Goal: Information Seeking & Learning: Learn about a topic

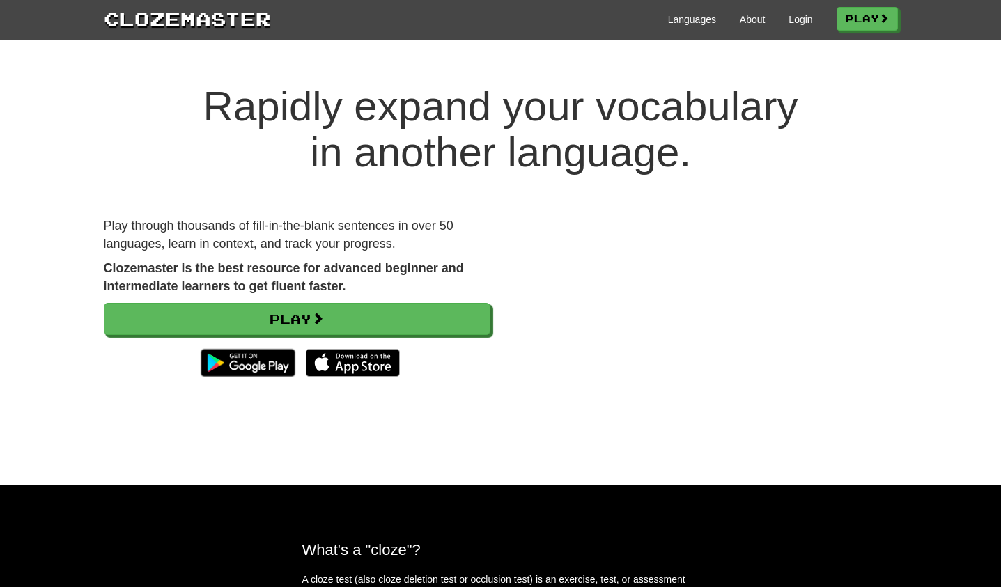
click at [789, 20] on link "Login" at bounding box center [801, 20] width 24 height 14
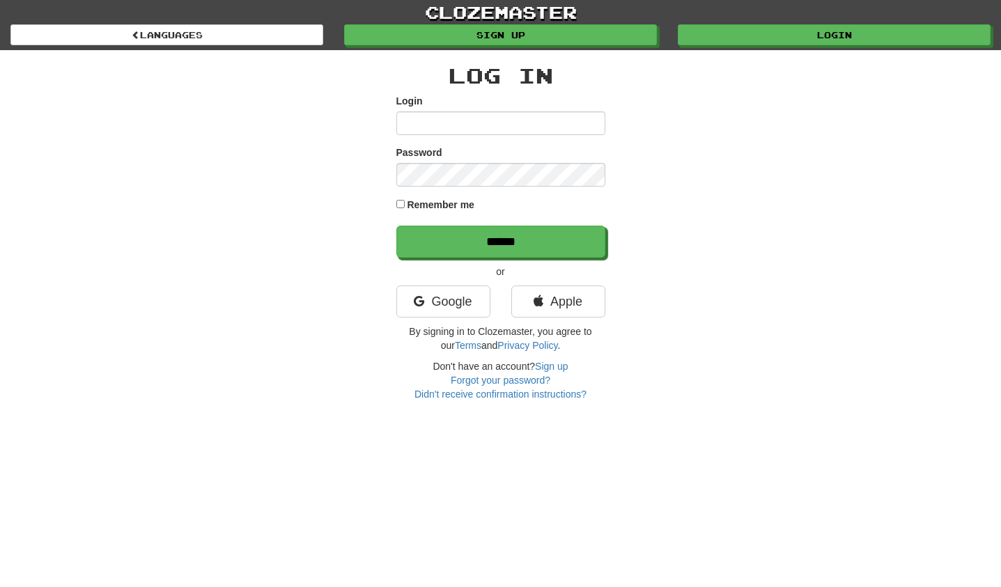
click at [585, 121] on input "Login" at bounding box center [500, 123] width 209 height 24
click at [564, 312] on link "Apple" at bounding box center [558, 302] width 94 height 32
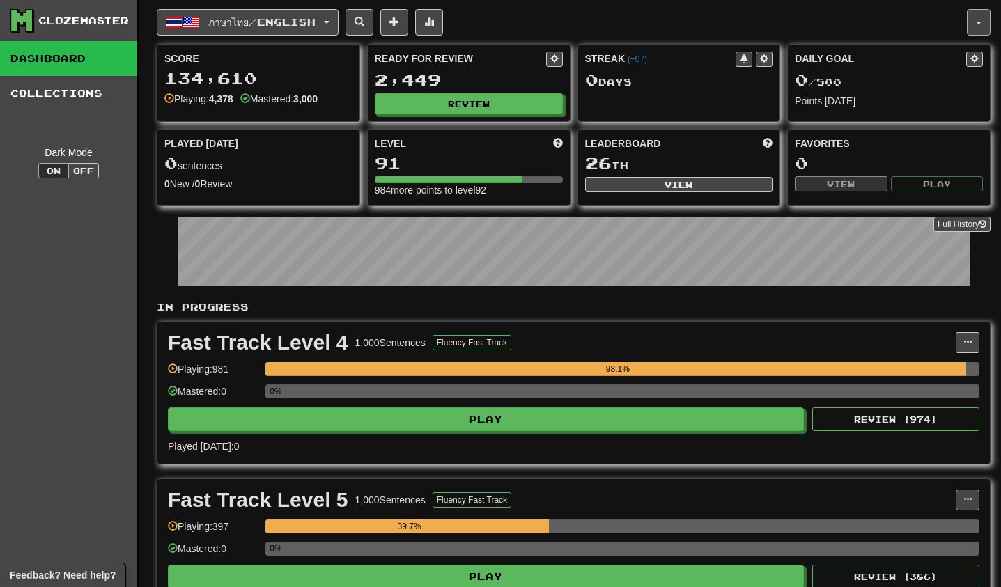
click at [982, 26] on button "button" at bounding box center [979, 22] width 24 height 26
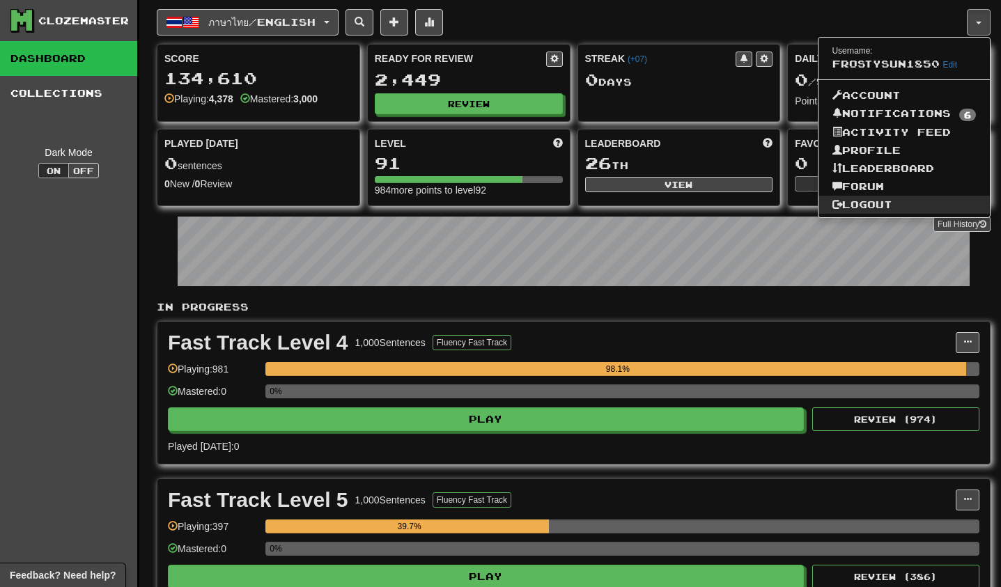
click at [874, 207] on link "Logout" at bounding box center [905, 205] width 172 height 18
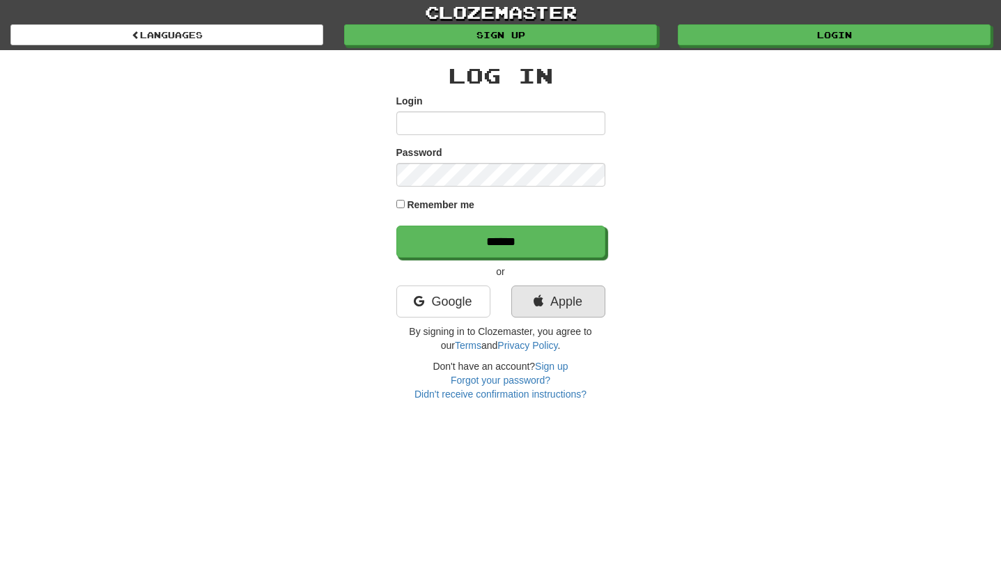
click at [569, 315] on link "Apple" at bounding box center [558, 302] width 94 height 32
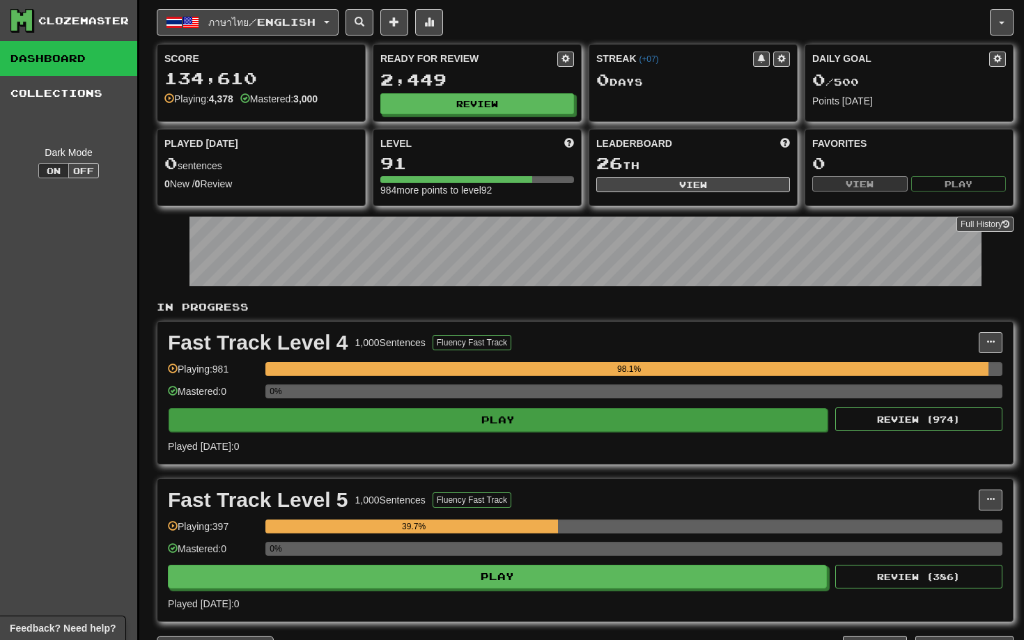
click at [505, 422] on button "Play" at bounding box center [498, 420] width 659 height 24
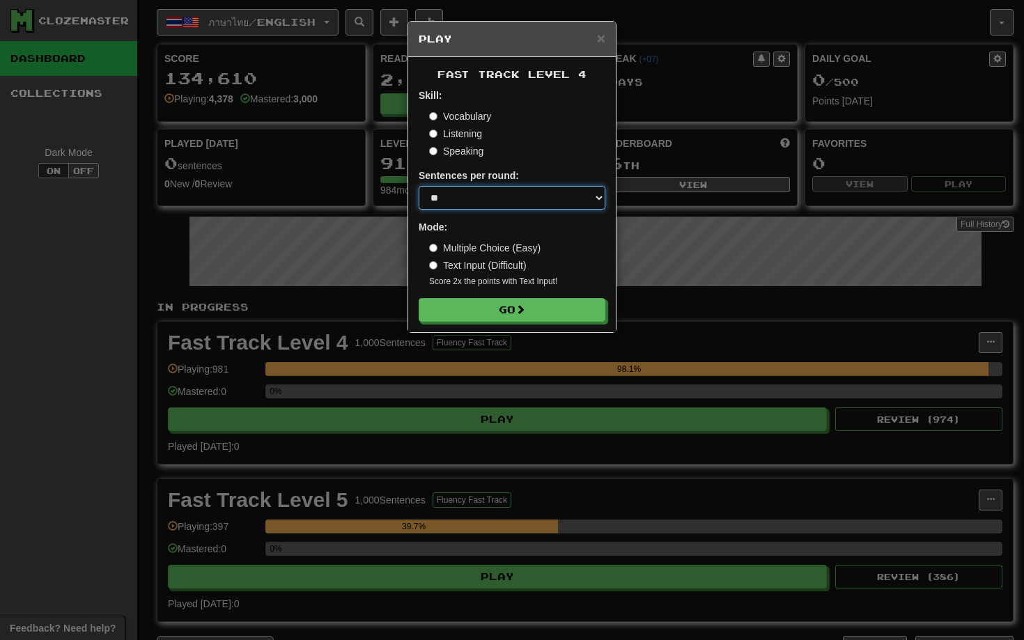
select select "**"
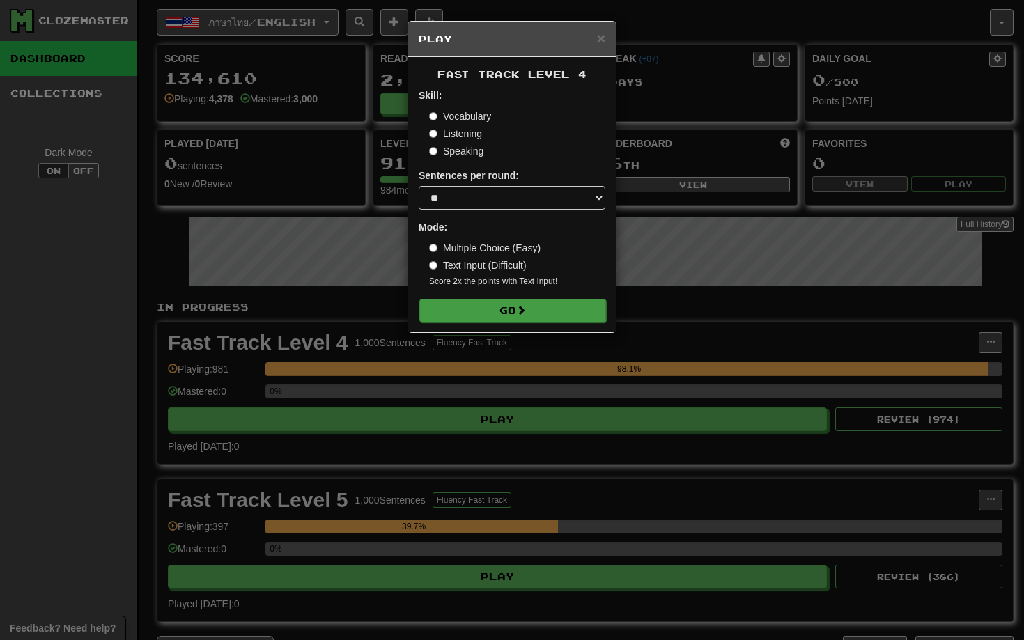
click at [523, 319] on button "Go" at bounding box center [512, 311] width 187 height 24
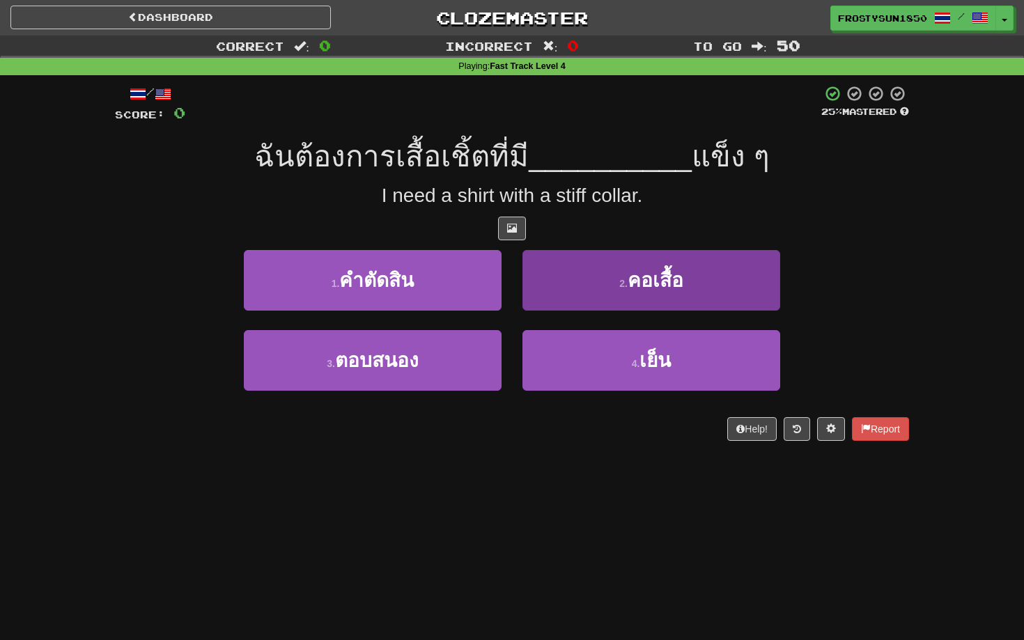
click at [617, 284] on button "2 . คอเสื้อ" at bounding box center [652, 280] width 258 height 61
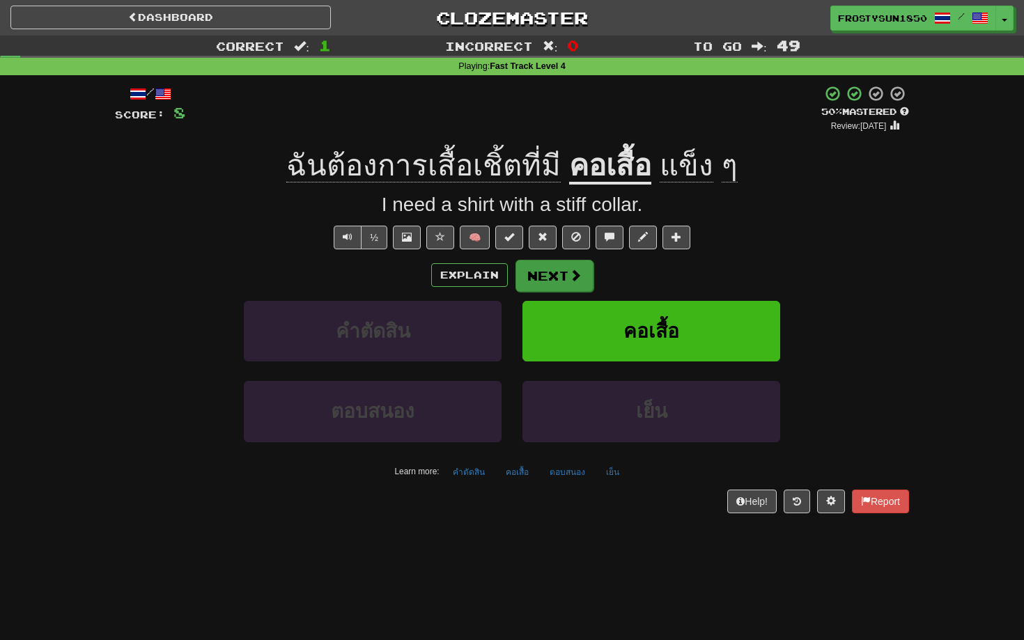
click at [555, 279] on button "Next" at bounding box center [555, 276] width 78 height 32
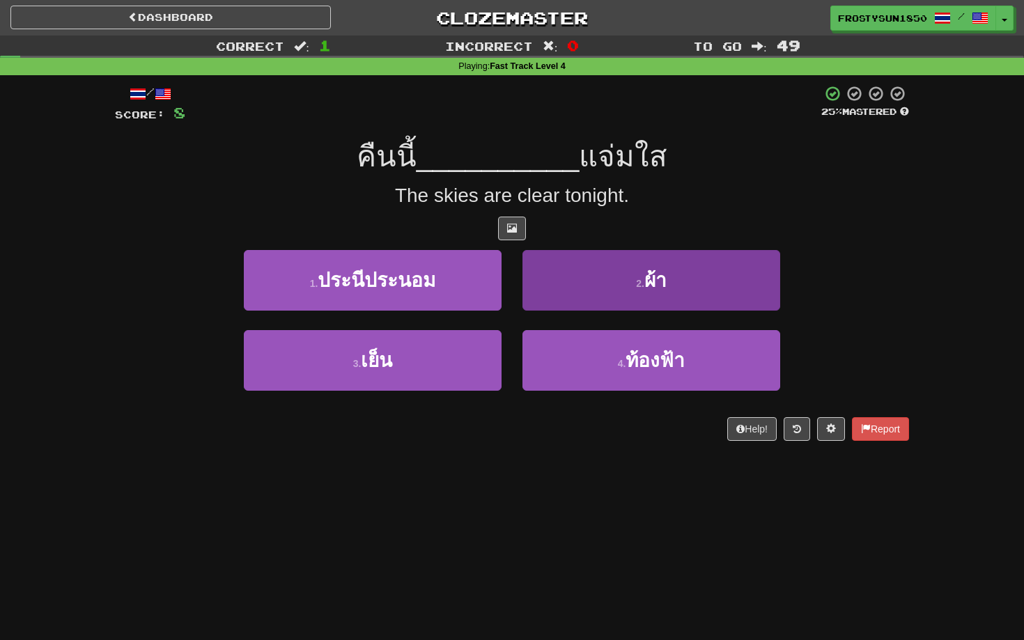
click at [587, 281] on button "2 . ผ้า" at bounding box center [652, 280] width 258 height 61
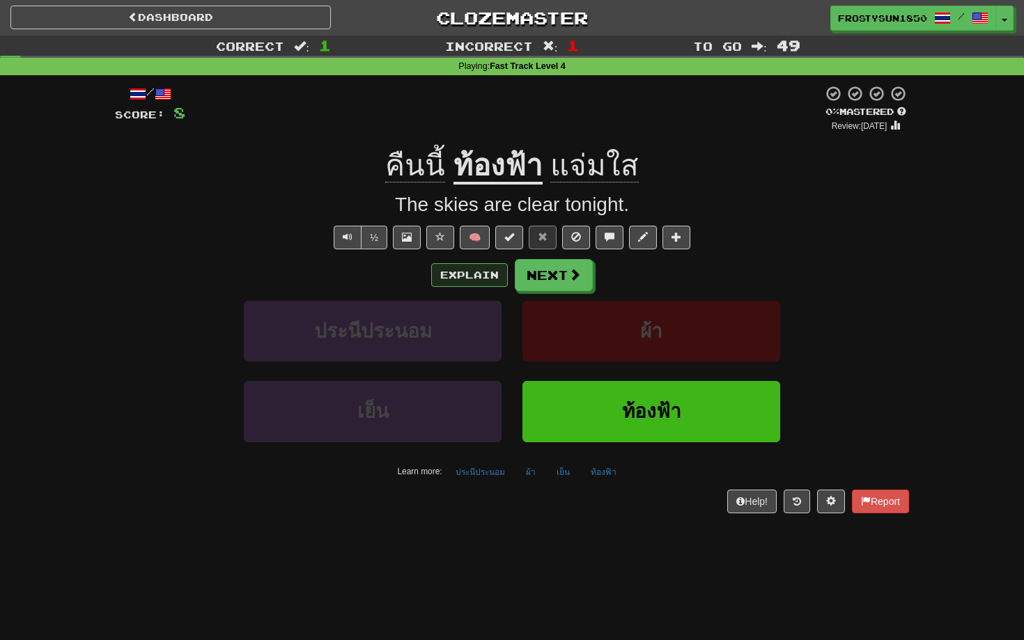
click at [468, 274] on button "Explain" at bounding box center [469, 275] width 77 height 24
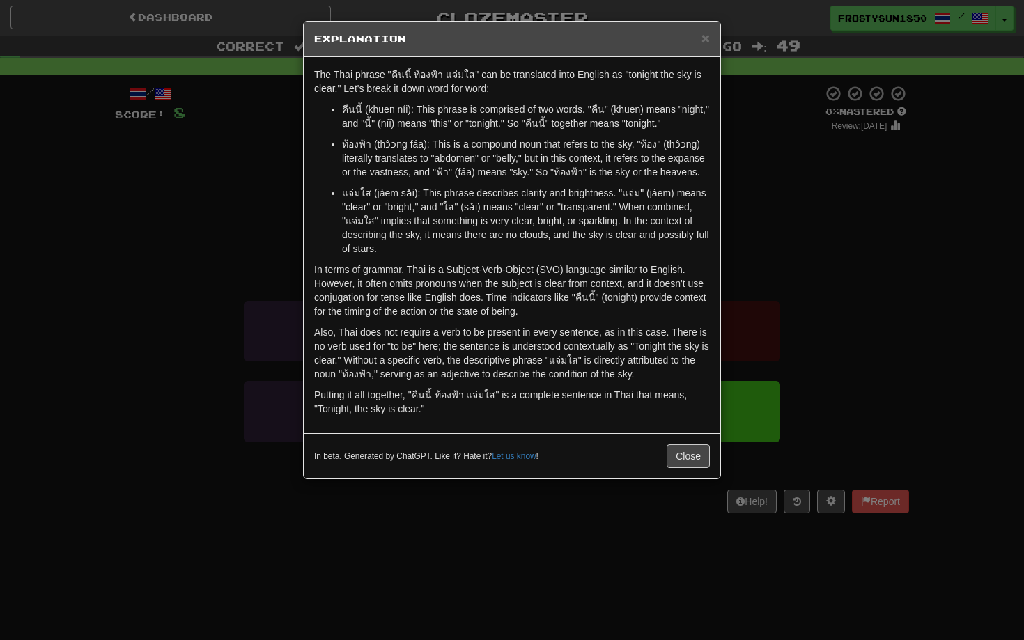
click at [468, 274] on div "The Thai phrase "คืนนี้ ท้องฟ้า แจ่มใส" can be translated into English as "toni…" at bounding box center [512, 245] width 417 height 376
click at [709, 41] on span "×" at bounding box center [706, 38] width 8 height 16
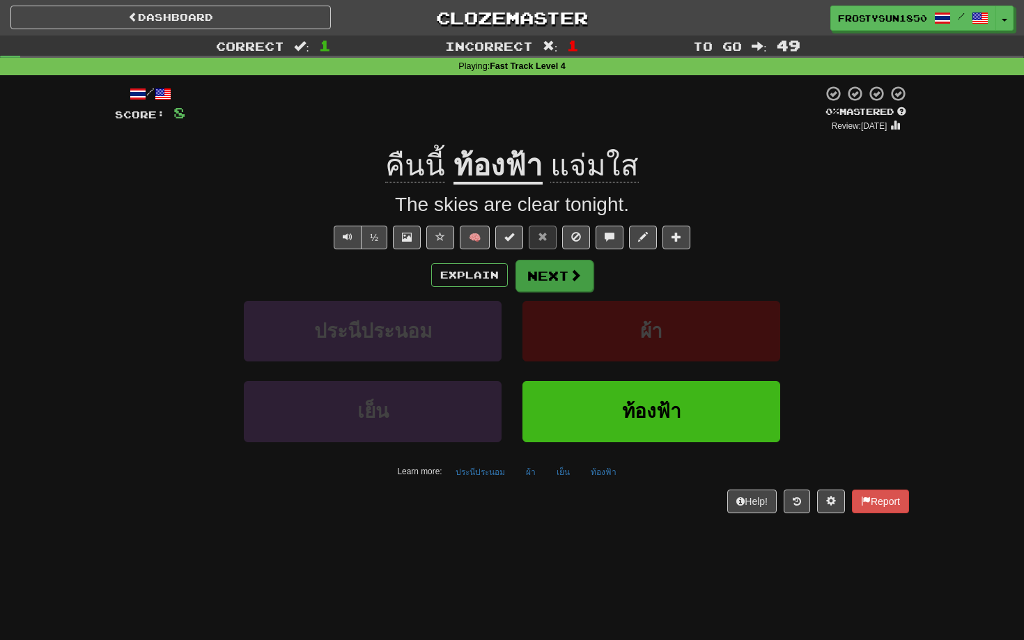
click at [555, 265] on button "Next" at bounding box center [555, 276] width 78 height 32
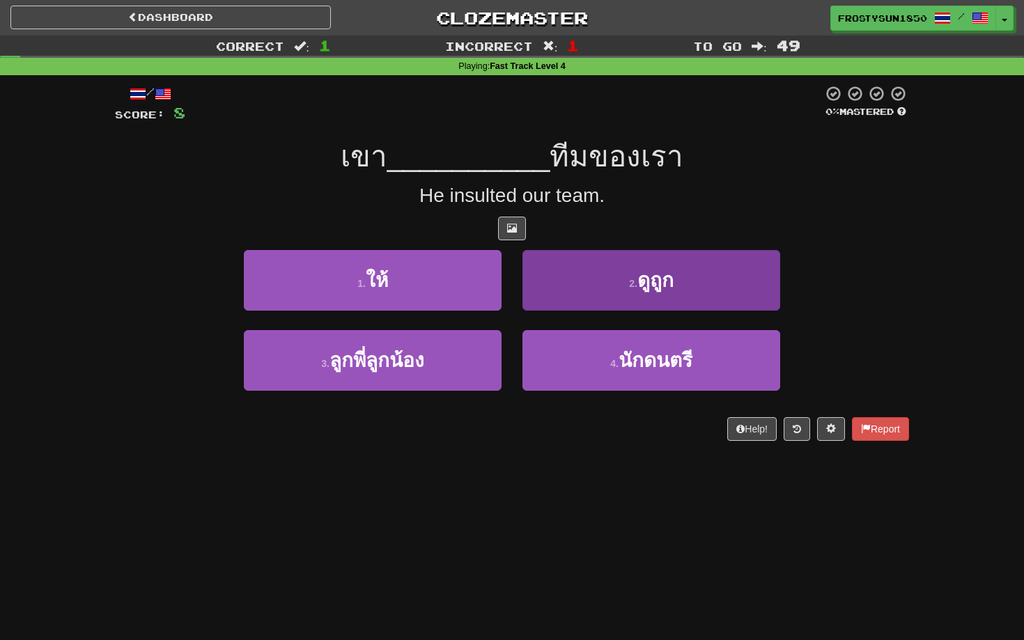
click at [580, 282] on button "2 . ดูถูก" at bounding box center [652, 280] width 258 height 61
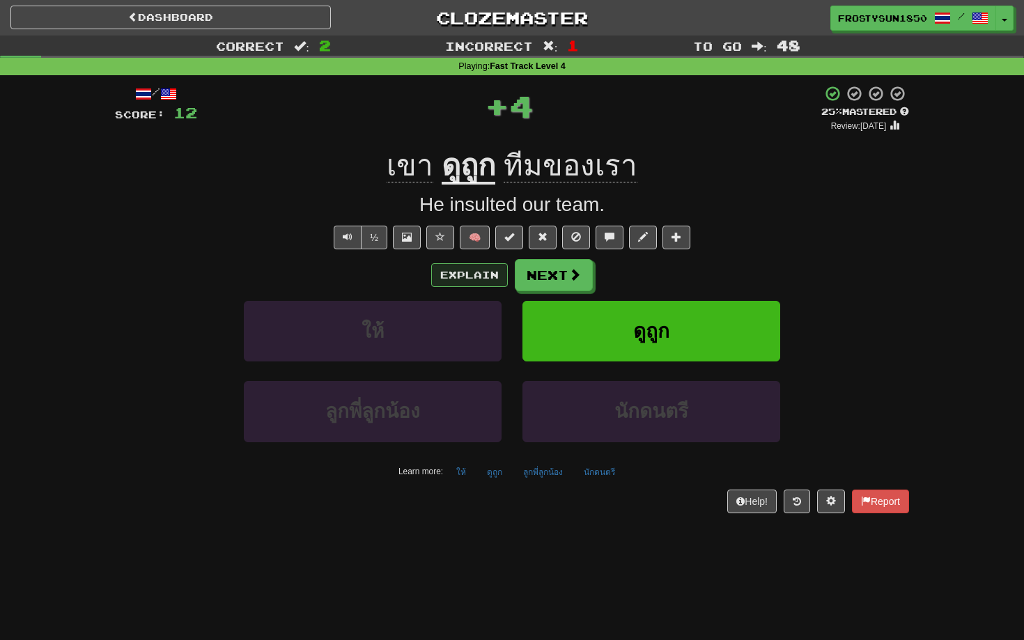
click at [480, 282] on button "Explain" at bounding box center [469, 275] width 77 height 24
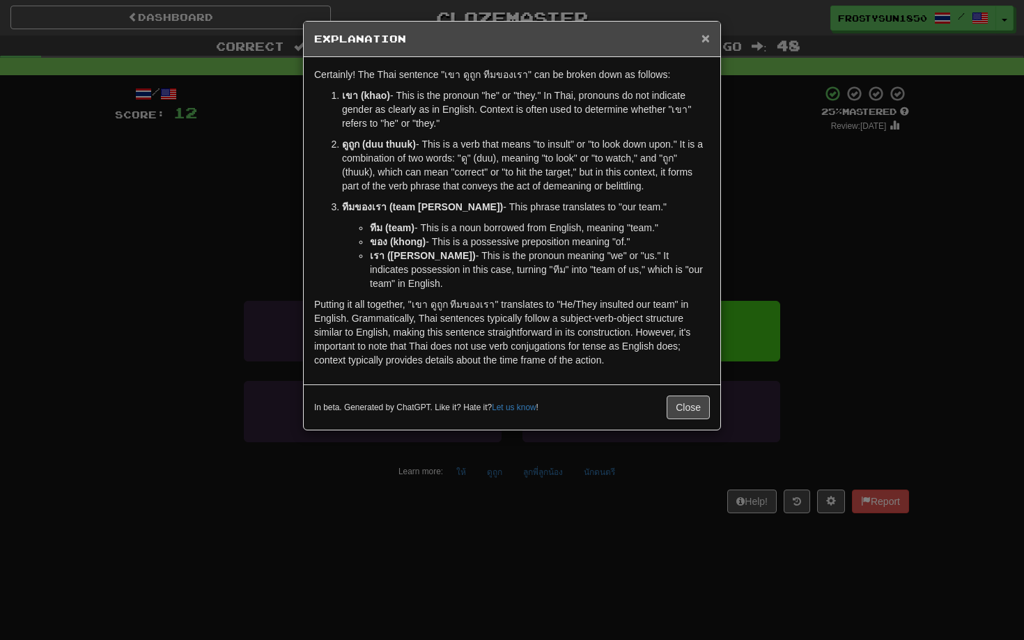
click at [708, 38] on span "×" at bounding box center [706, 38] width 8 height 16
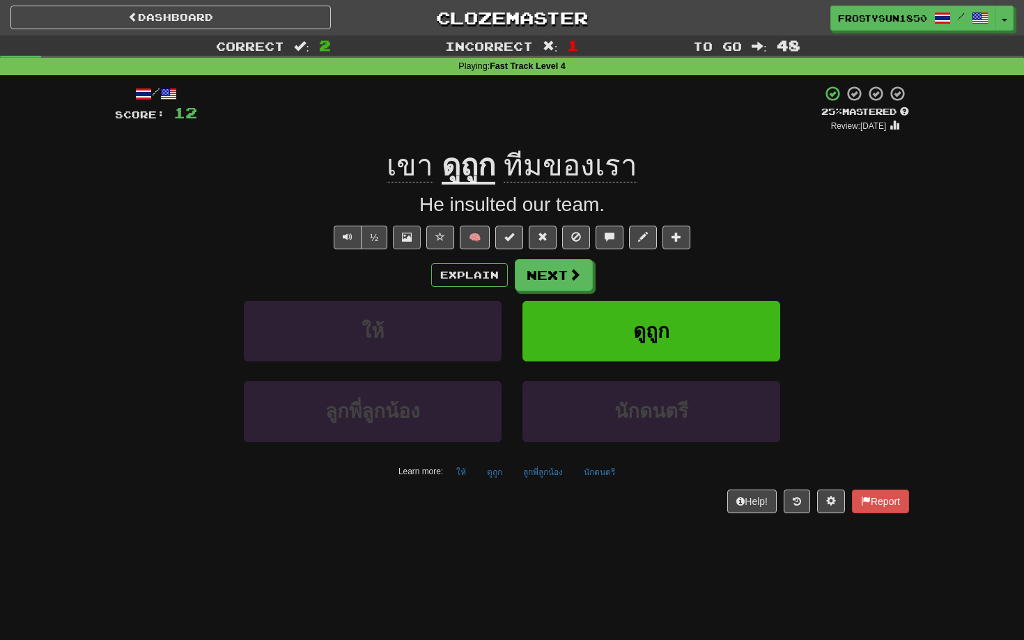
click at [407, 238] on span at bounding box center [407, 237] width 10 height 10
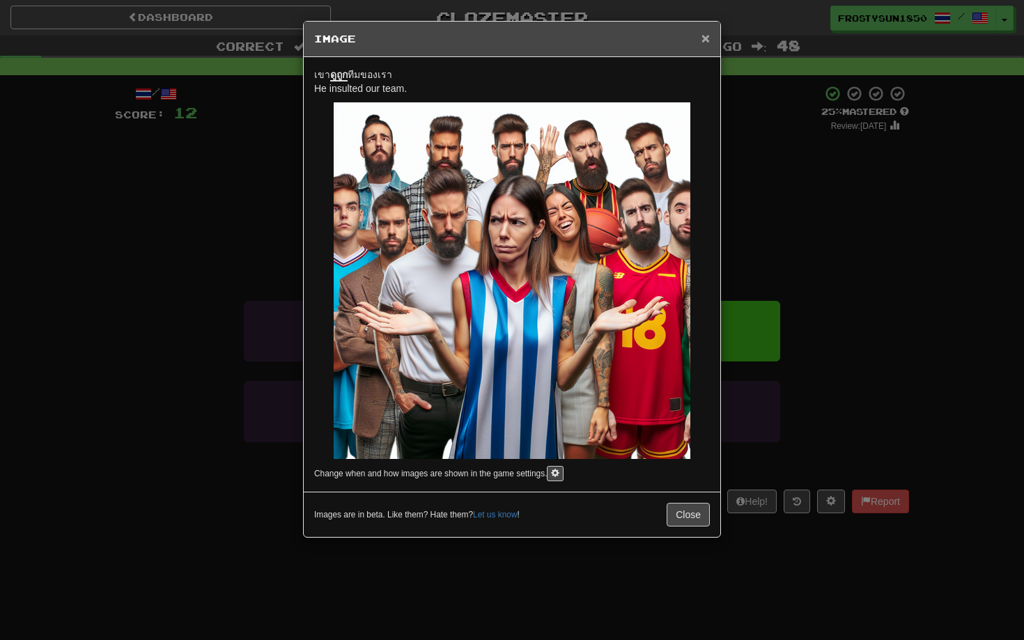
click at [704, 39] on span "×" at bounding box center [706, 38] width 8 height 16
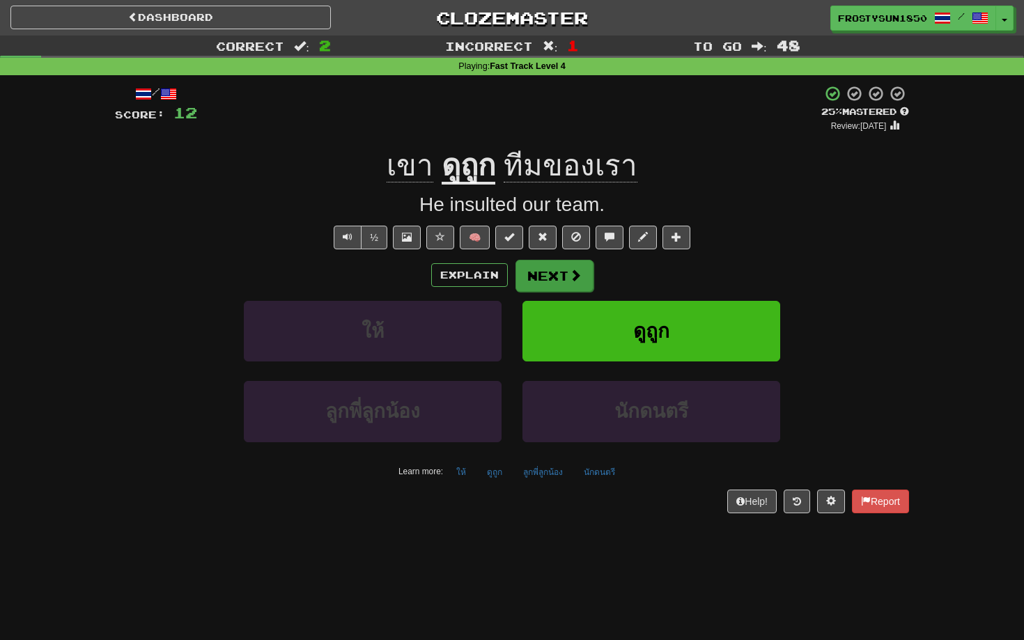
click at [562, 271] on button "Next" at bounding box center [555, 276] width 78 height 32
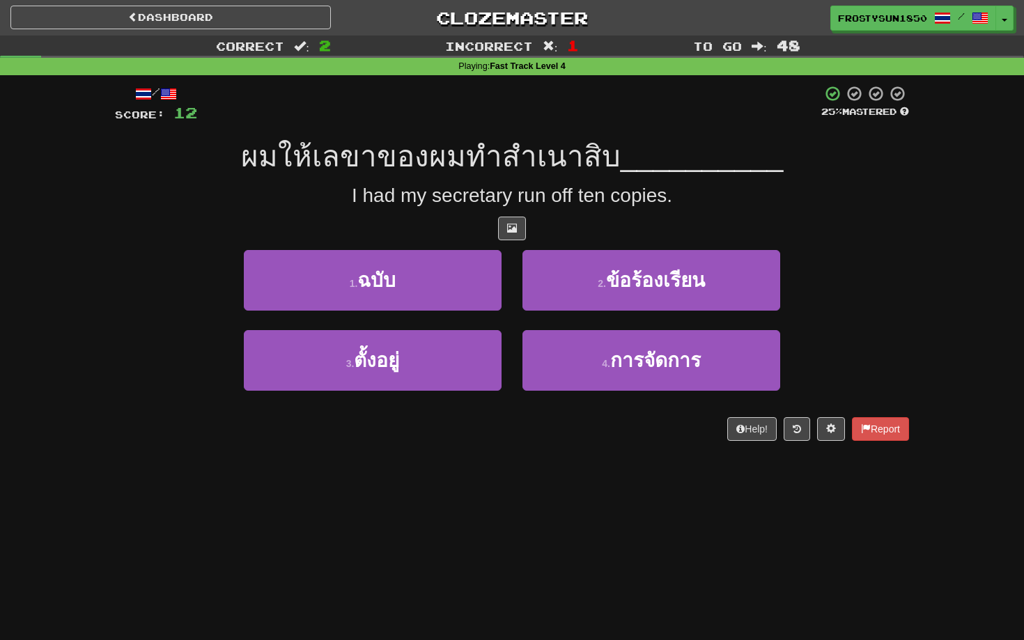
click at [562, 271] on button "2 . ข้อร้องเรียน" at bounding box center [652, 280] width 258 height 61
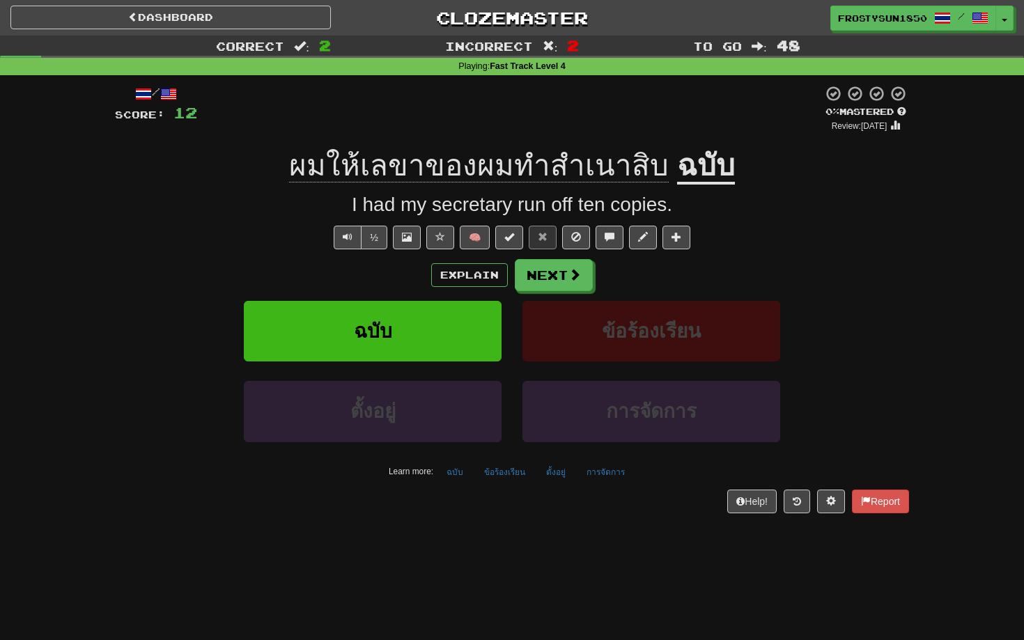
click at [562, 271] on button "Next" at bounding box center [554, 275] width 78 height 32
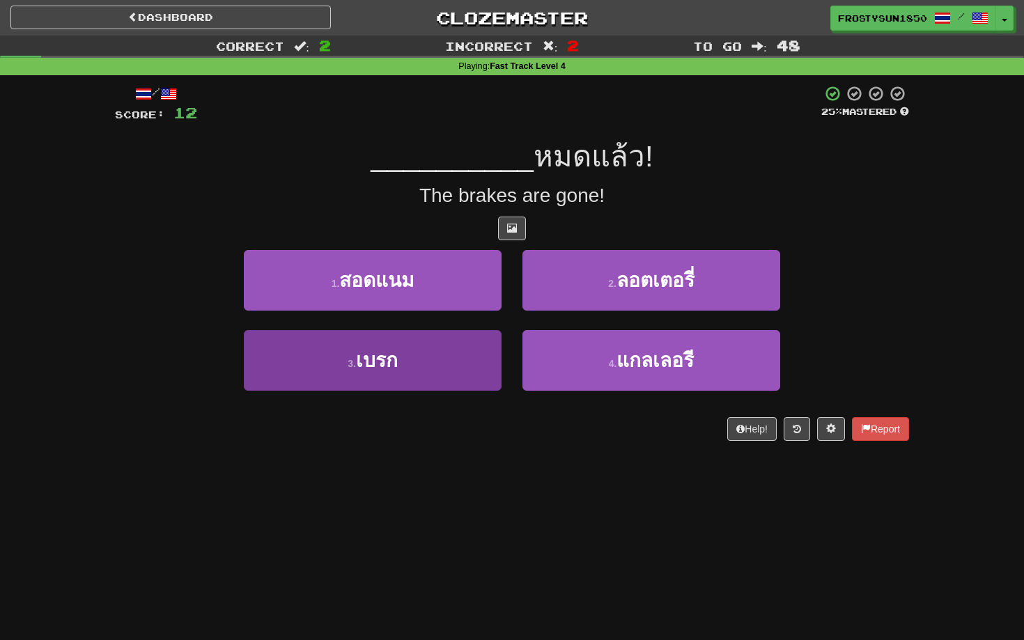
click at [399, 370] on button "3 . เบรก" at bounding box center [373, 360] width 258 height 61
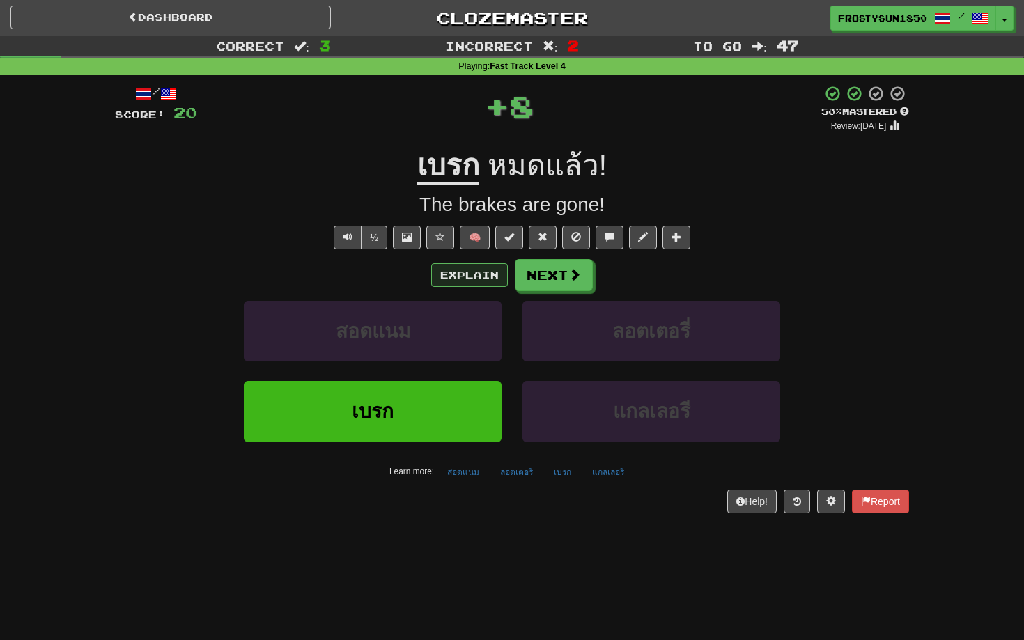
click at [481, 279] on button "Explain" at bounding box center [469, 275] width 77 height 24
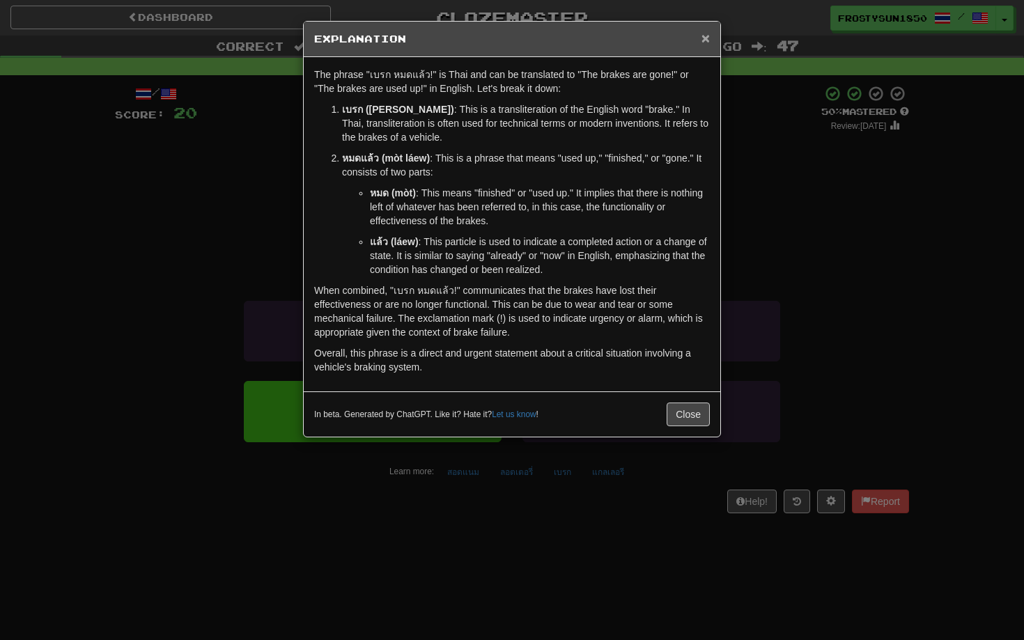
click at [703, 36] on span "×" at bounding box center [706, 38] width 8 height 16
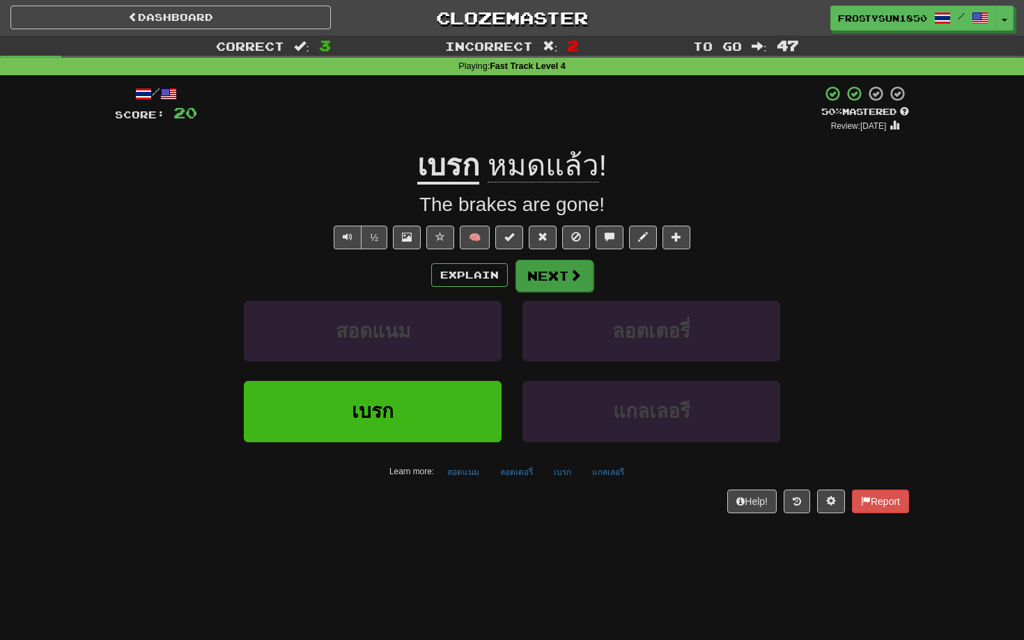
click at [553, 276] on button "Next" at bounding box center [555, 276] width 78 height 32
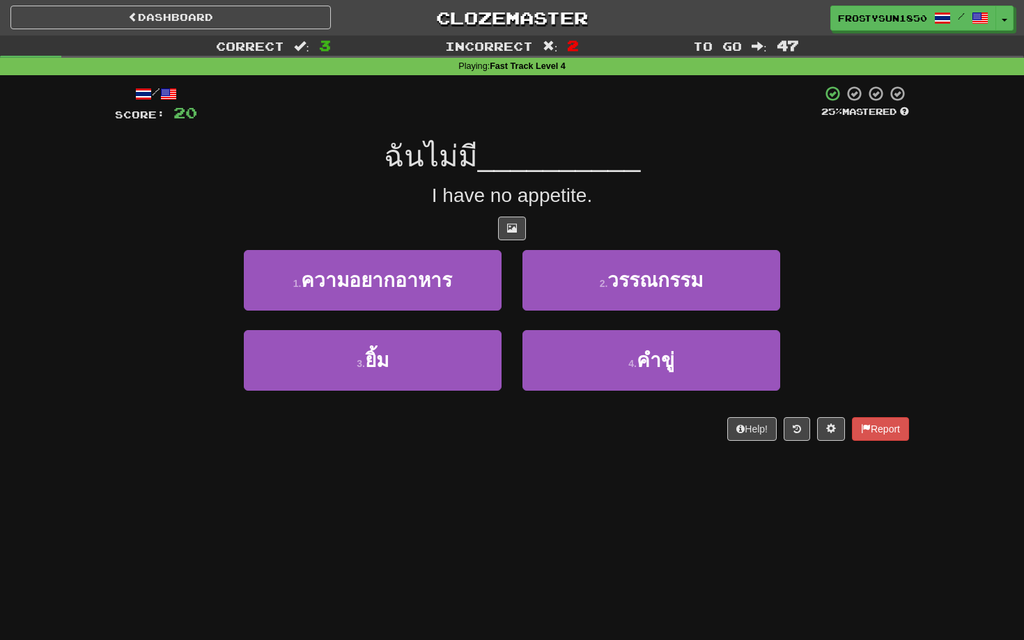
click at [644, 210] on div "/ Score: 20 25 % Mastered ฉันไม่มี __________ I have no appetite. 1 . ความอยากอ…" at bounding box center [512, 263] width 794 height 356
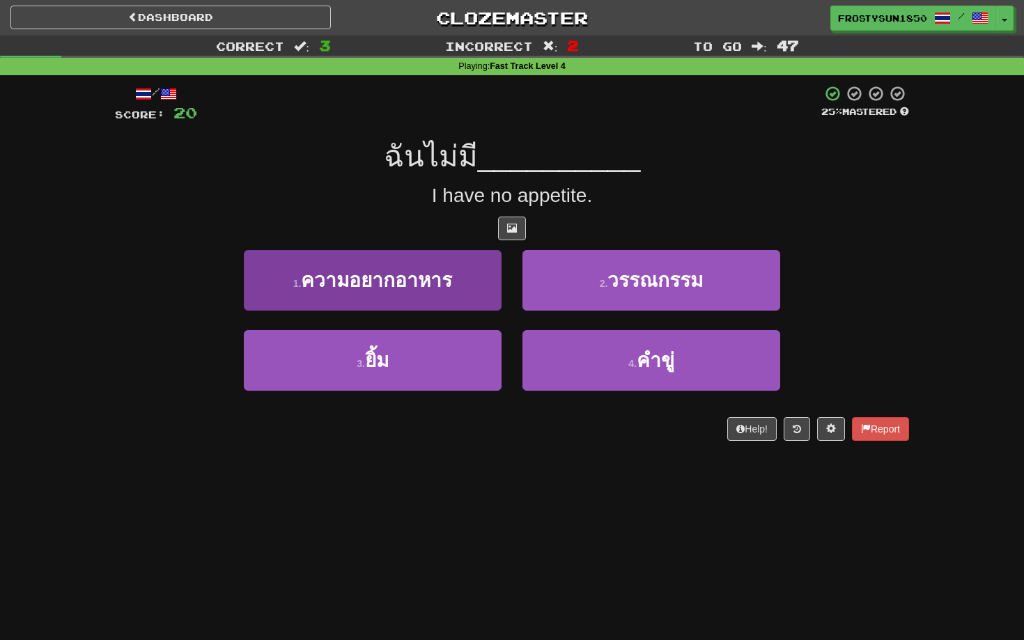
click at [382, 295] on button "1 . ความอยากอาหาร" at bounding box center [373, 280] width 258 height 61
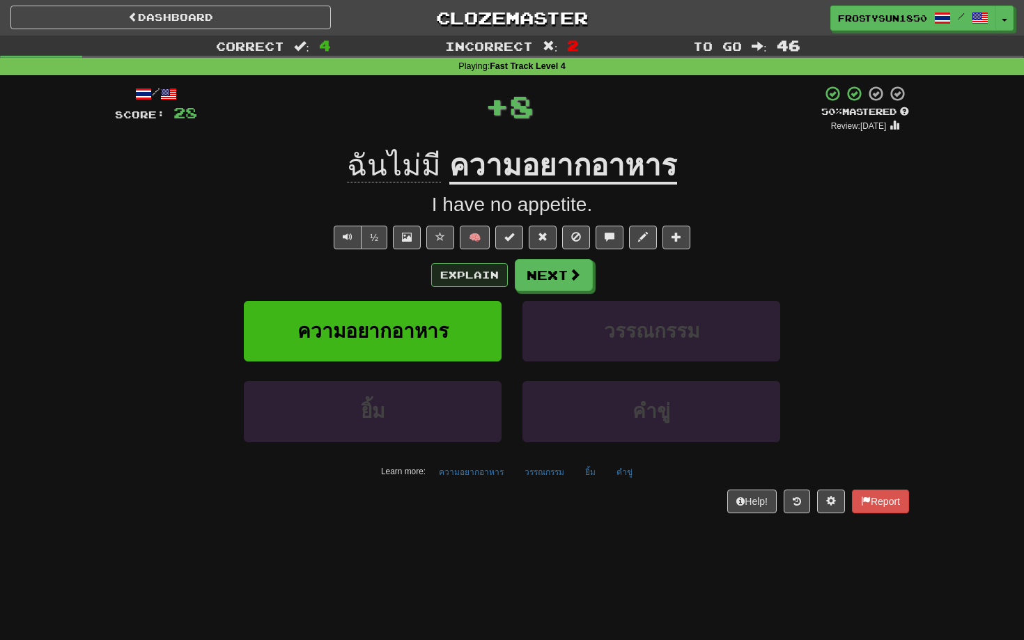
click at [481, 276] on button "Explain" at bounding box center [469, 275] width 77 height 24
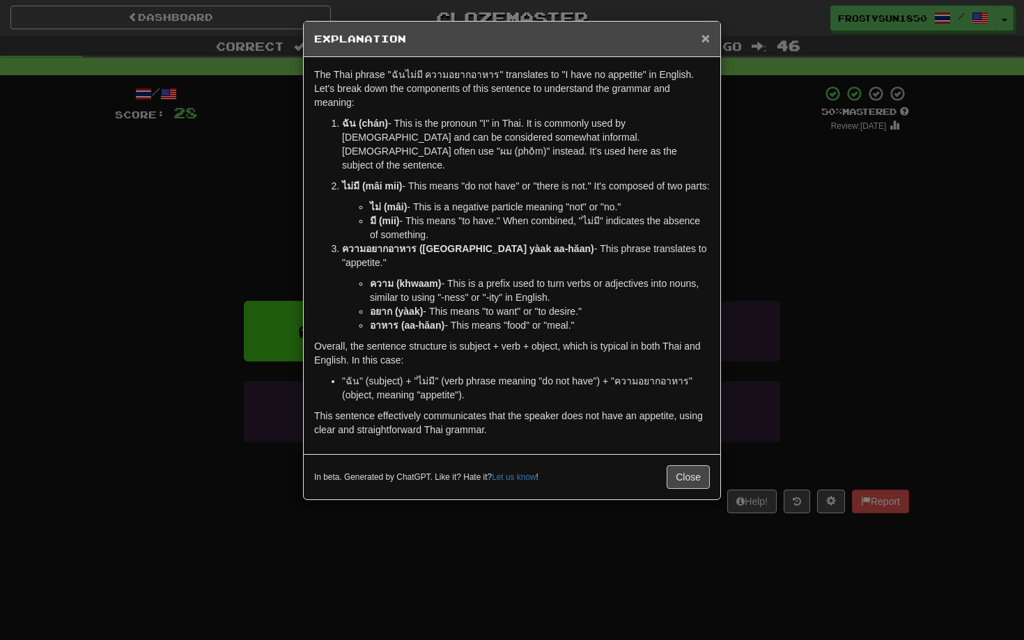
click at [706, 38] on span "×" at bounding box center [706, 38] width 8 height 16
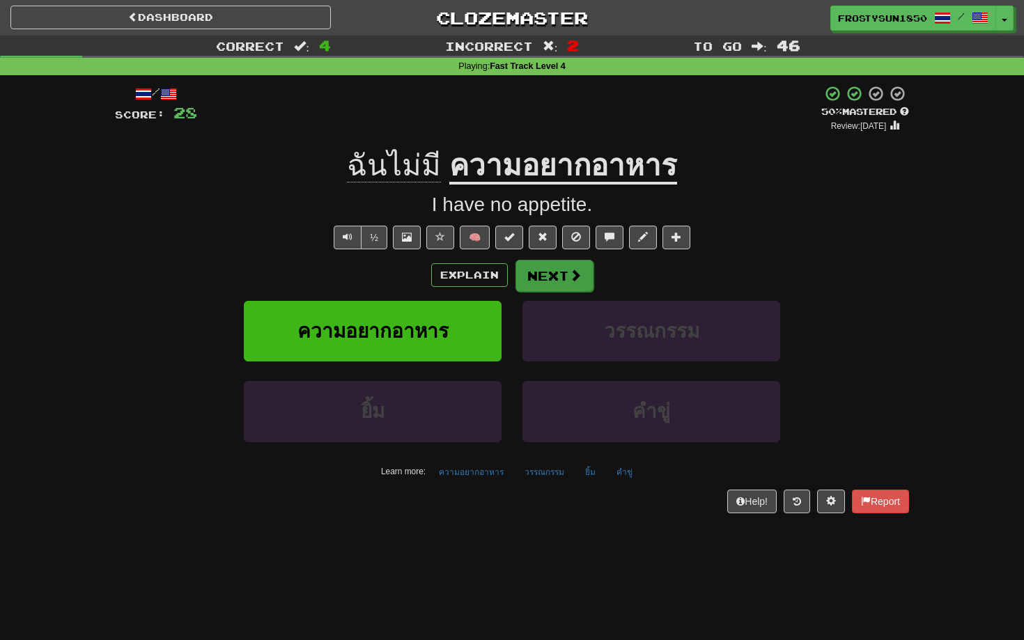
click at [570, 280] on span at bounding box center [575, 275] width 13 height 13
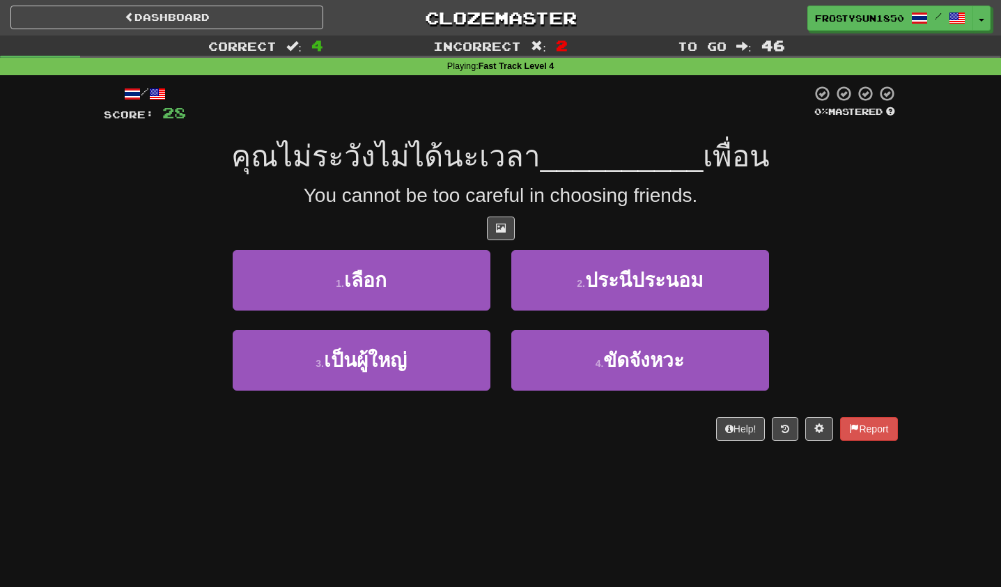
click at [118, 300] on div "1 . เลือก 2 . ประนีประนอม" at bounding box center [501, 290] width 836 height 80
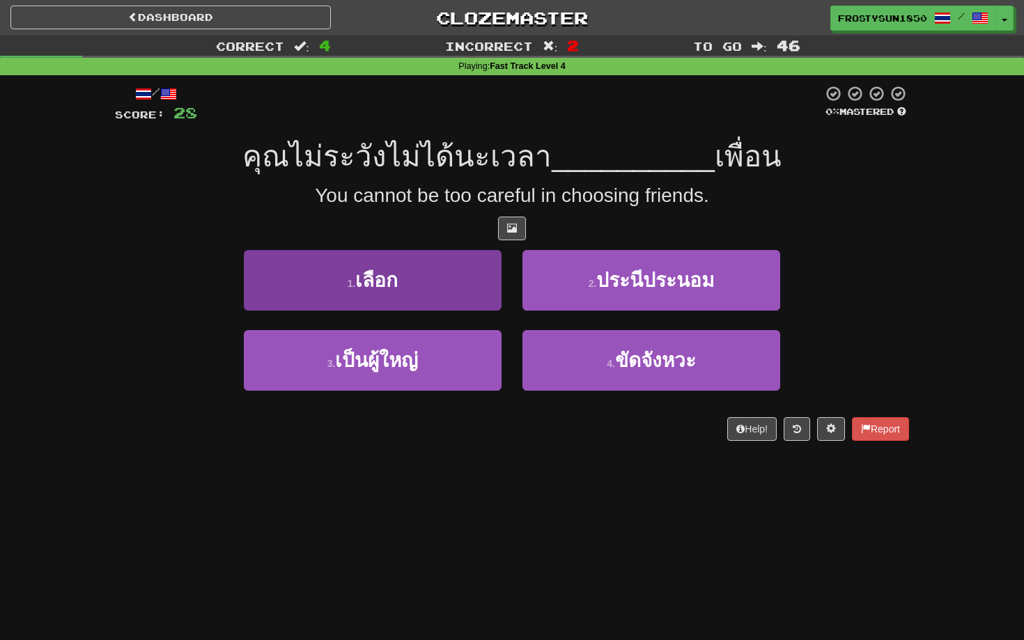
click at [426, 280] on button "1 . เลือก" at bounding box center [373, 280] width 258 height 61
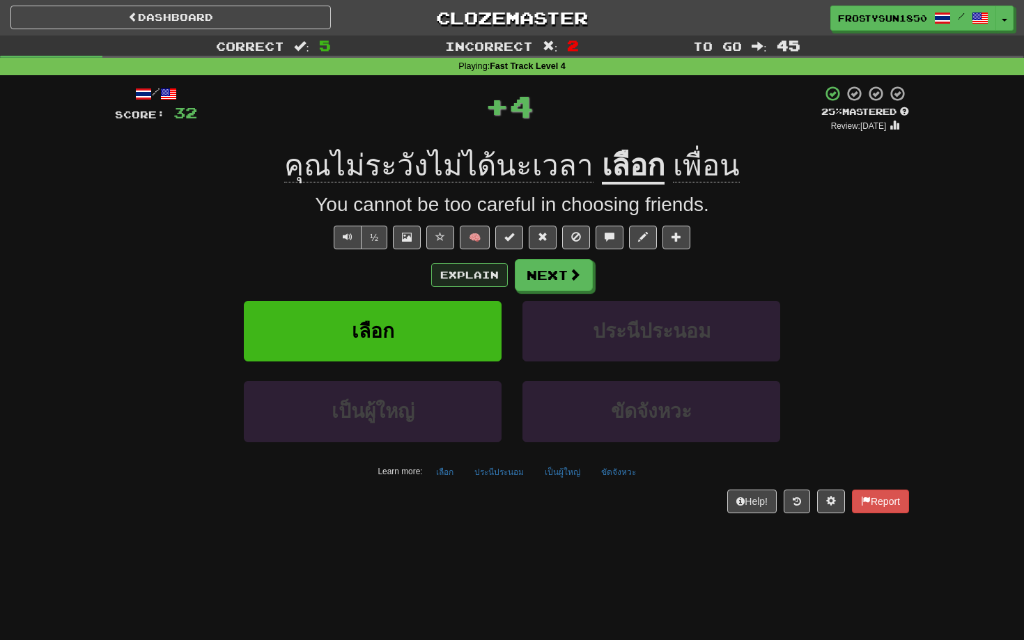
click at [479, 276] on button "Explain" at bounding box center [469, 275] width 77 height 24
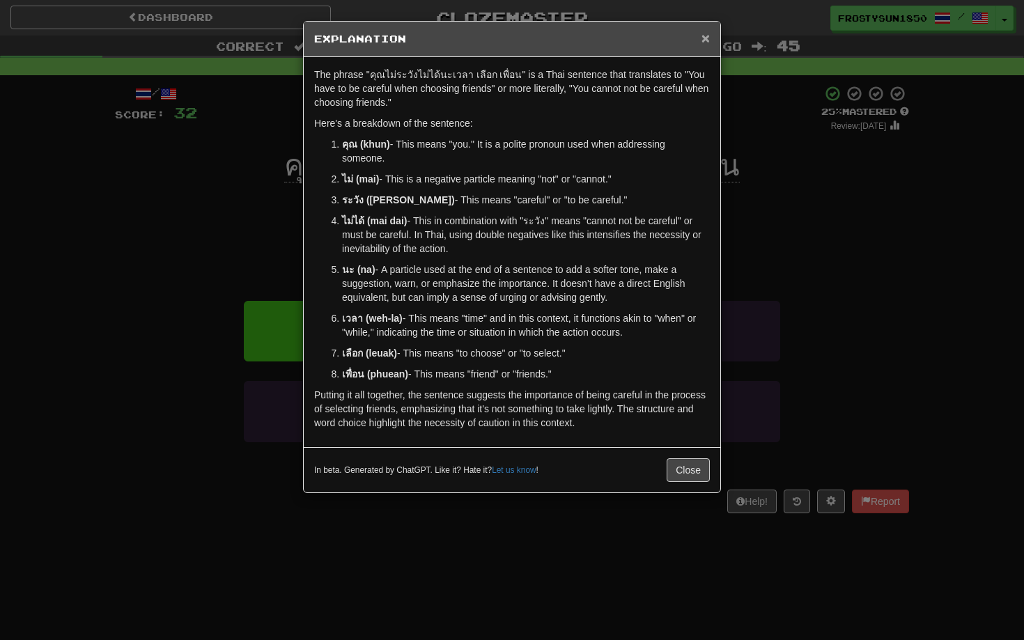
click at [707, 42] on span "×" at bounding box center [706, 38] width 8 height 16
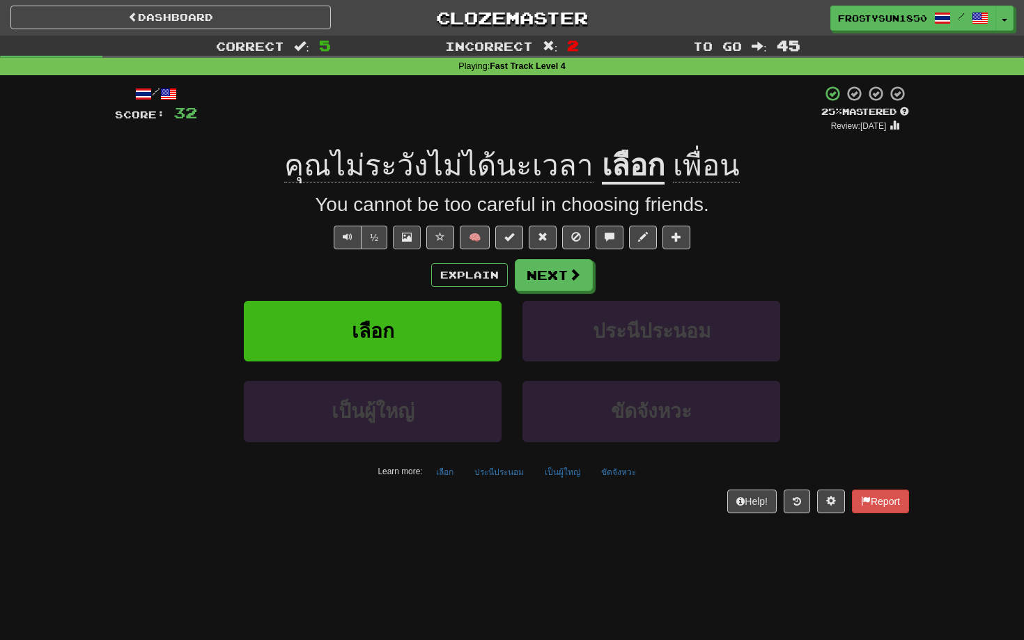
click at [412, 236] on button at bounding box center [407, 238] width 28 height 24
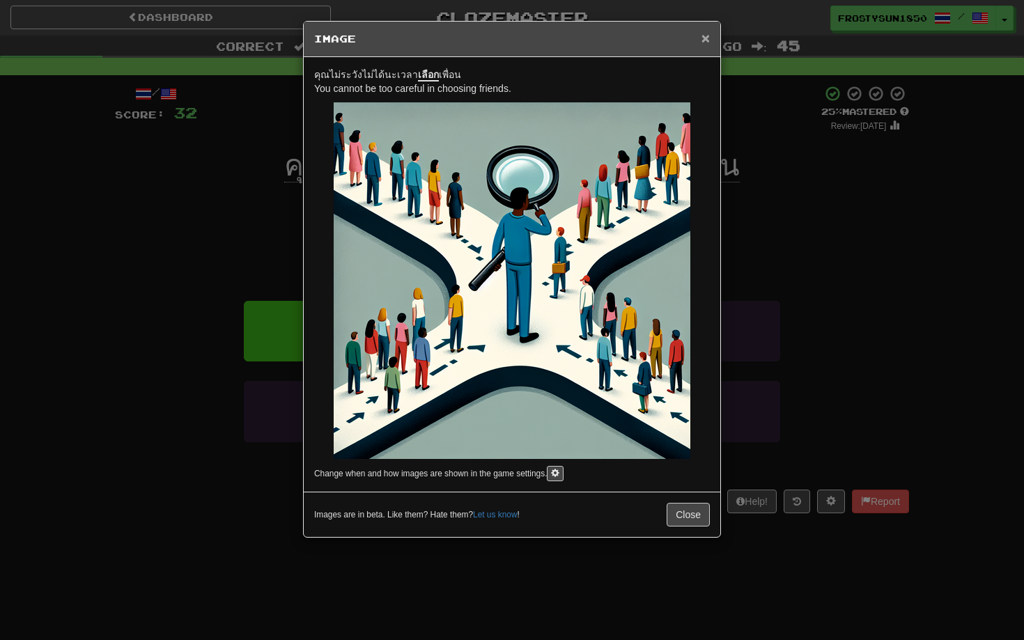
click at [705, 40] on span "×" at bounding box center [706, 38] width 8 height 16
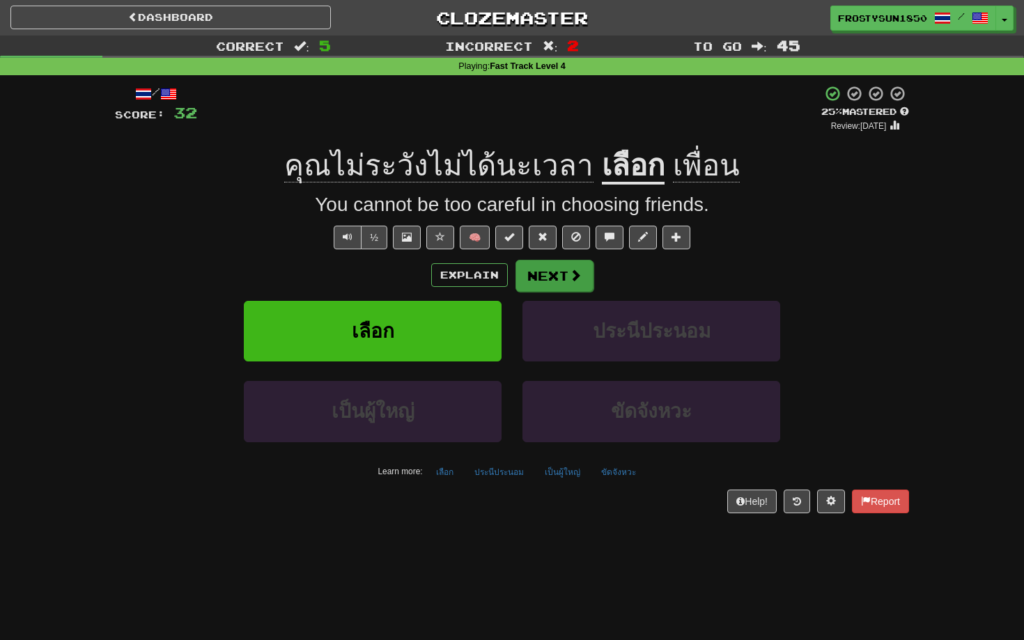
click at [554, 283] on button "Next" at bounding box center [555, 276] width 78 height 32
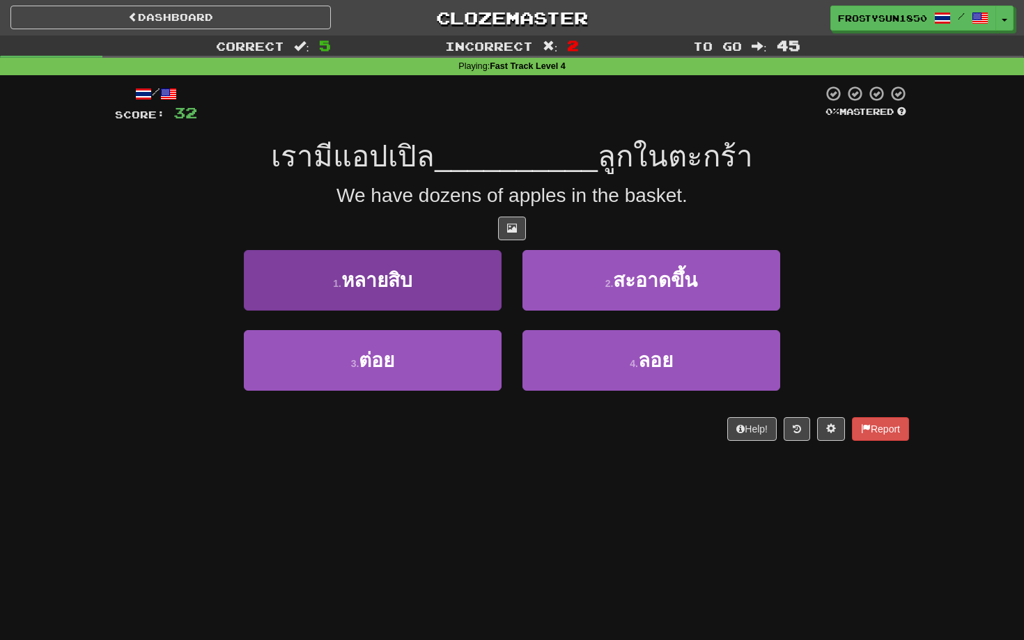
click at [434, 283] on button "1 . หลายสิบ" at bounding box center [373, 280] width 258 height 61
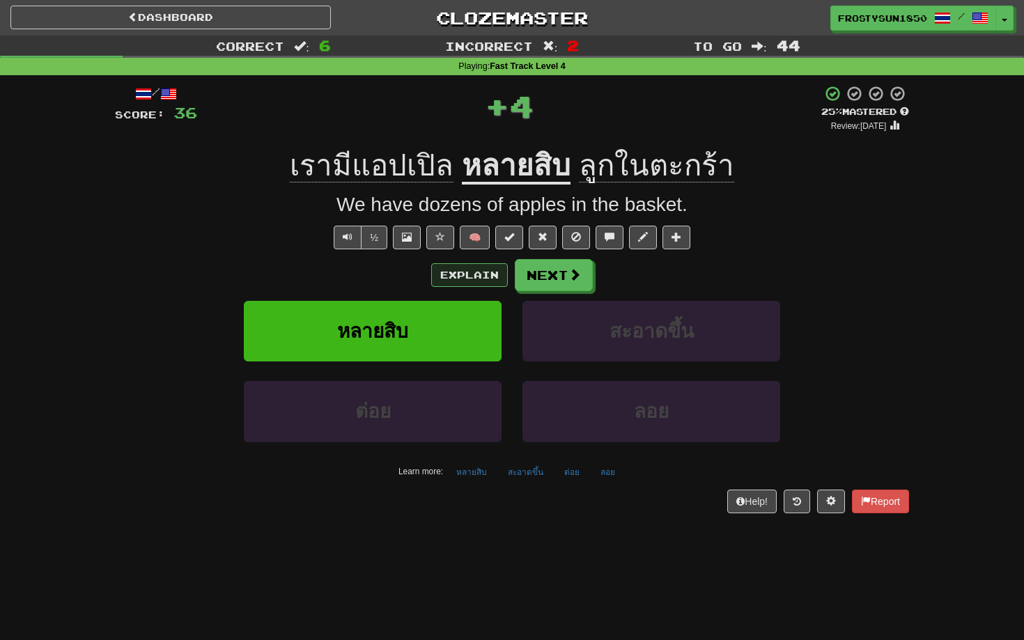
click at [477, 282] on button "Explain" at bounding box center [469, 275] width 77 height 24
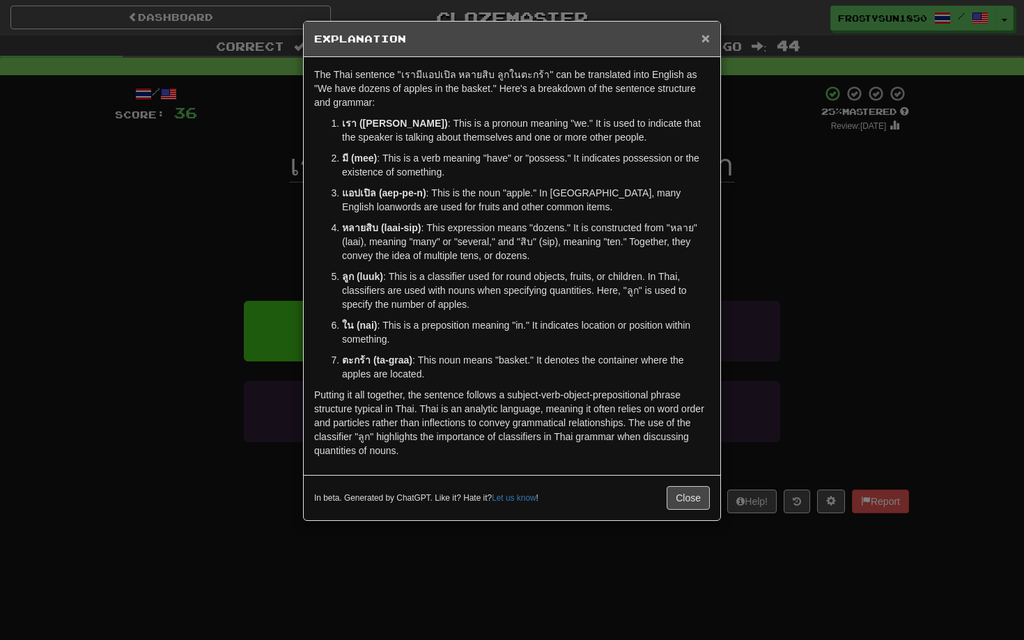
click at [705, 42] on span "×" at bounding box center [706, 38] width 8 height 16
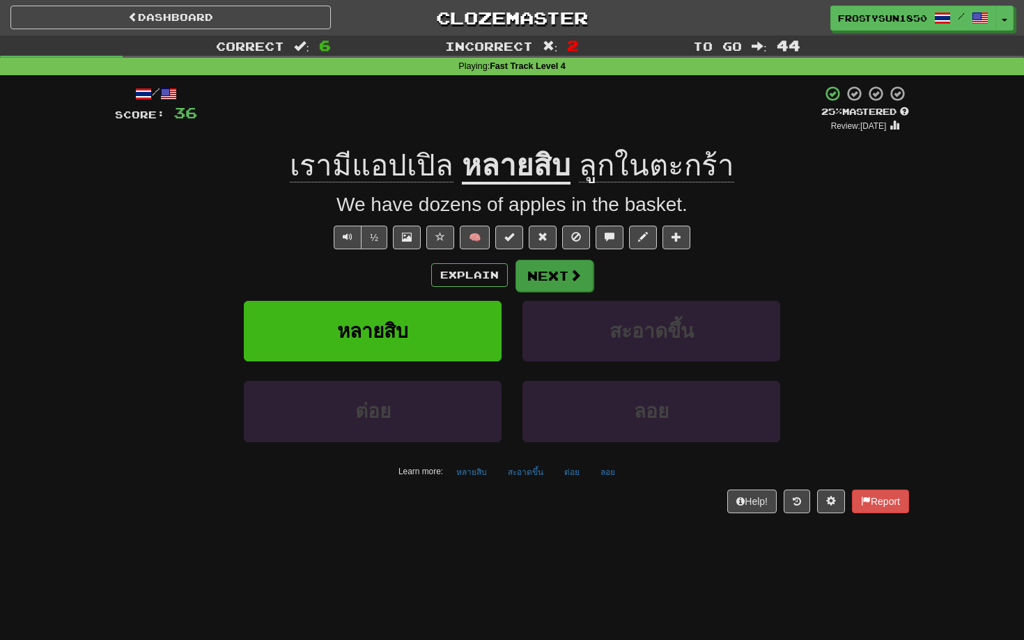
click at [562, 276] on button "Next" at bounding box center [555, 276] width 78 height 32
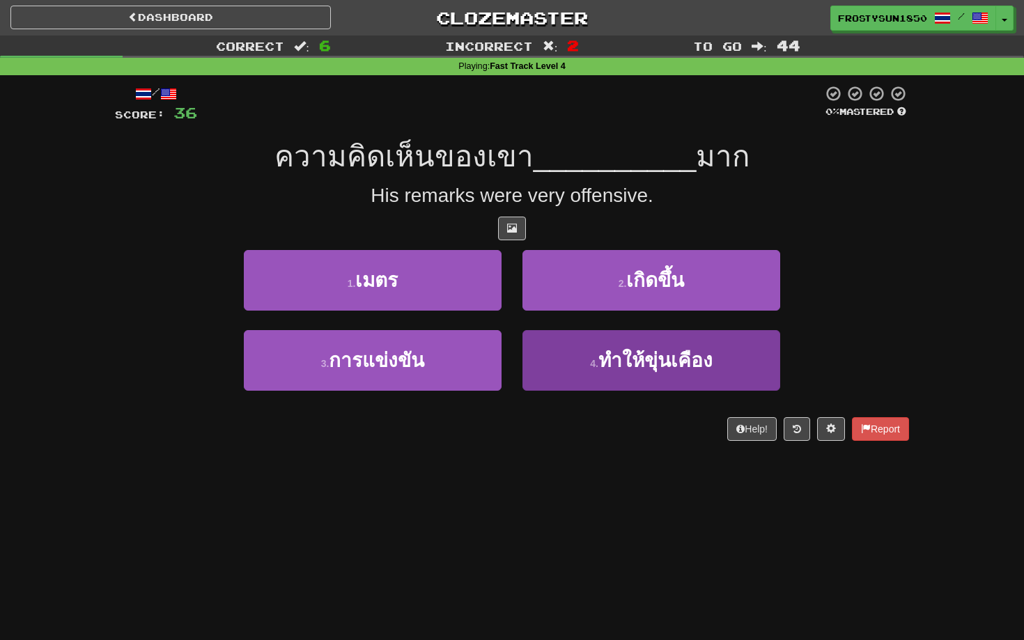
click at [596, 369] on button "4 . ทำให้ขุ่นเคือง" at bounding box center [652, 360] width 258 height 61
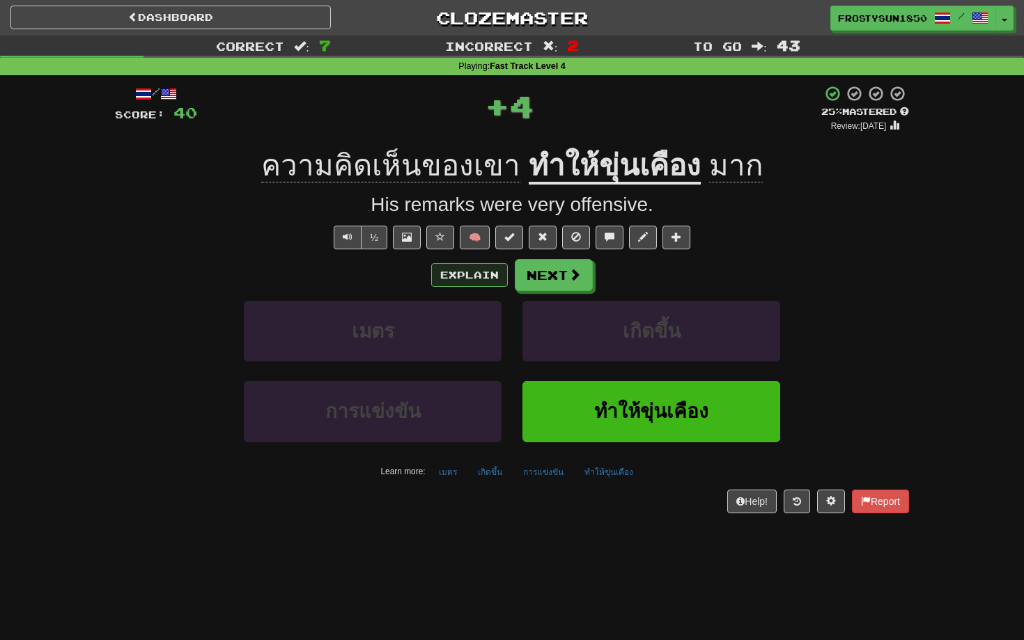
click at [481, 275] on button "Explain" at bounding box center [469, 275] width 77 height 24
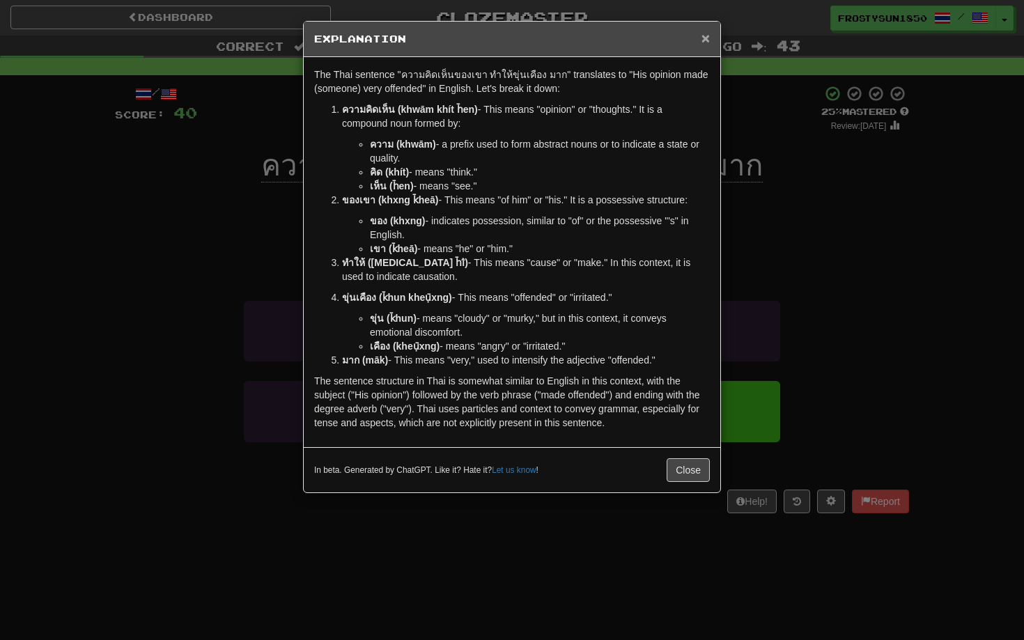
click at [706, 43] on span "×" at bounding box center [706, 38] width 8 height 16
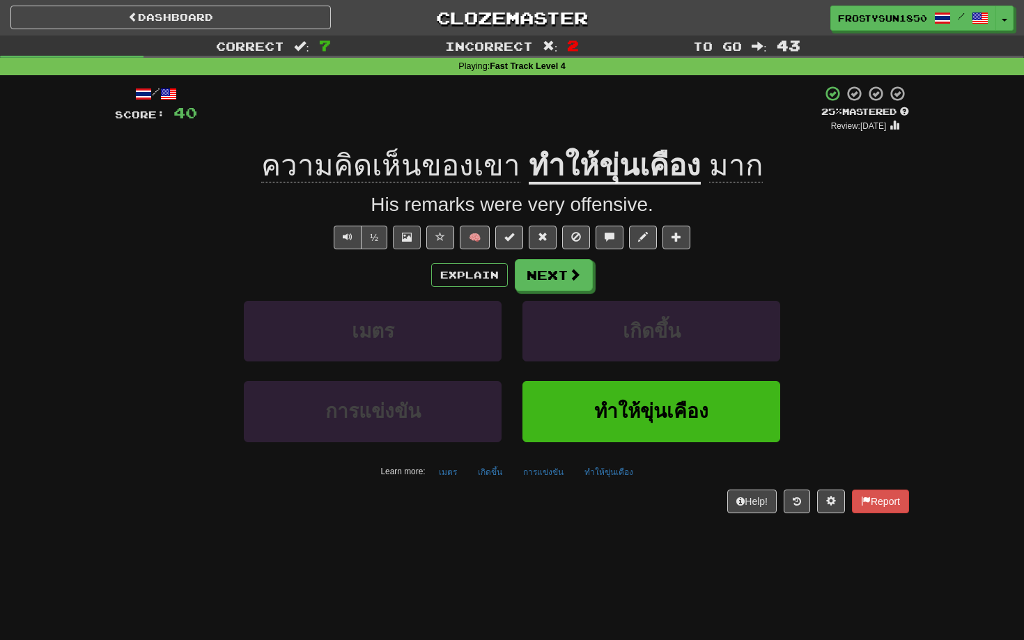
click at [408, 242] on button at bounding box center [407, 238] width 28 height 24
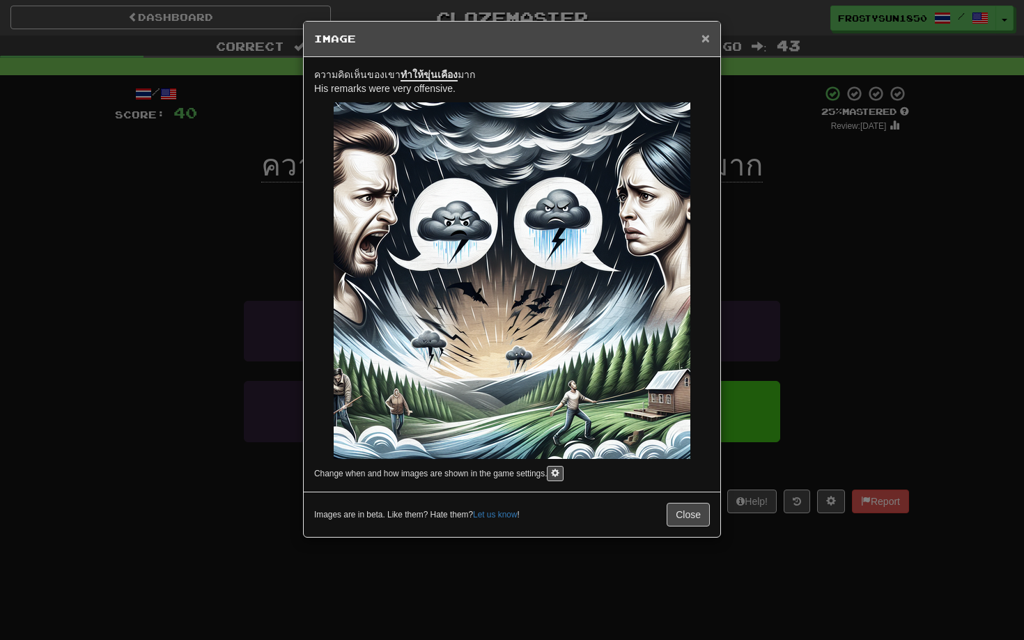
click at [704, 38] on span "×" at bounding box center [706, 38] width 8 height 16
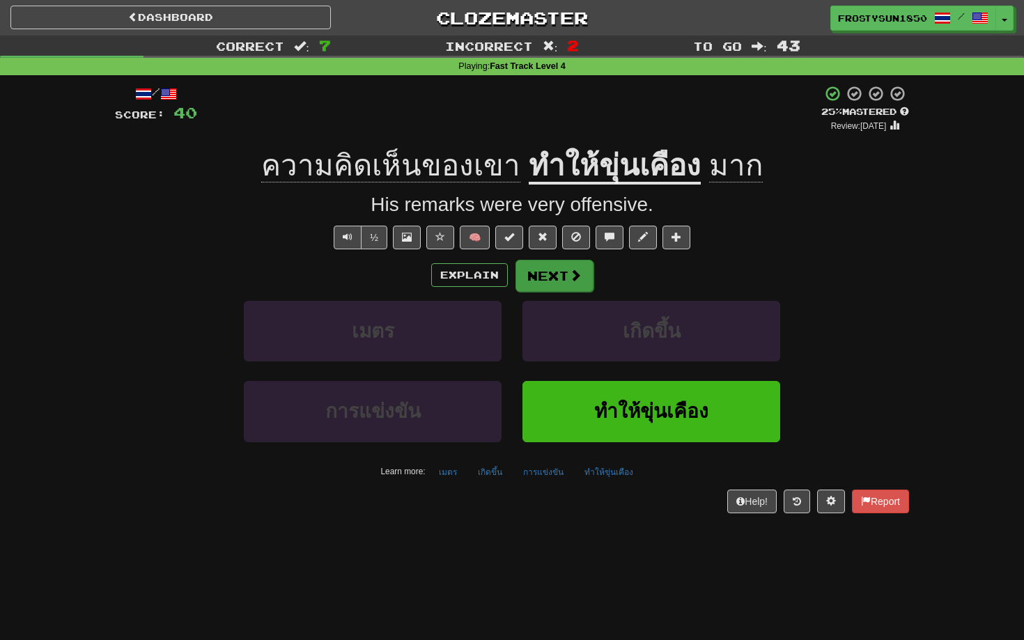
click at [548, 274] on button "Next" at bounding box center [555, 276] width 78 height 32
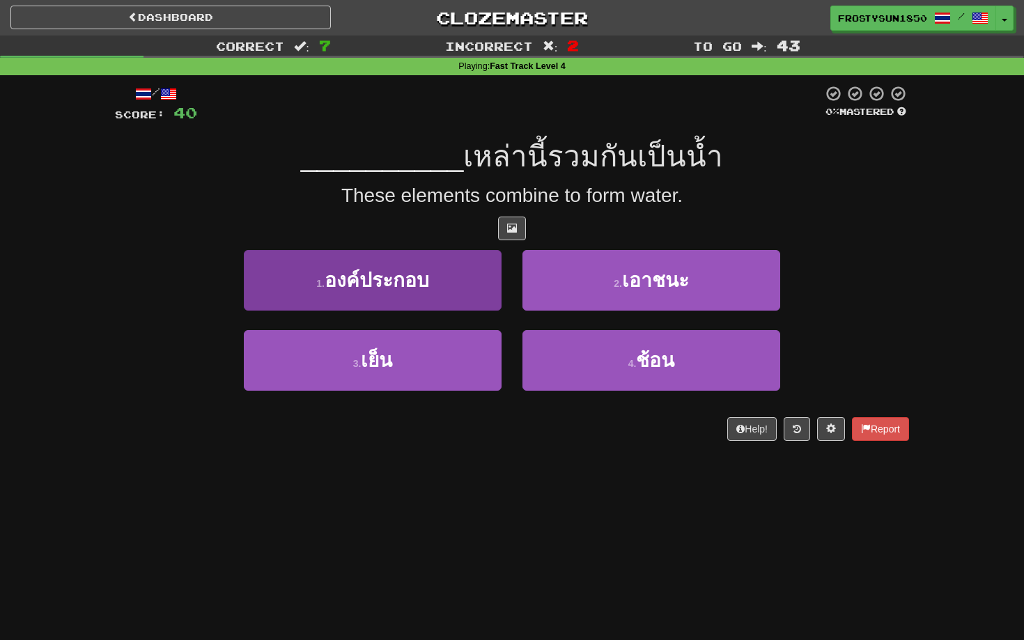
click at [455, 279] on button "1 . องค์ประกอบ" at bounding box center [373, 280] width 258 height 61
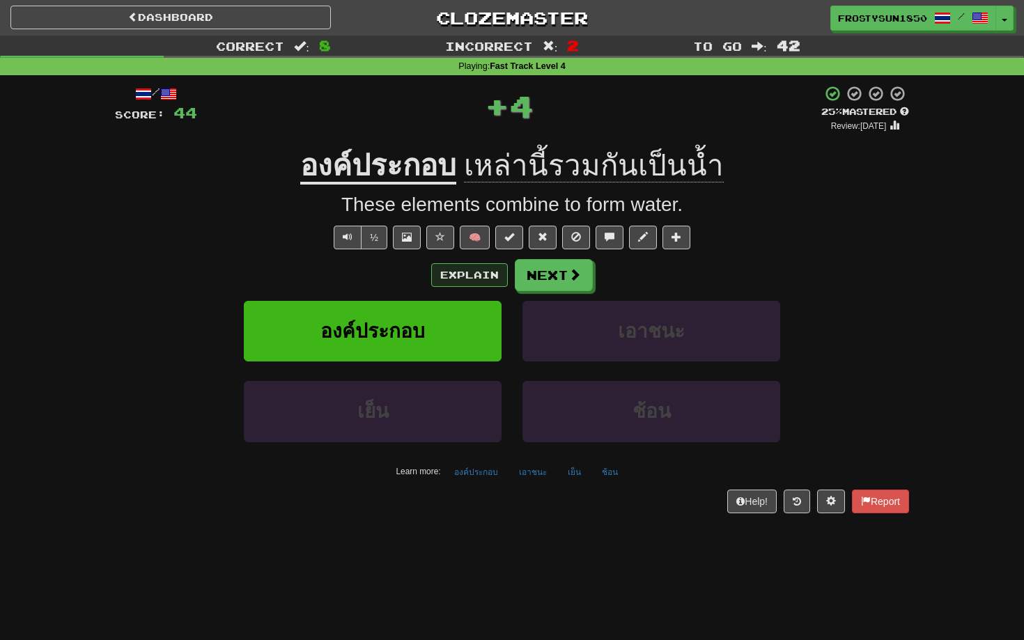
click at [468, 278] on button "Explain" at bounding box center [469, 275] width 77 height 24
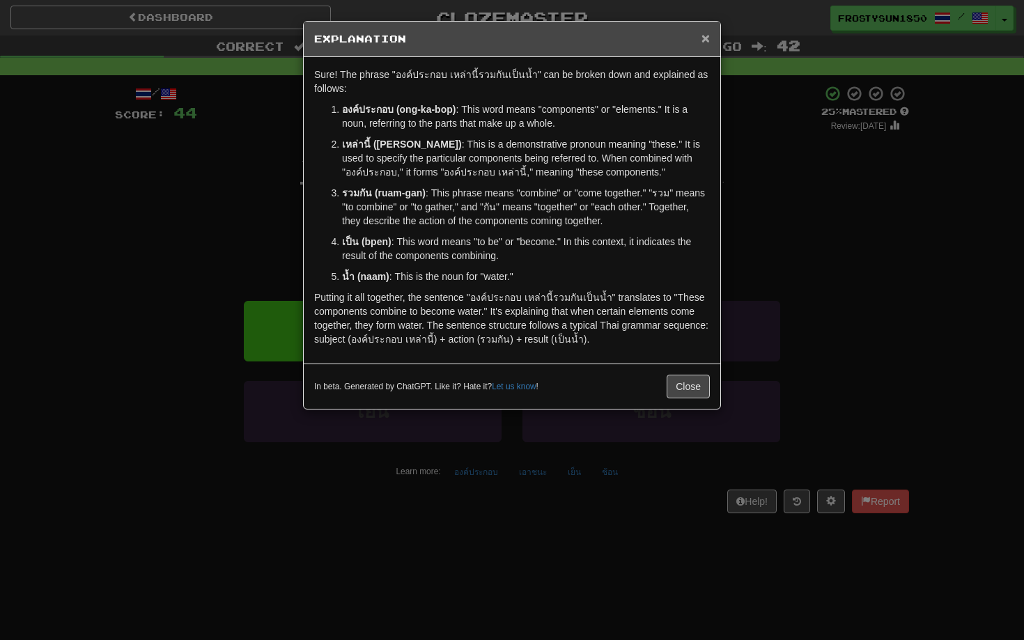
click at [705, 40] on span "×" at bounding box center [706, 38] width 8 height 16
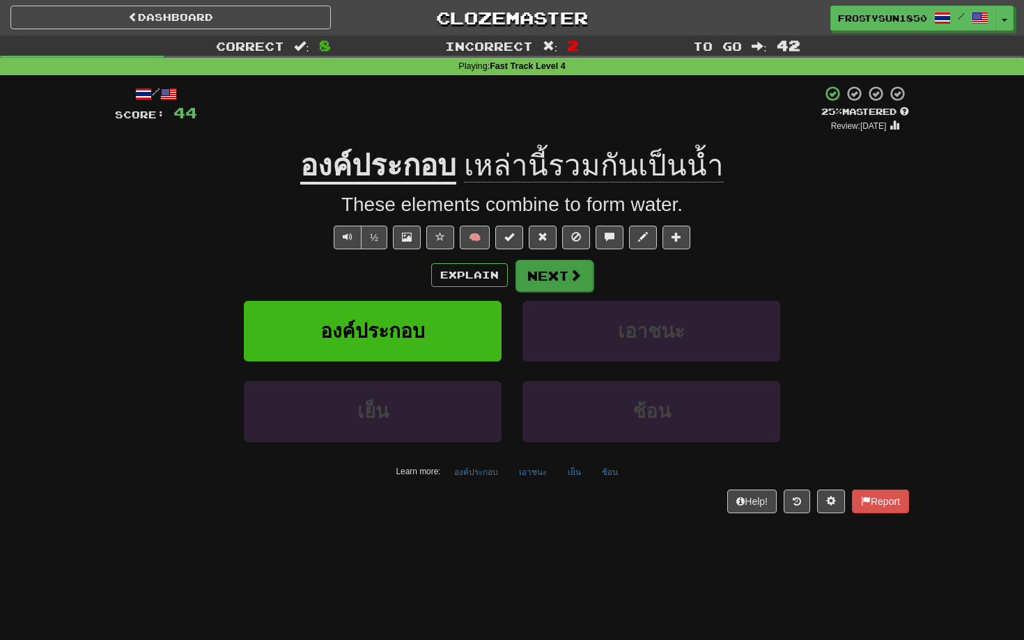
click at [560, 275] on button "Next" at bounding box center [555, 276] width 78 height 32
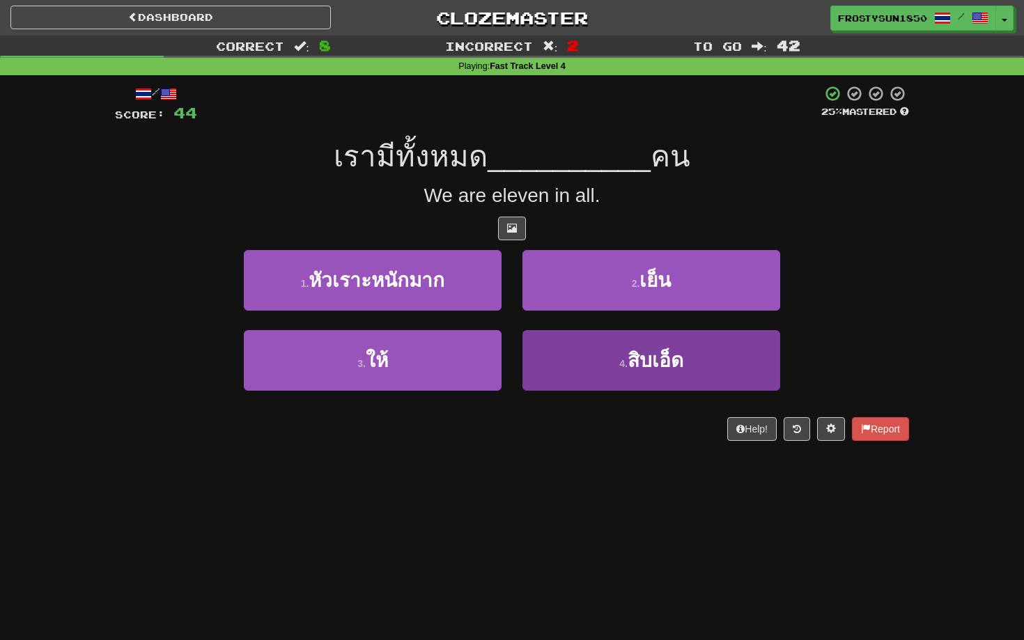
click at [592, 362] on button "4 . สิบเอ็ด" at bounding box center [652, 360] width 258 height 61
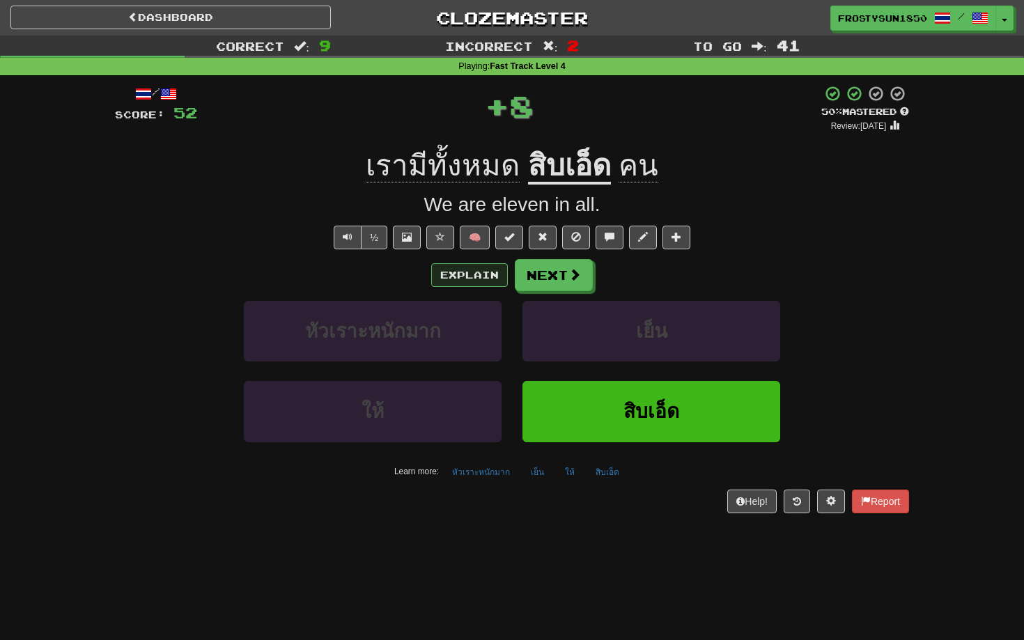
click at [467, 275] on button "Explain" at bounding box center [469, 275] width 77 height 24
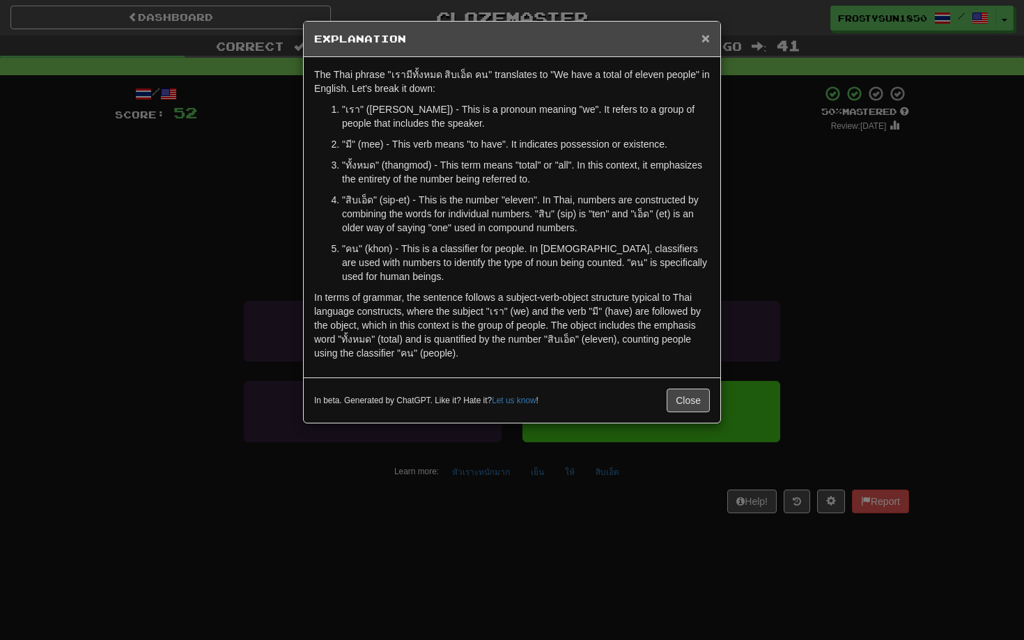
click at [708, 37] on span "×" at bounding box center [706, 38] width 8 height 16
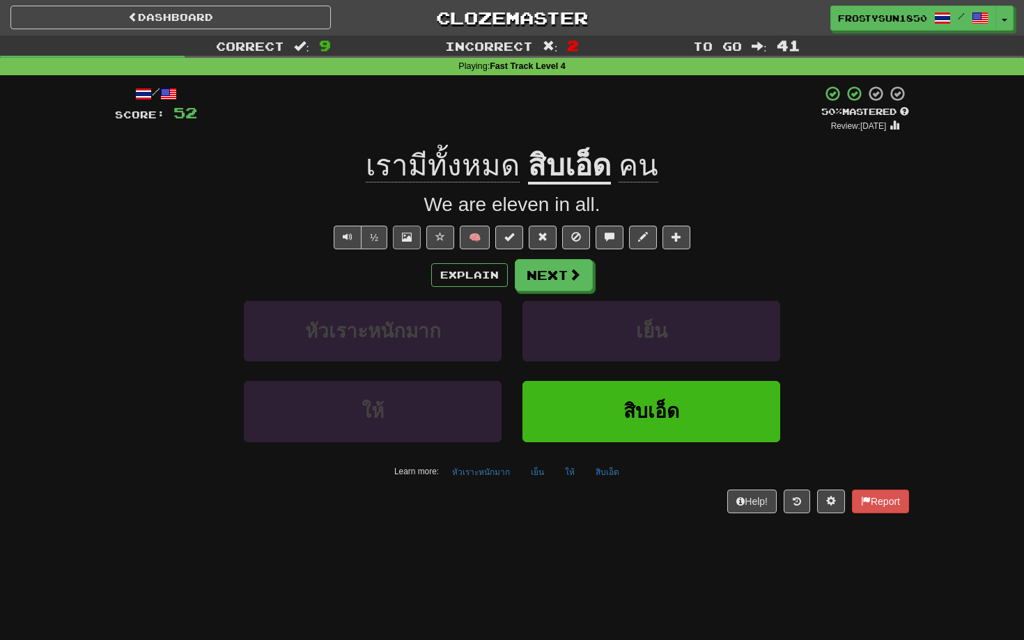
click at [406, 235] on span at bounding box center [407, 237] width 10 height 10
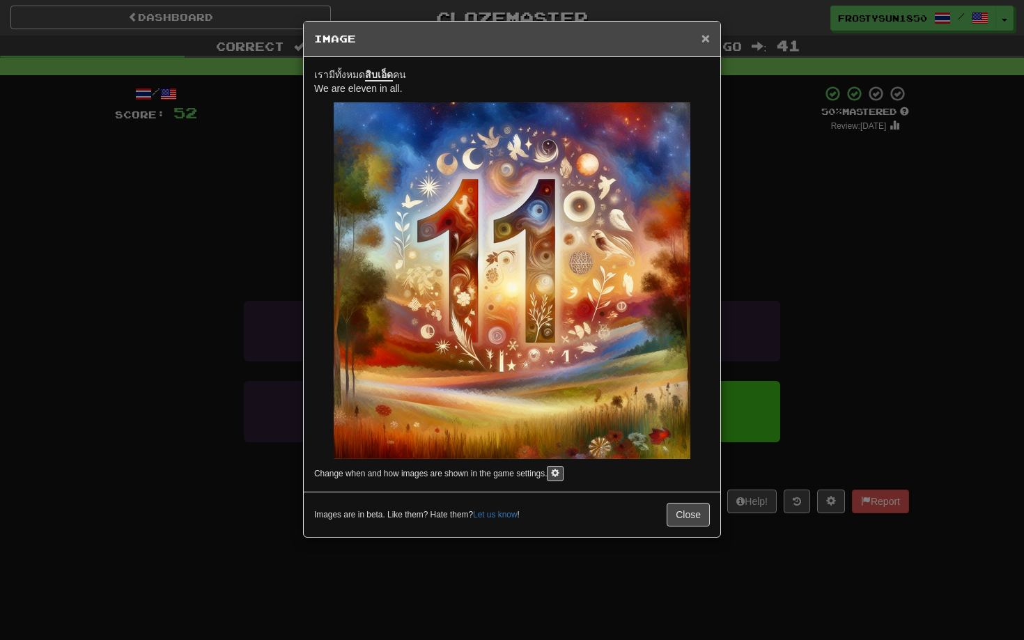
click at [705, 38] on span "×" at bounding box center [706, 38] width 8 height 16
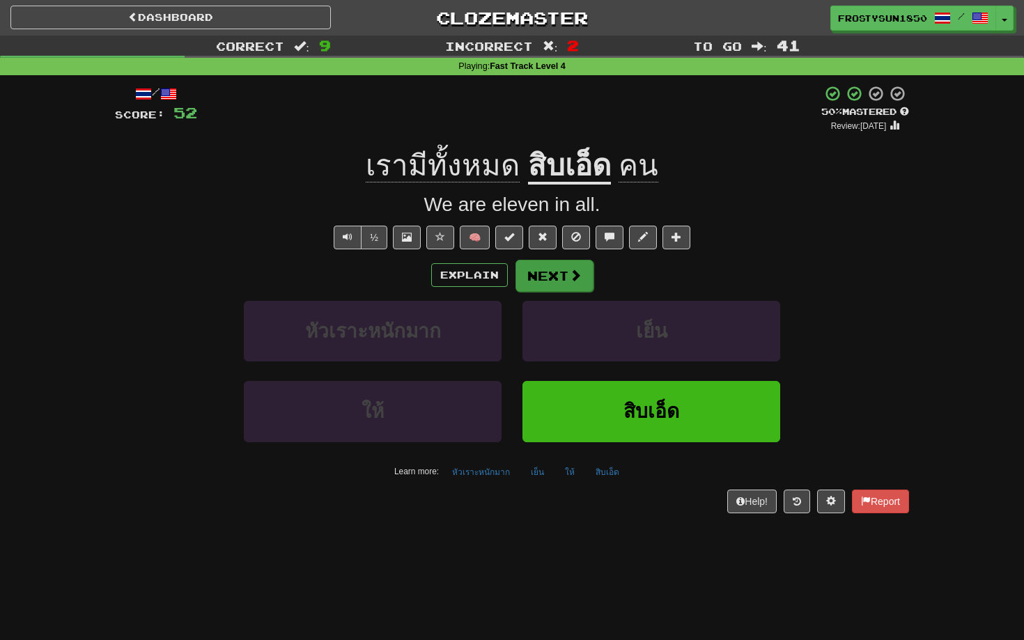
click at [569, 284] on button "Next" at bounding box center [555, 276] width 78 height 32
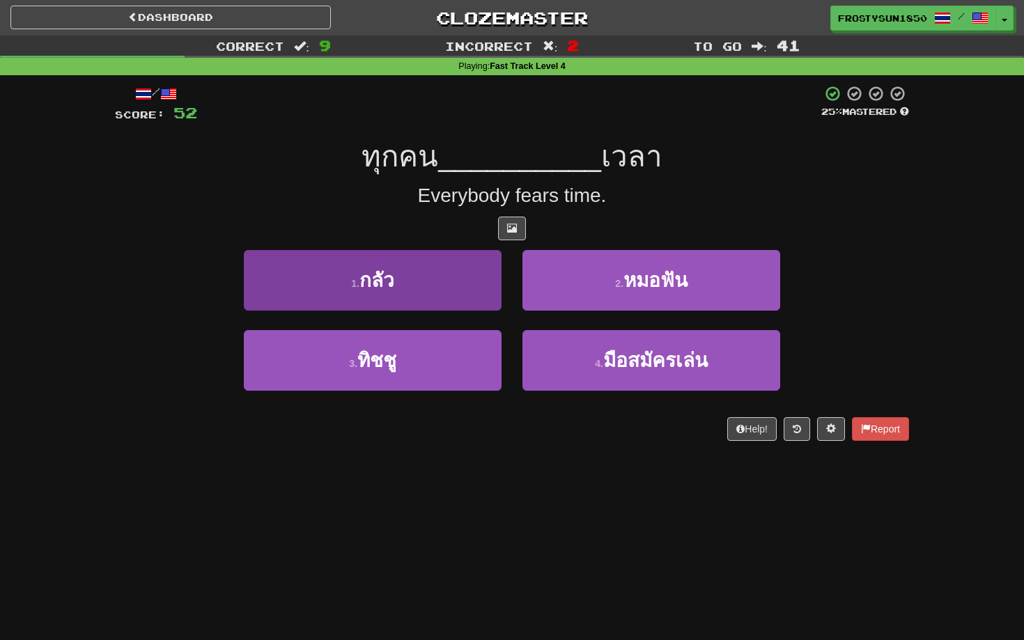
click at [452, 282] on button "1 . กลัว" at bounding box center [373, 280] width 258 height 61
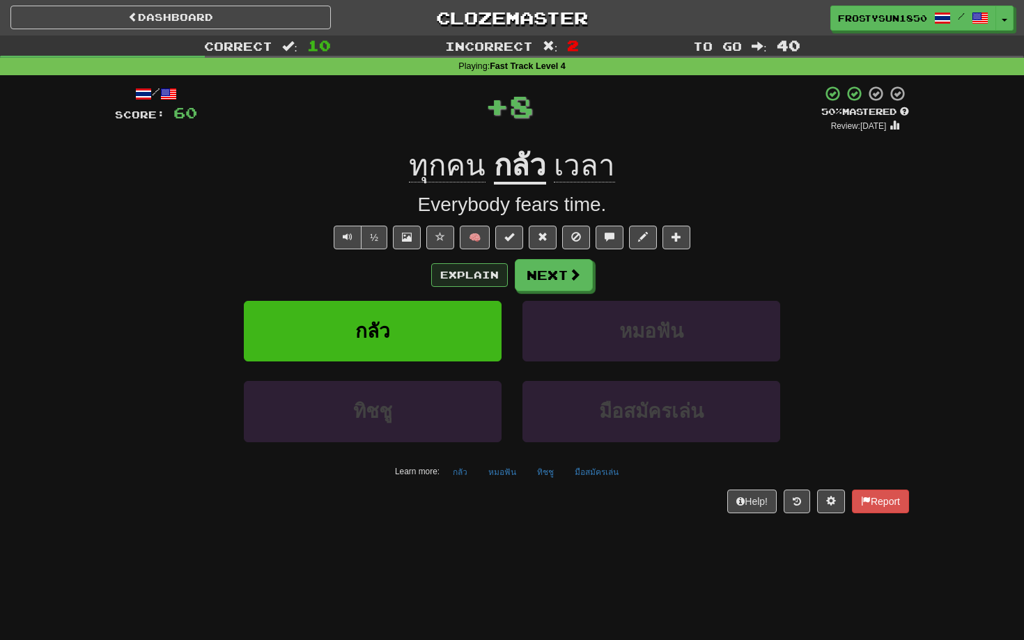
click at [475, 278] on button "Explain" at bounding box center [469, 275] width 77 height 24
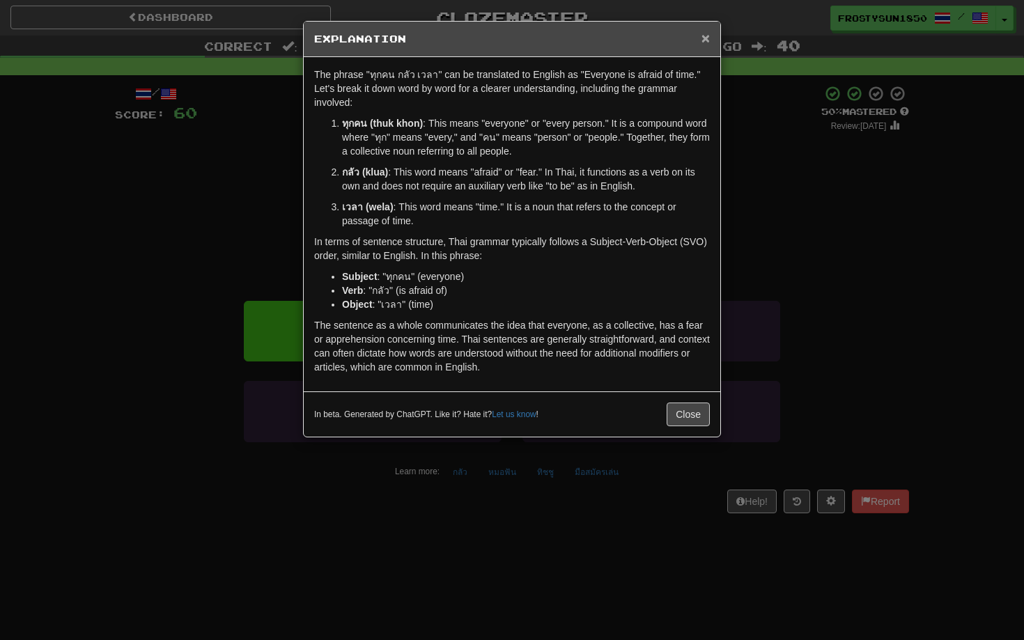
click at [705, 40] on span "×" at bounding box center [706, 38] width 8 height 16
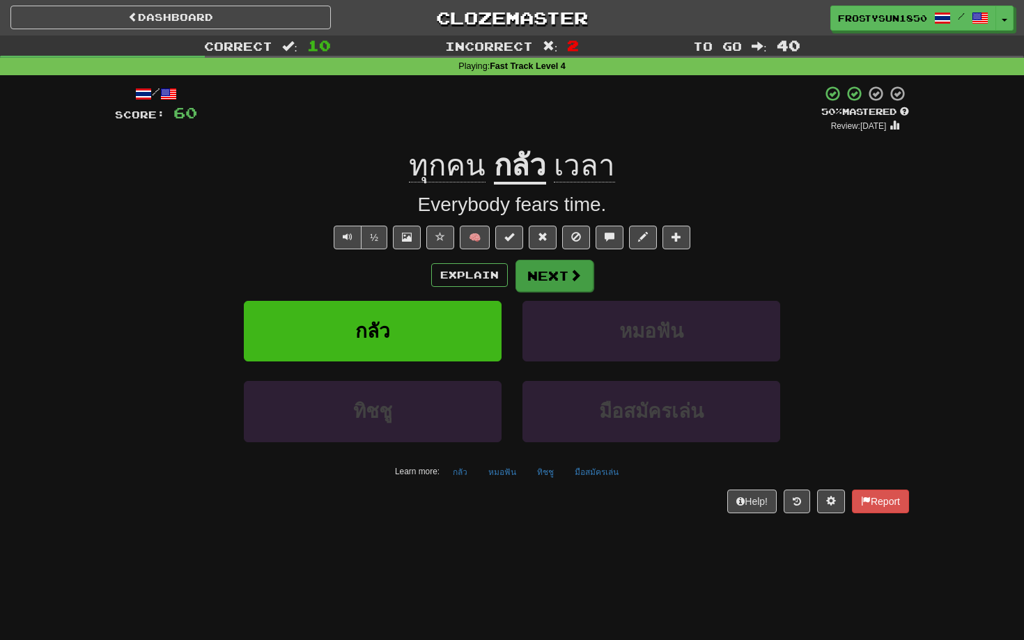
click at [547, 276] on button "Next" at bounding box center [555, 276] width 78 height 32
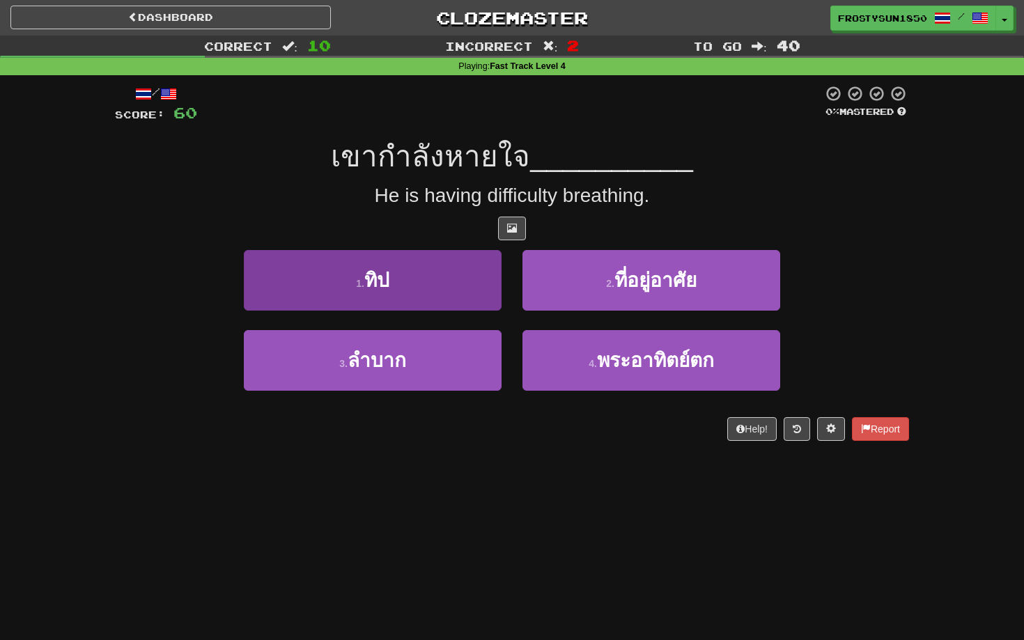
click at [445, 279] on button "1 . ทิป" at bounding box center [373, 280] width 258 height 61
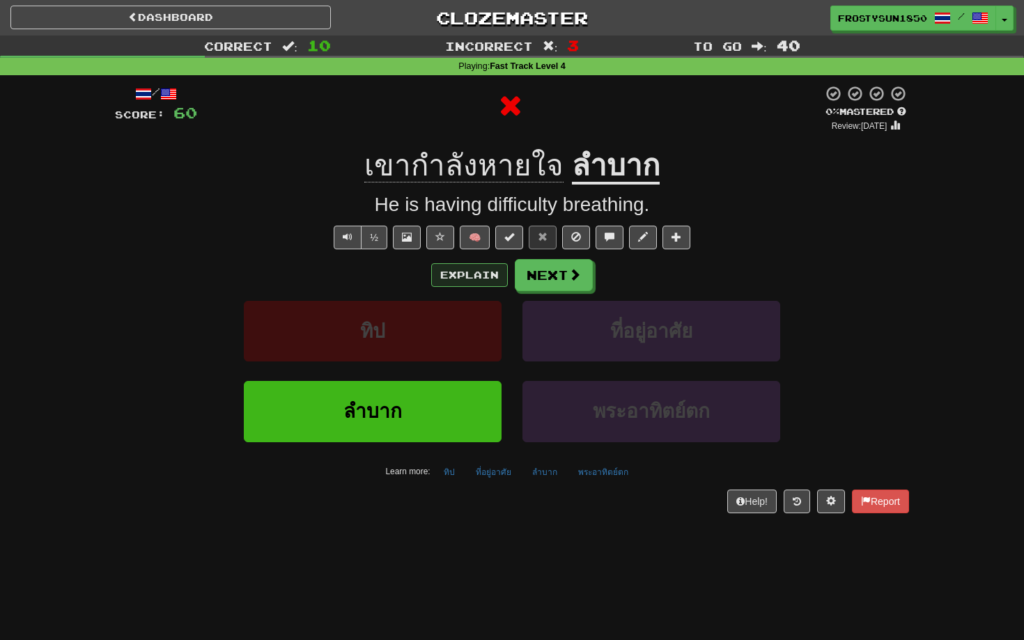
click at [461, 277] on button "Explain" at bounding box center [469, 275] width 77 height 24
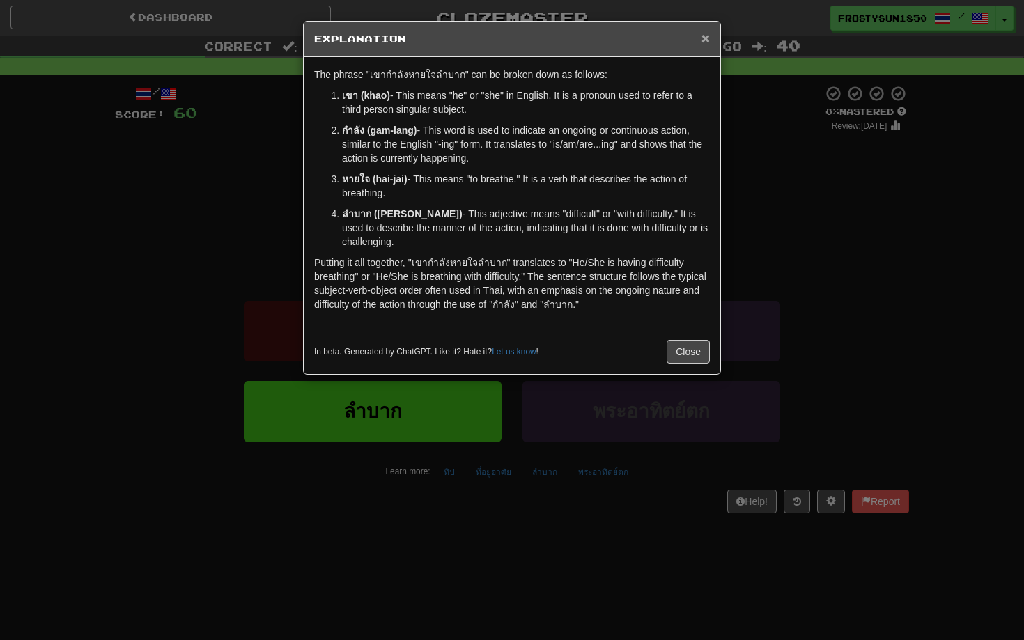
click at [704, 41] on span "×" at bounding box center [706, 38] width 8 height 16
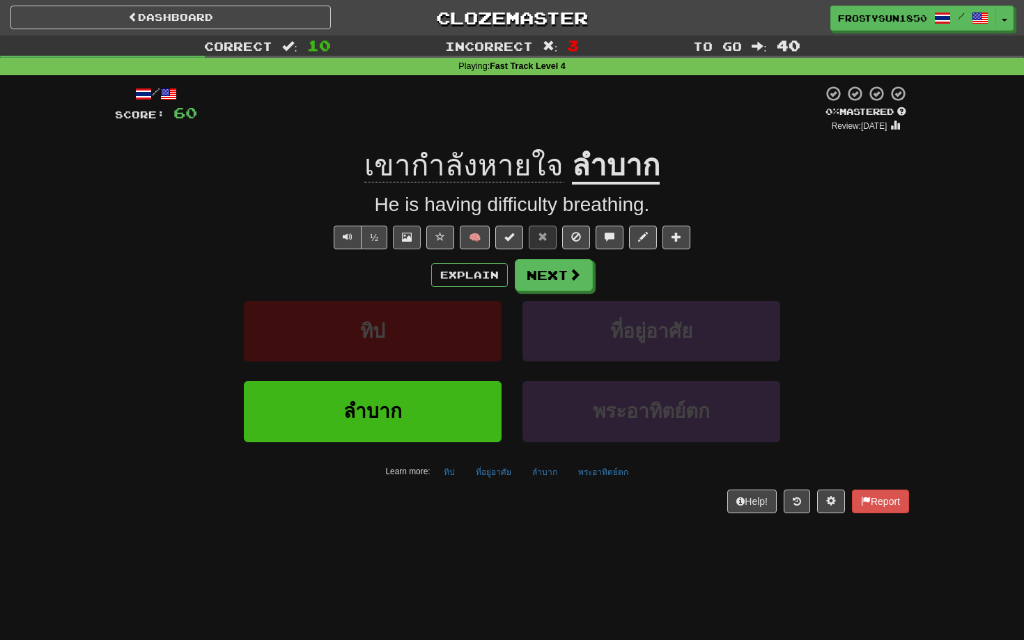
click at [406, 232] on span at bounding box center [407, 237] width 10 height 10
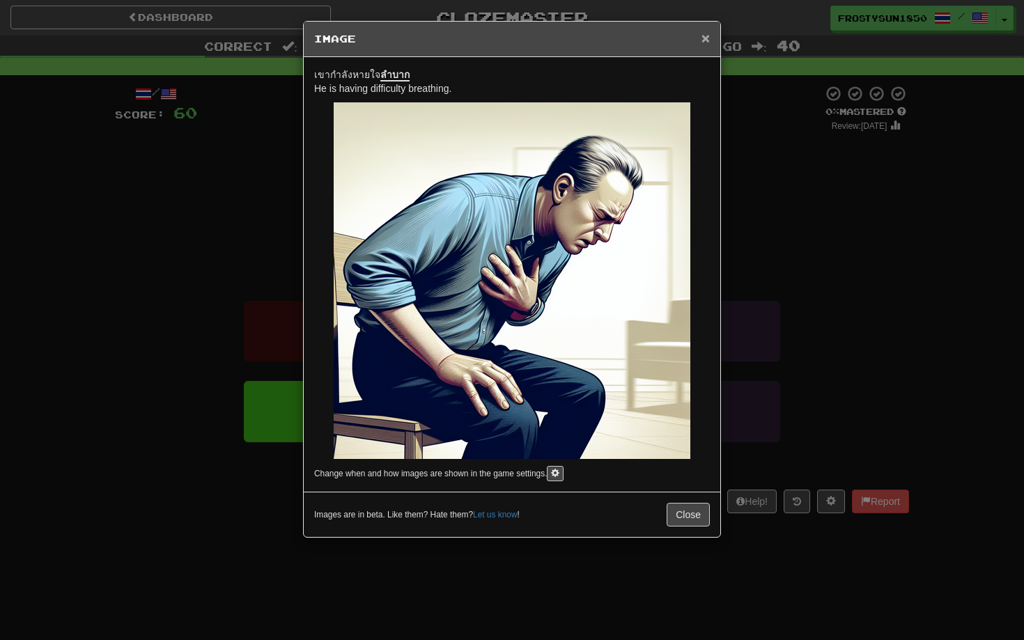
click at [703, 42] on span "×" at bounding box center [706, 38] width 8 height 16
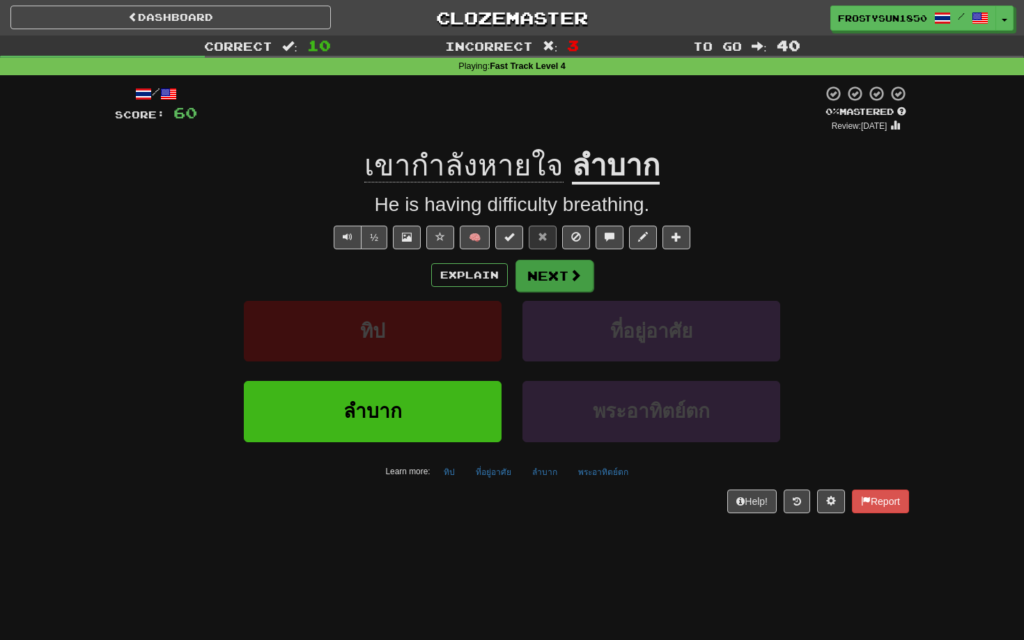
click at [554, 274] on button "Next" at bounding box center [555, 276] width 78 height 32
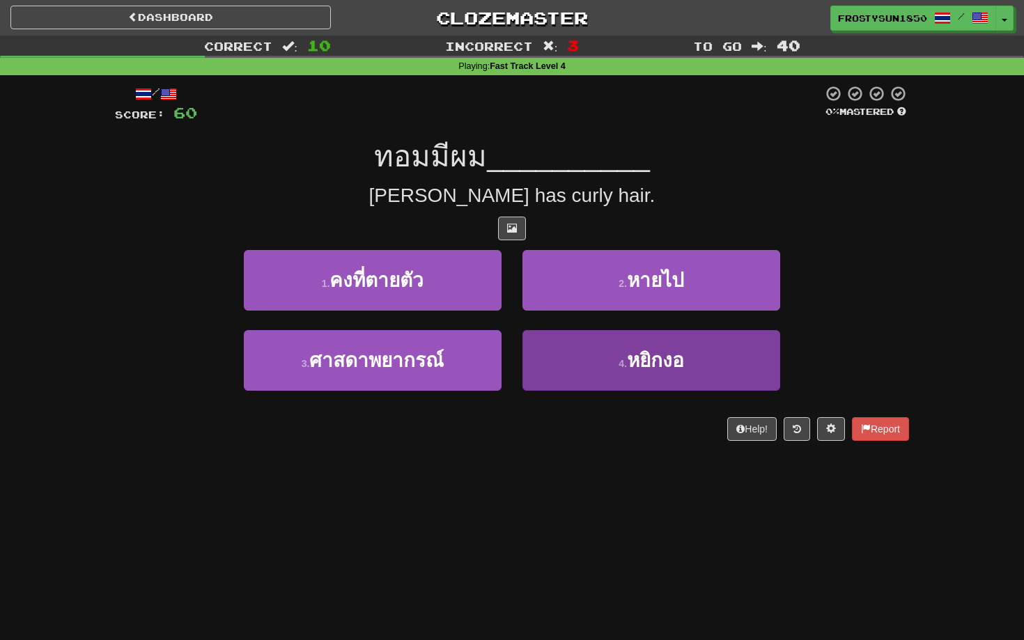
click at [561, 354] on button "4 . หยิกงอ" at bounding box center [652, 360] width 258 height 61
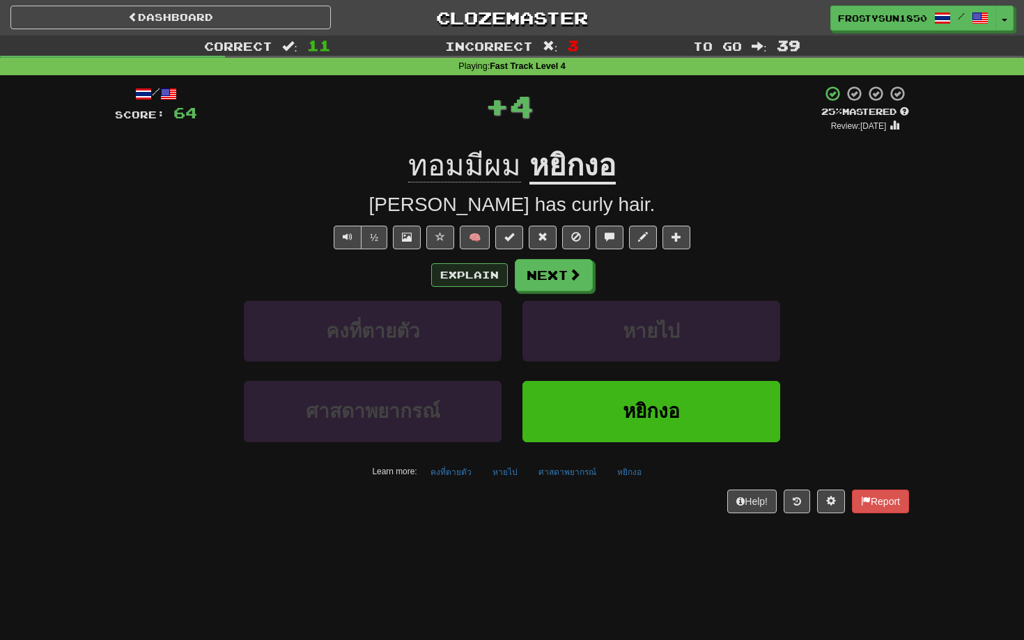
click at [456, 273] on button "Explain" at bounding box center [469, 275] width 77 height 24
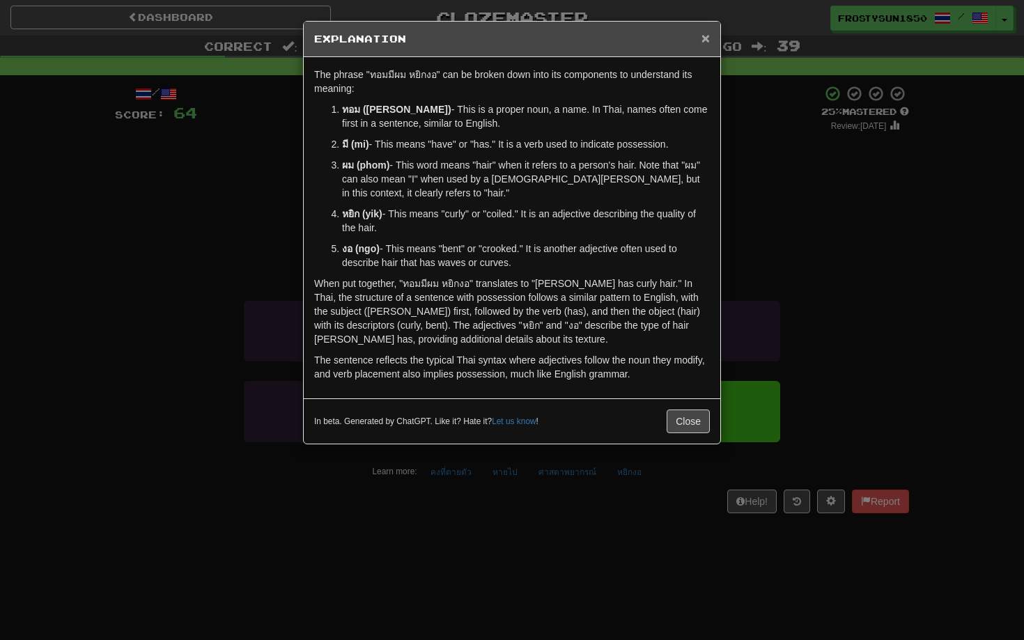
click at [709, 36] on span "×" at bounding box center [706, 38] width 8 height 16
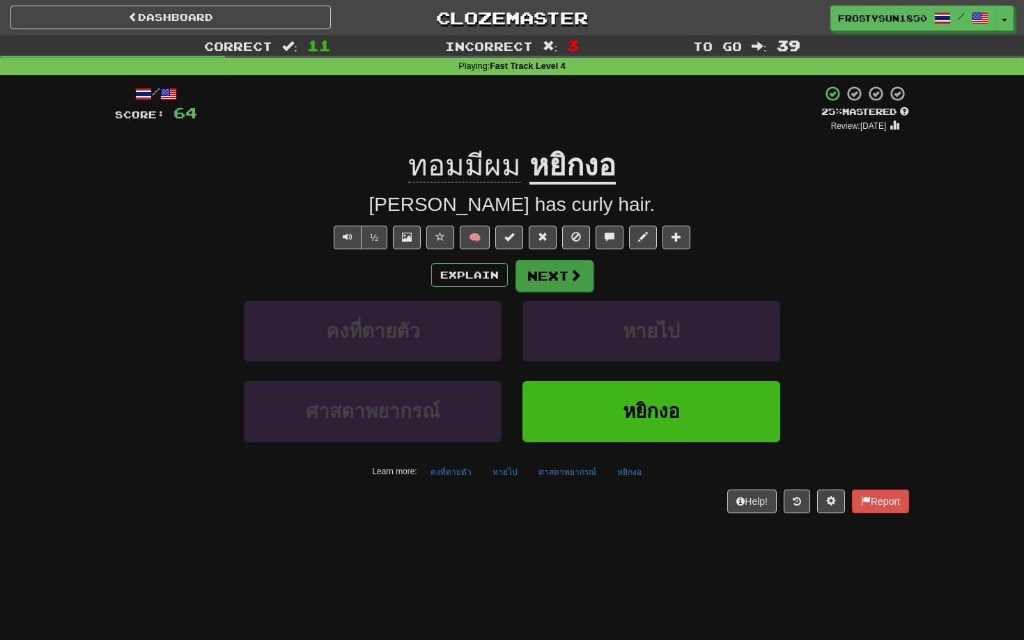
click at [557, 275] on button "Next" at bounding box center [555, 276] width 78 height 32
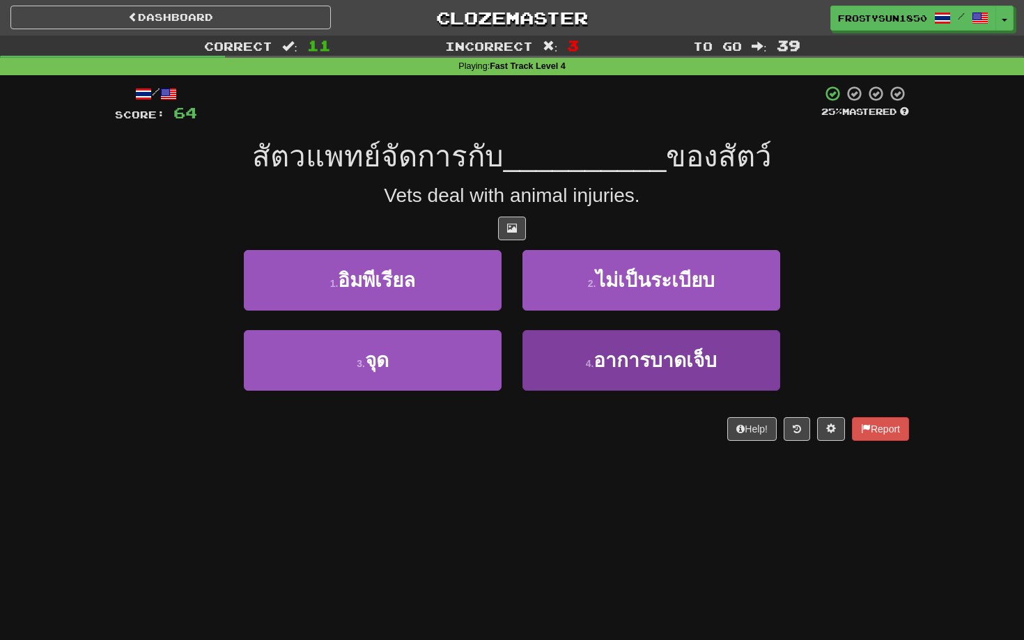
click at [725, 362] on button "4 . อาการบาดเจ็บ" at bounding box center [652, 360] width 258 height 61
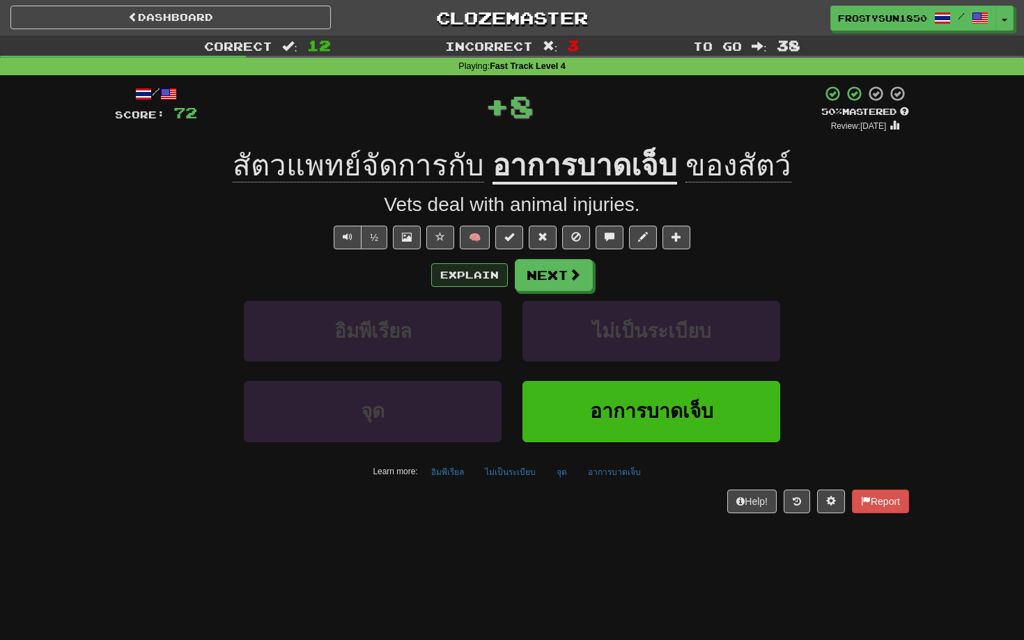
click at [467, 283] on button "Explain" at bounding box center [469, 275] width 77 height 24
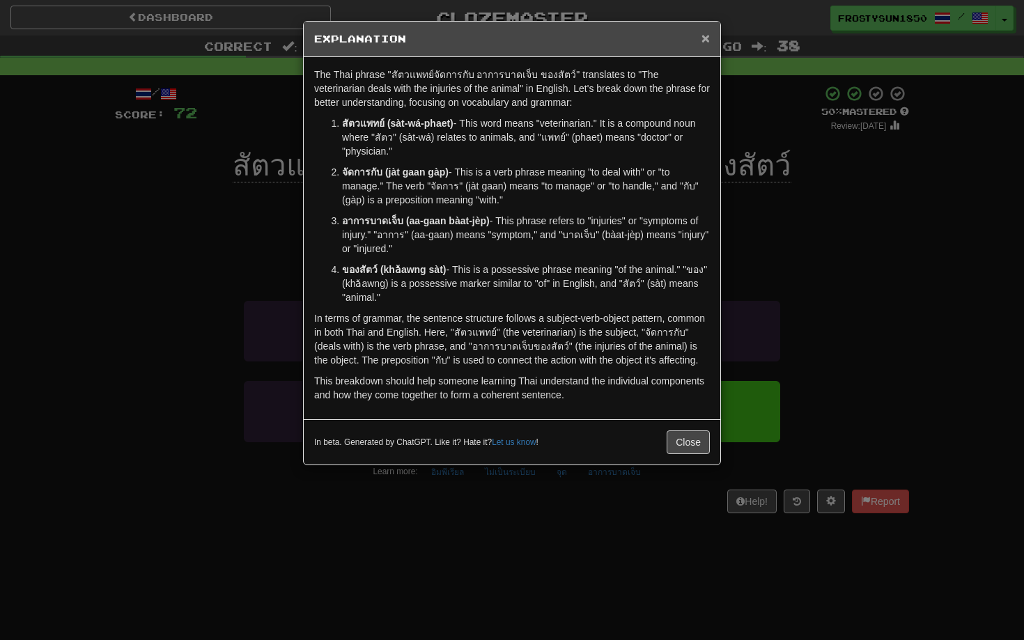
click at [705, 39] on span "×" at bounding box center [706, 38] width 8 height 16
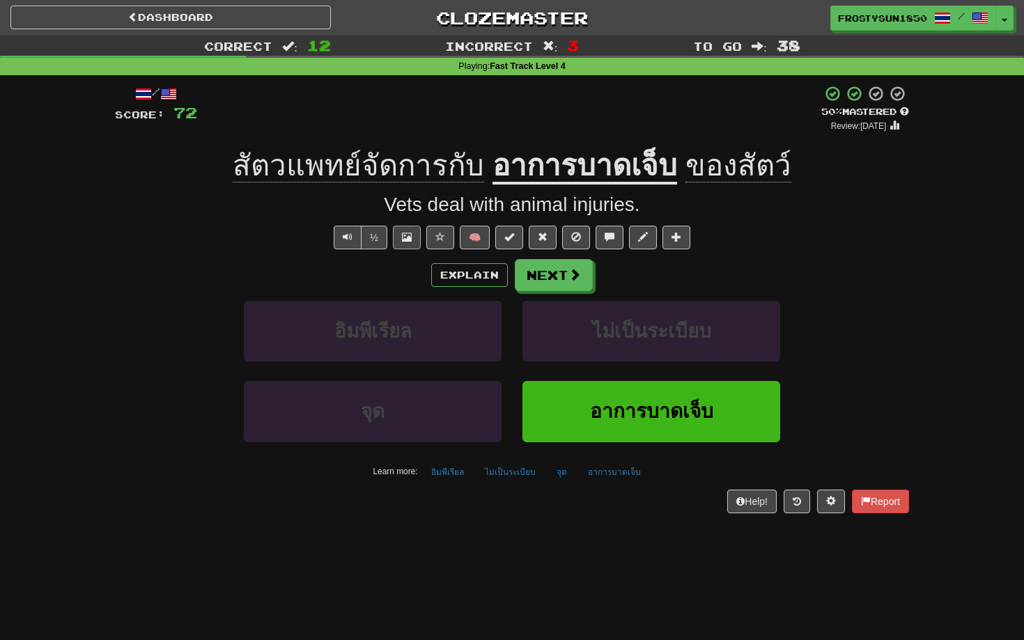
click at [408, 233] on span at bounding box center [407, 237] width 10 height 10
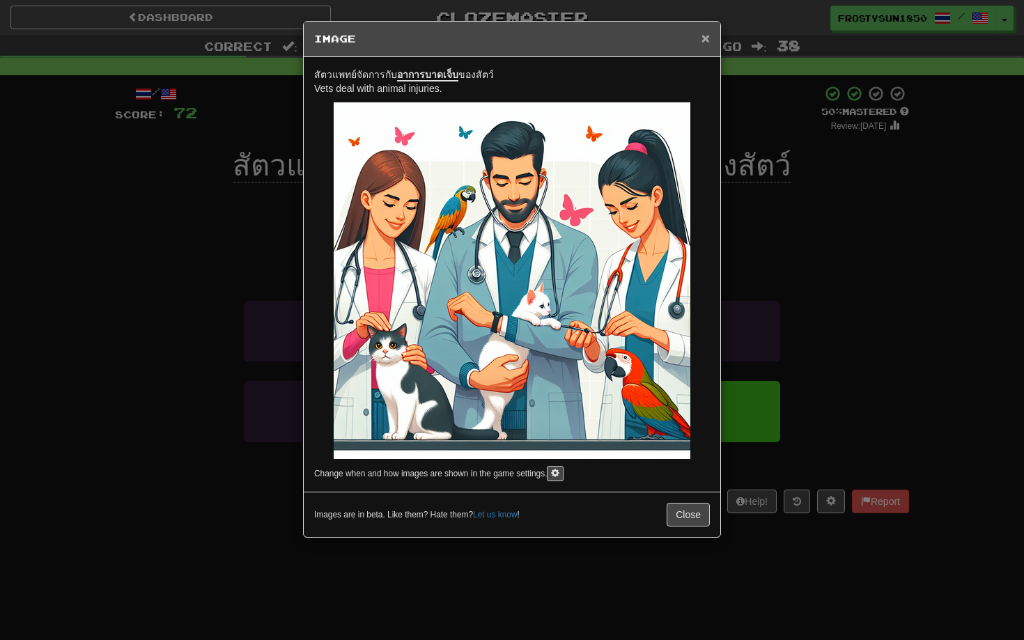
click at [702, 40] on span "×" at bounding box center [706, 38] width 8 height 16
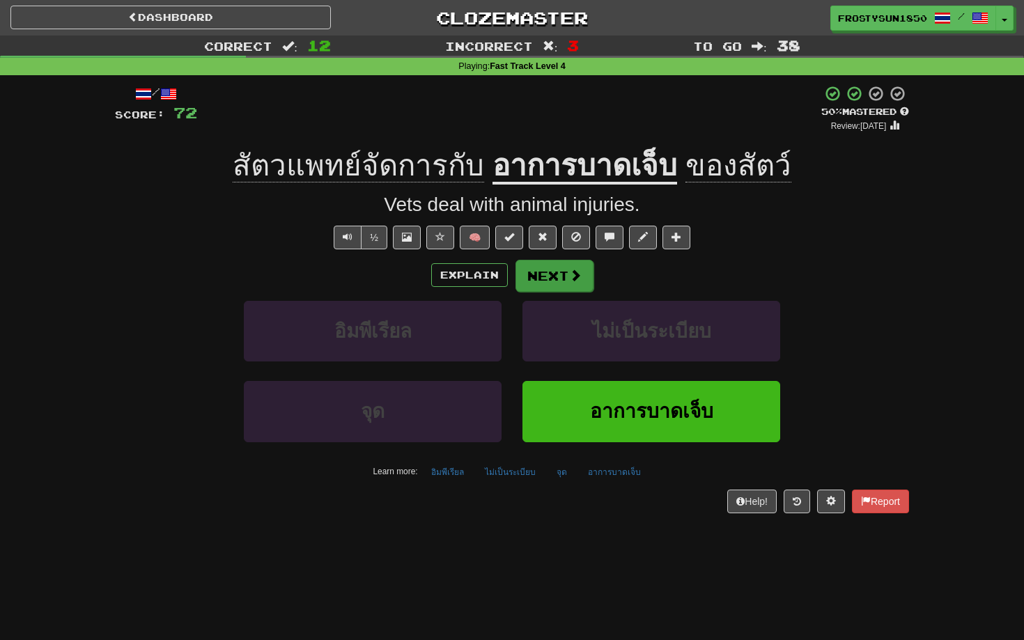
click at [543, 277] on button "Next" at bounding box center [555, 276] width 78 height 32
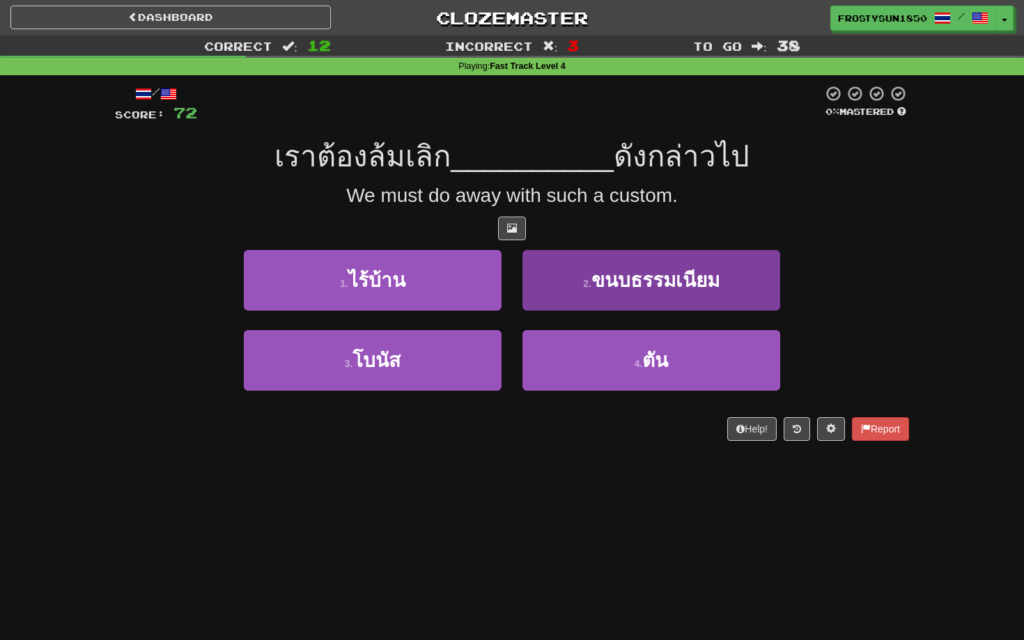
click at [572, 283] on button "2 . ขนบธรรมเนียม" at bounding box center [652, 280] width 258 height 61
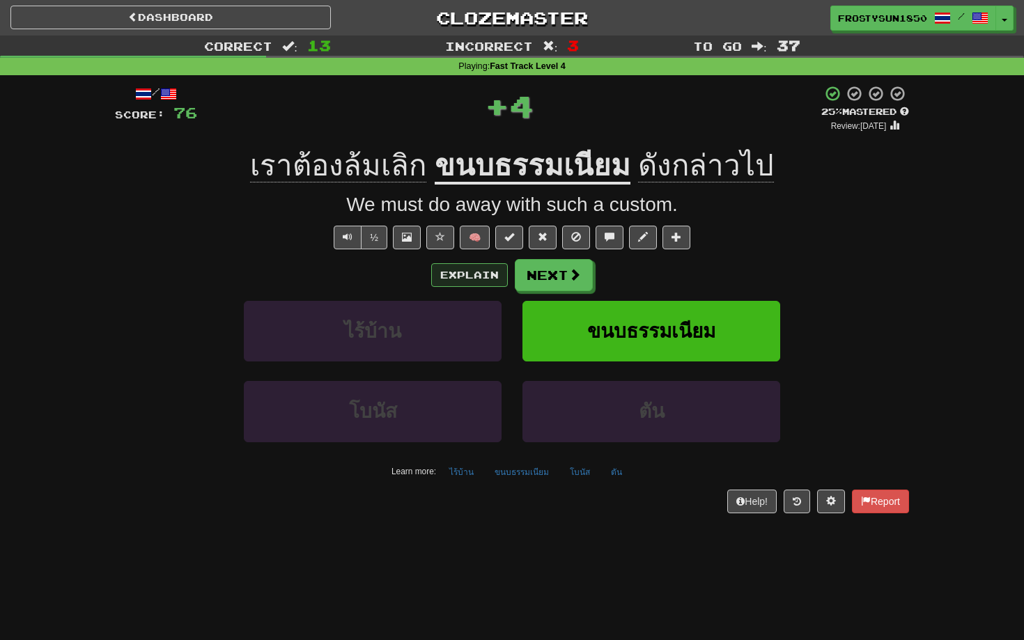
click at [460, 270] on button "Explain" at bounding box center [469, 275] width 77 height 24
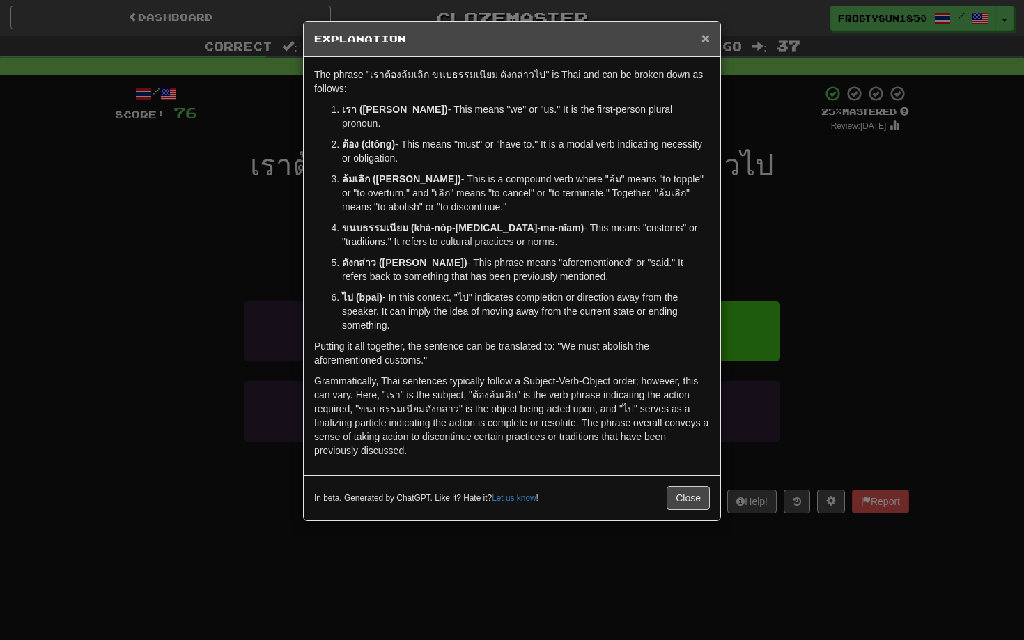
click at [704, 38] on span "×" at bounding box center [706, 38] width 8 height 16
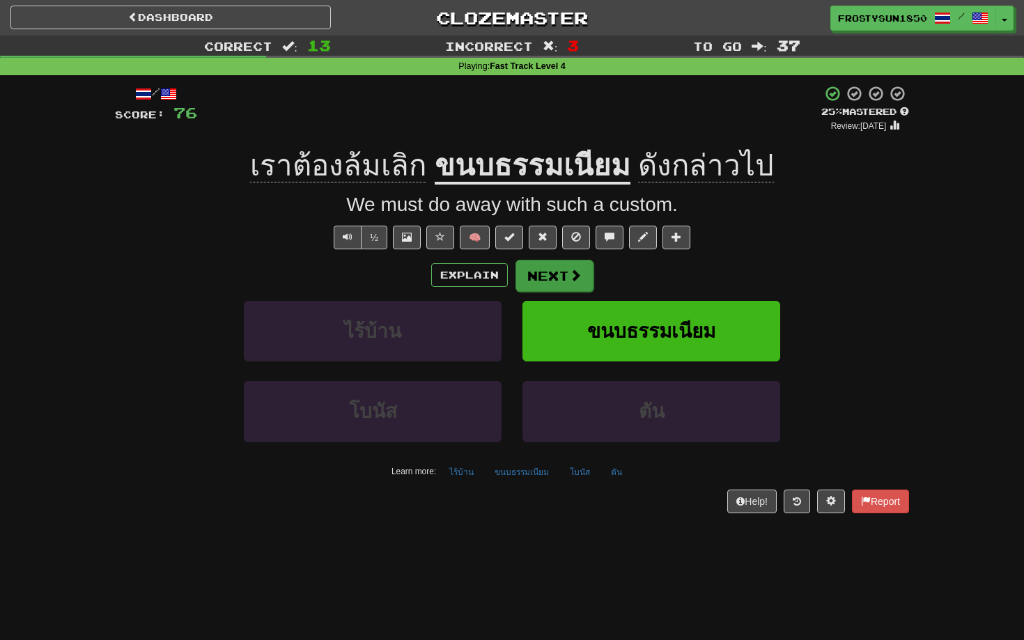
click at [555, 267] on button "Next" at bounding box center [555, 276] width 78 height 32
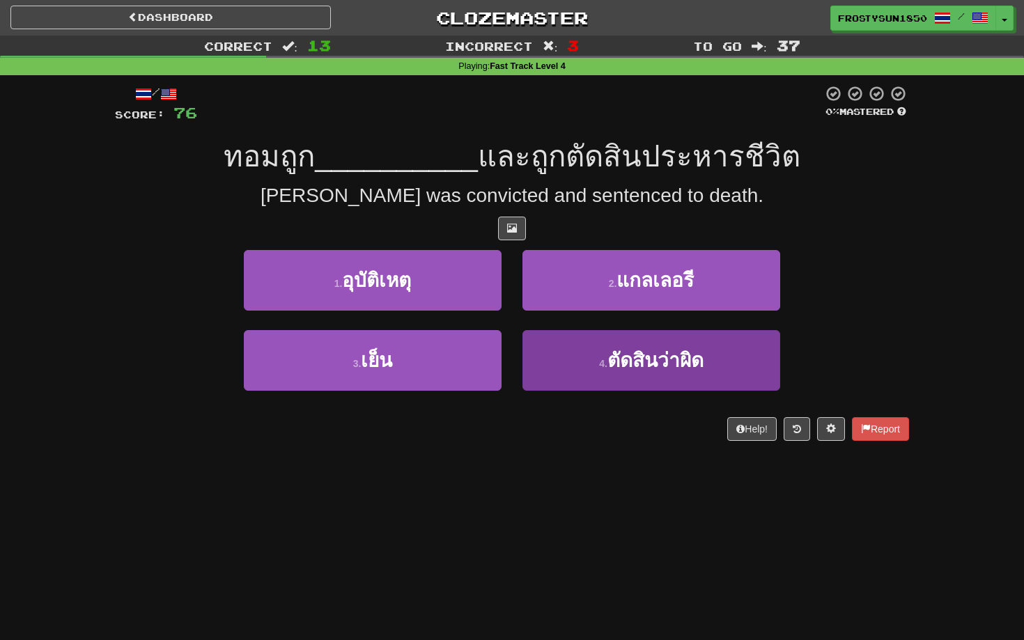
click at [619, 369] on span "ตัดสินว่าผิด" at bounding box center [656, 361] width 96 height 22
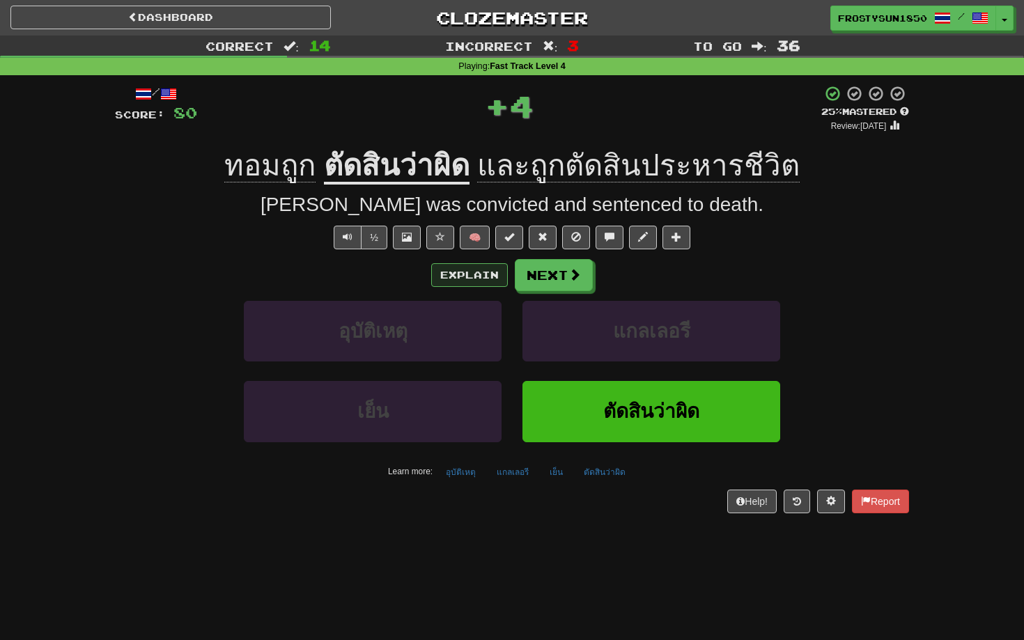
click at [465, 270] on button "Explain" at bounding box center [469, 275] width 77 height 24
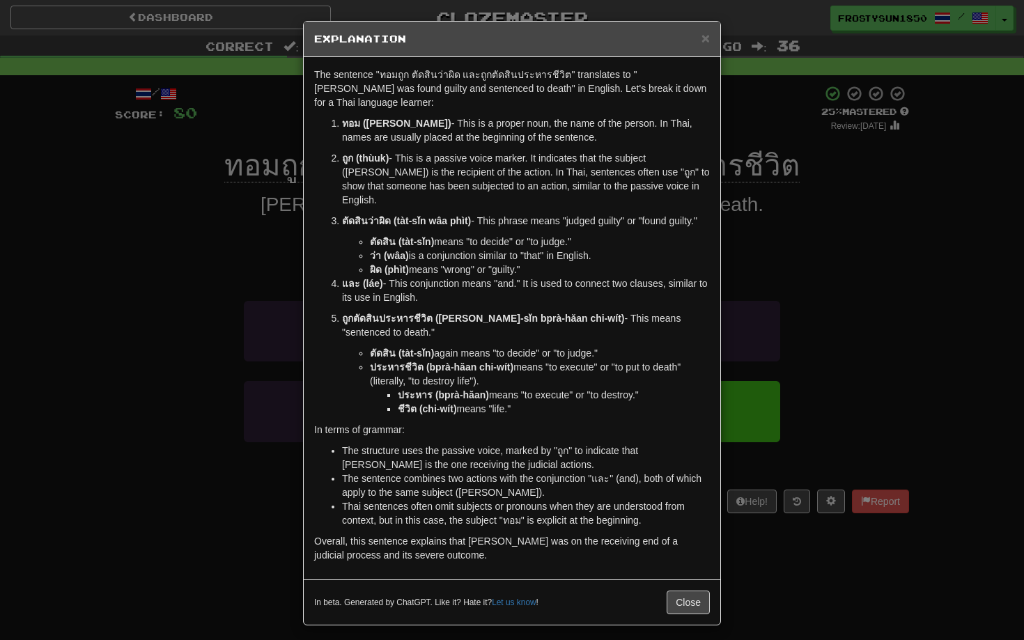
click at [465, 277] on p "และ (láe) - This conjunction means "and." It is used to connect two clauses, si…" at bounding box center [526, 291] width 368 height 28
click at [574, 151] on p "ถูก (thùuk) - This is a passive voice marker. It indicates that the subject ([P…" at bounding box center [526, 179] width 368 height 56
click at [703, 41] on span "×" at bounding box center [706, 38] width 8 height 16
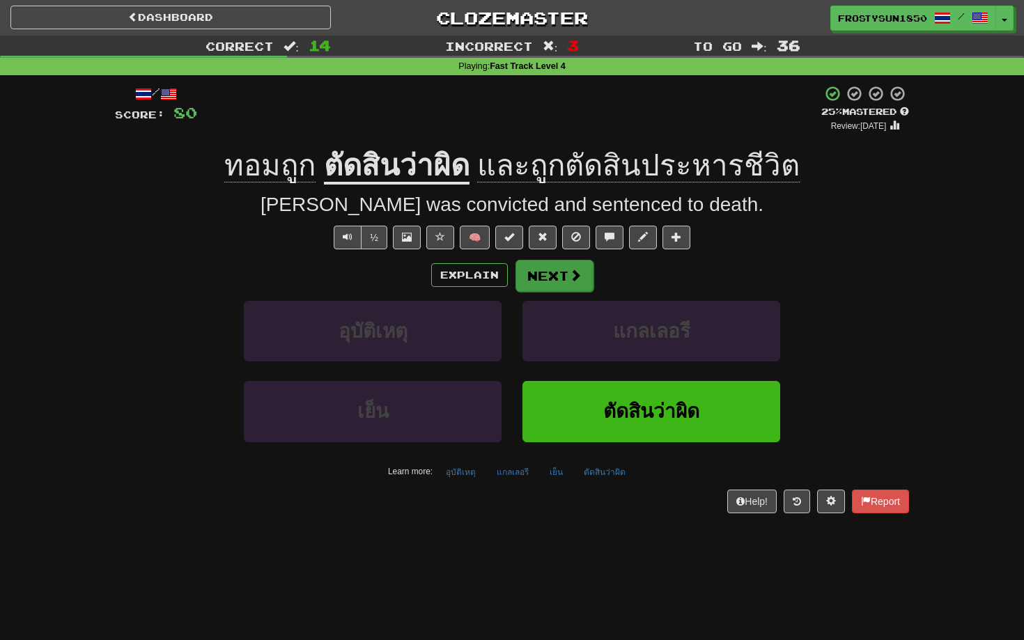
click at [556, 272] on button "Next" at bounding box center [555, 276] width 78 height 32
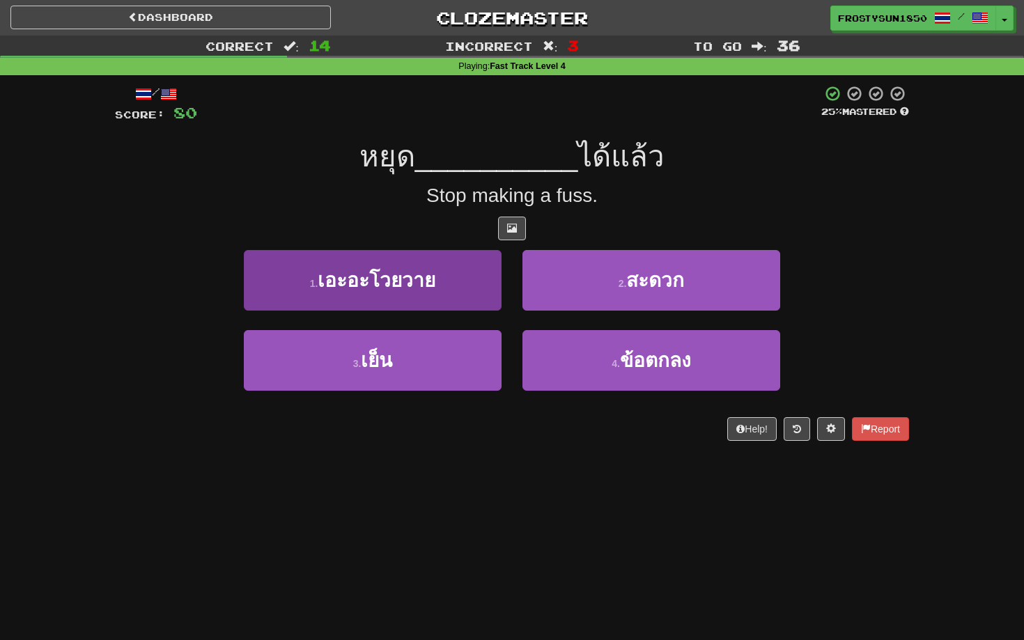
click at [477, 286] on button "1 . เอะอะโวยวาย" at bounding box center [373, 280] width 258 height 61
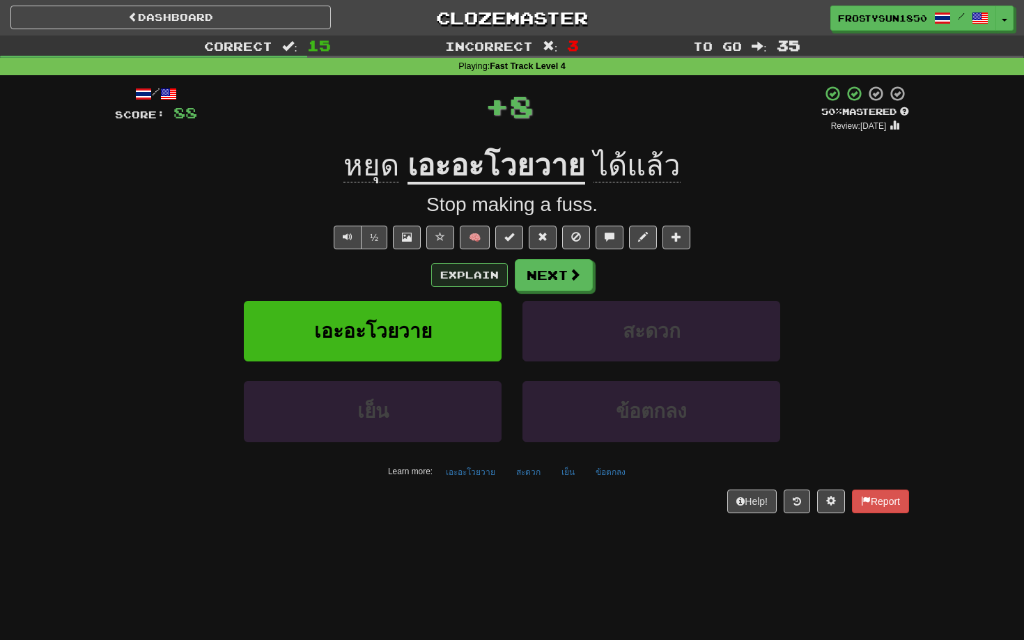
click at [484, 267] on button "Explain" at bounding box center [469, 275] width 77 height 24
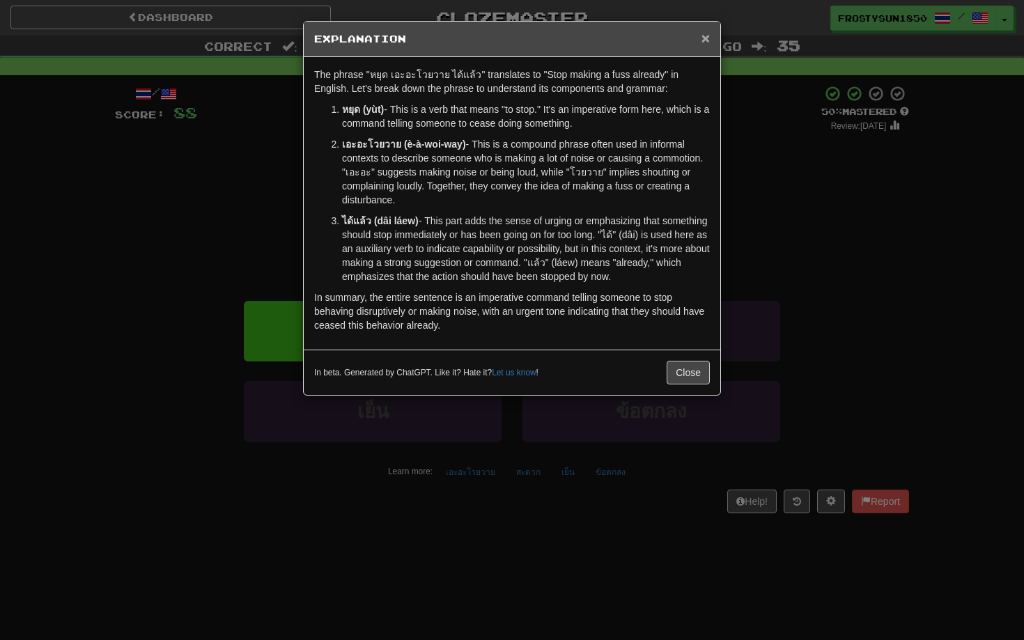
click at [706, 40] on span "×" at bounding box center [706, 38] width 8 height 16
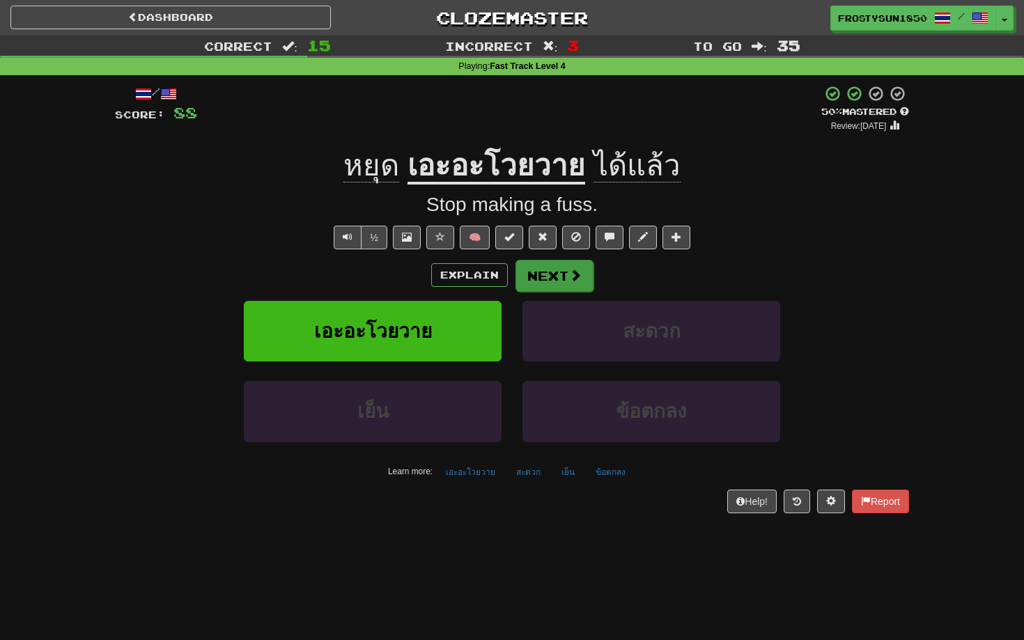
click at [560, 277] on button "Next" at bounding box center [555, 276] width 78 height 32
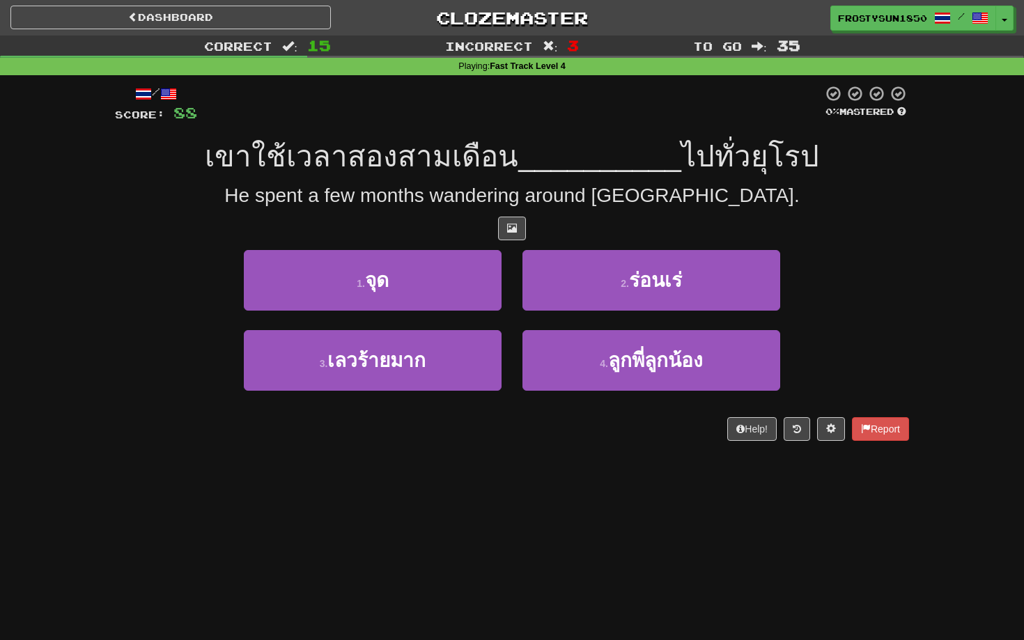
scroll to position [8, 0]
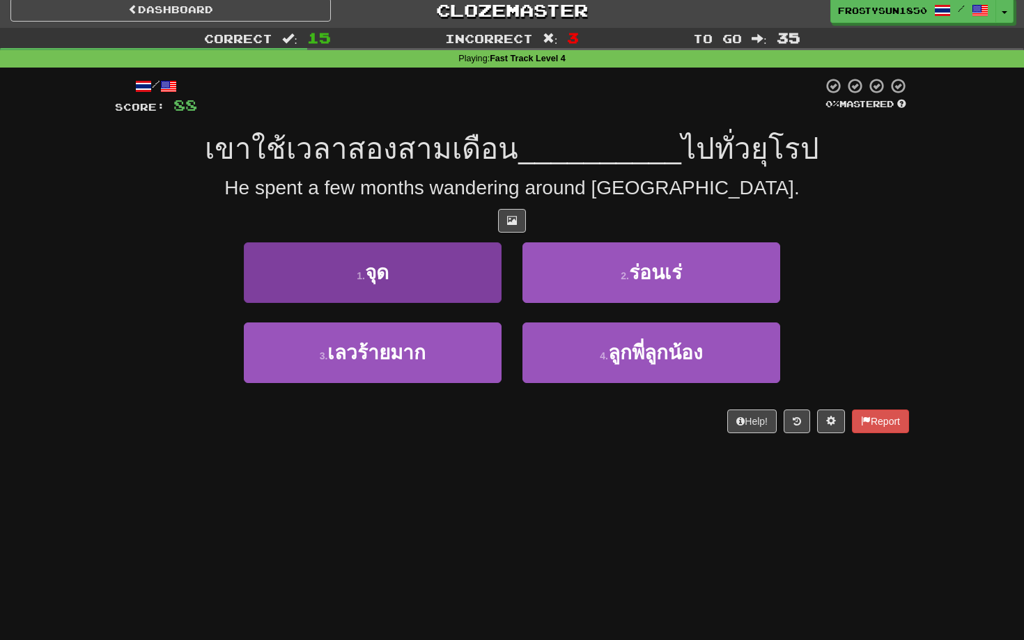
click at [410, 285] on button "1 . จุด" at bounding box center [373, 272] width 258 height 61
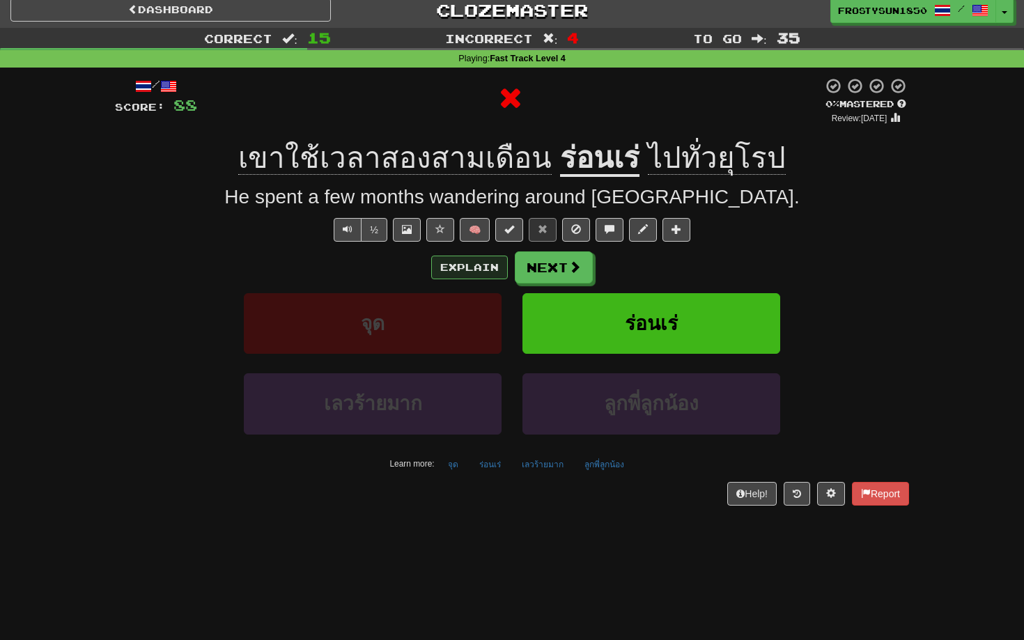
click at [467, 259] on button "Explain" at bounding box center [469, 268] width 77 height 24
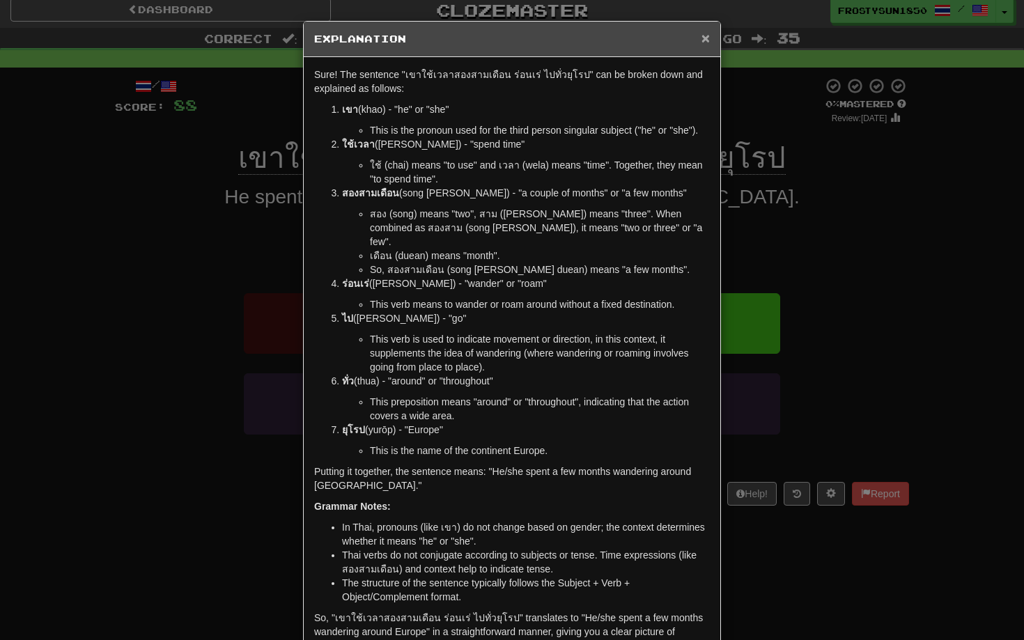
click at [709, 35] on span "×" at bounding box center [706, 38] width 8 height 16
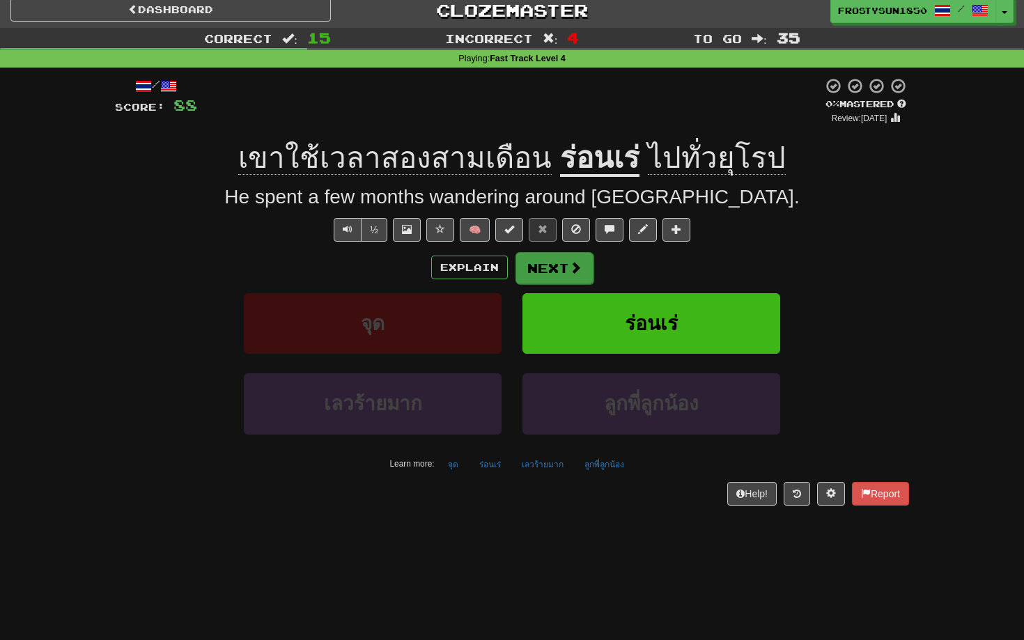
click at [543, 263] on button "Next" at bounding box center [555, 268] width 78 height 32
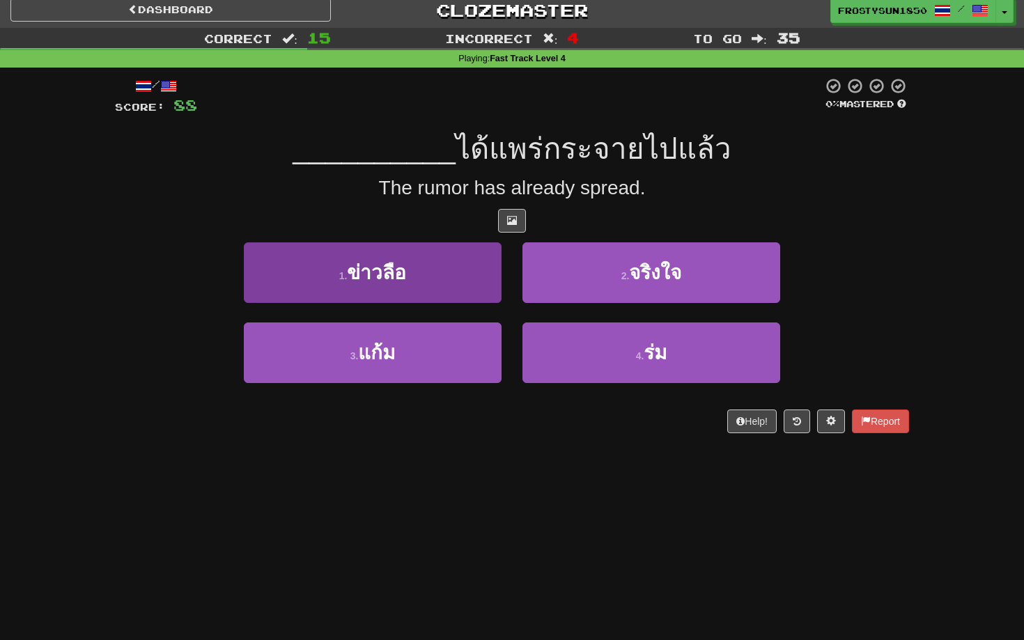
click at [425, 279] on button "1 . ข่าวลือ" at bounding box center [373, 272] width 258 height 61
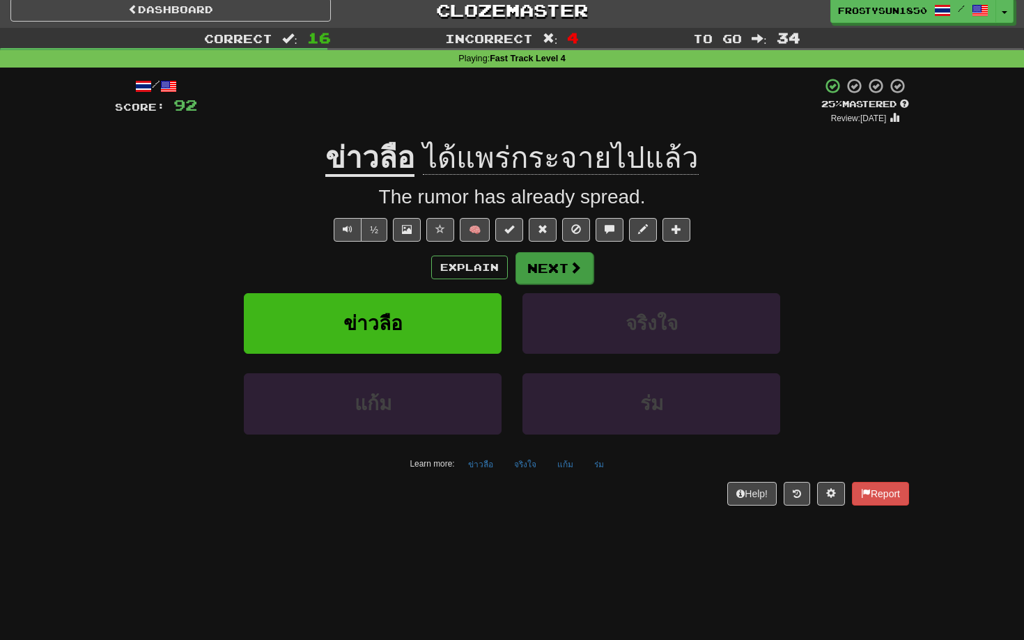
click at [542, 264] on button "Next" at bounding box center [555, 268] width 78 height 32
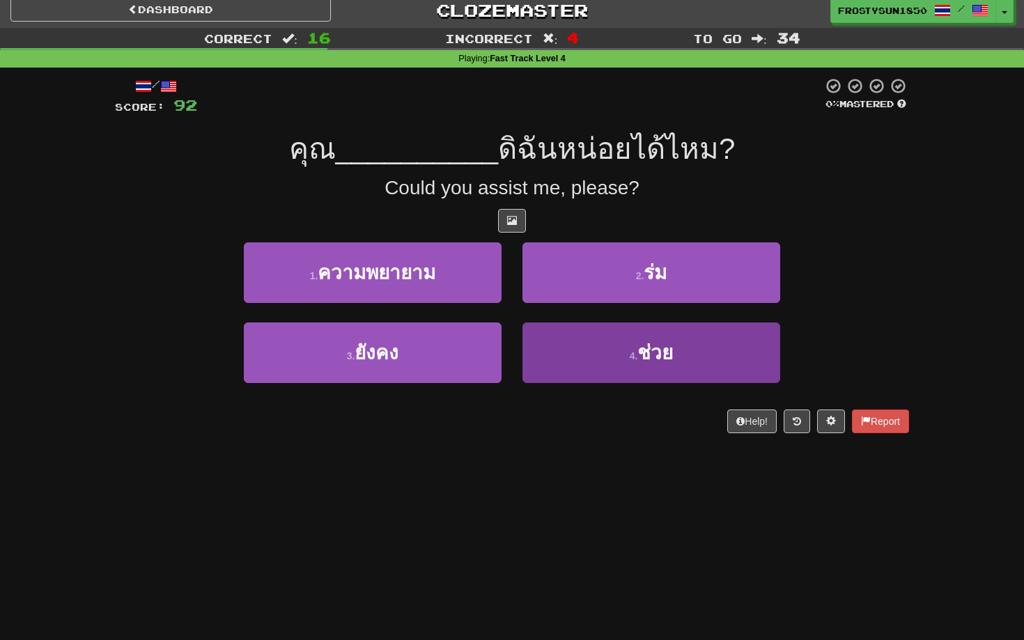
click at [581, 353] on button "4 . ช่วย" at bounding box center [652, 353] width 258 height 61
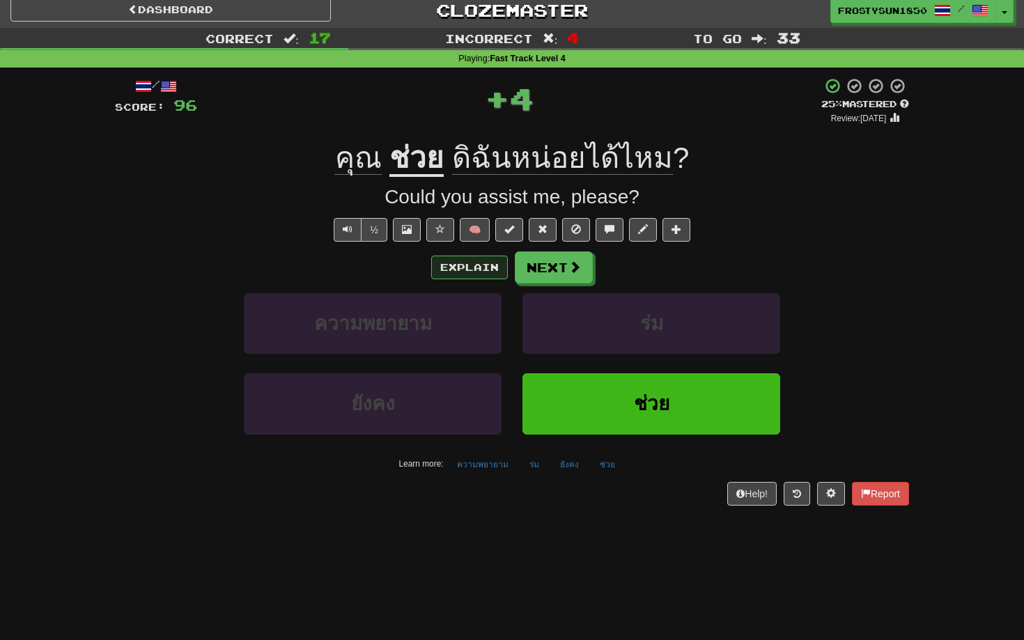
click at [473, 265] on button "Explain" at bounding box center [469, 268] width 77 height 24
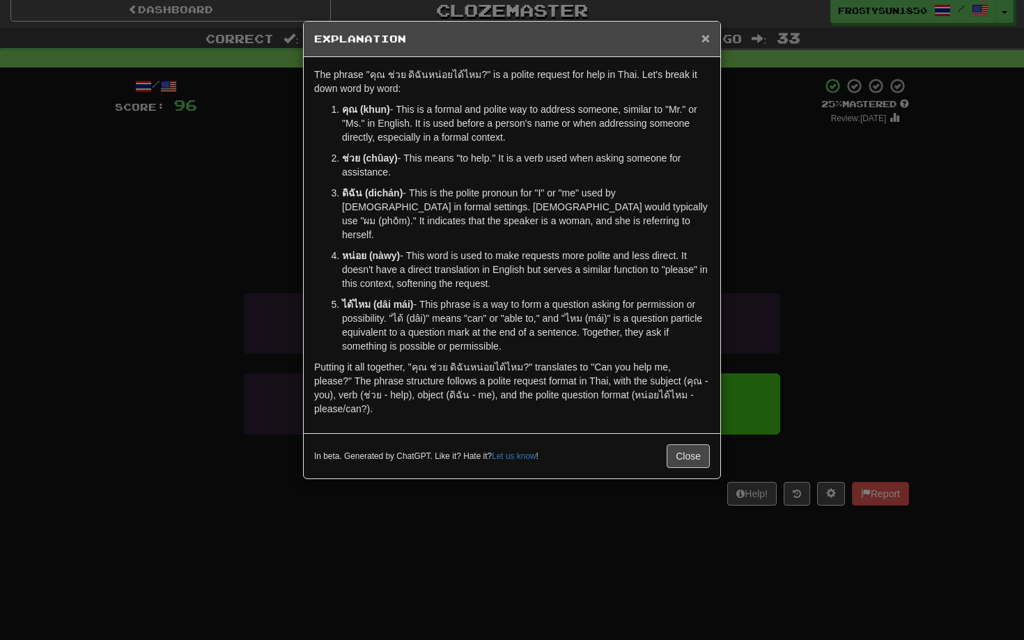
click at [707, 38] on span "×" at bounding box center [706, 38] width 8 height 16
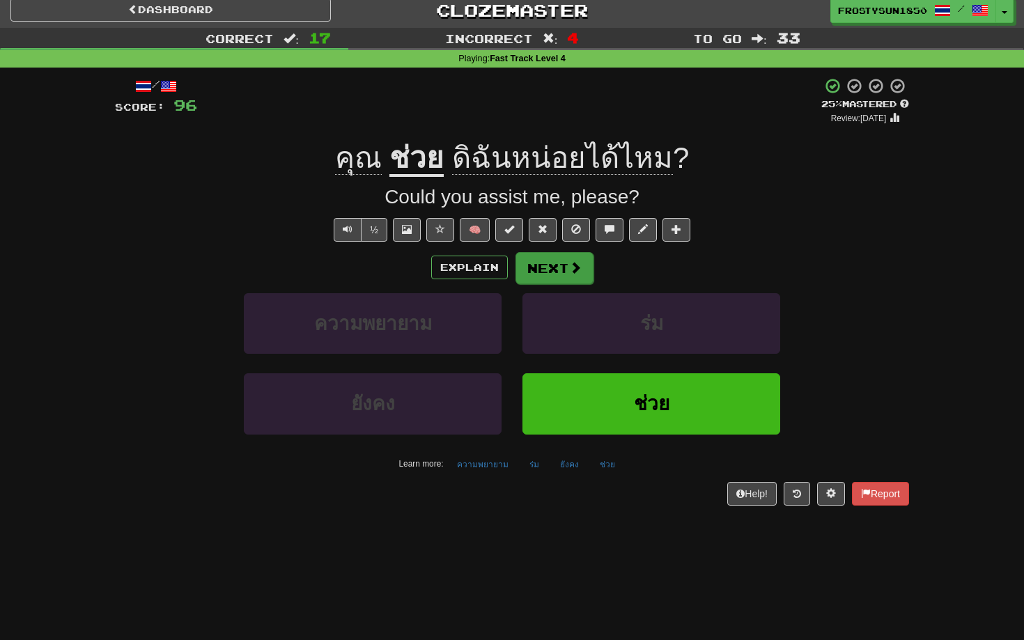
click at [555, 271] on button "Next" at bounding box center [555, 268] width 78 height 32
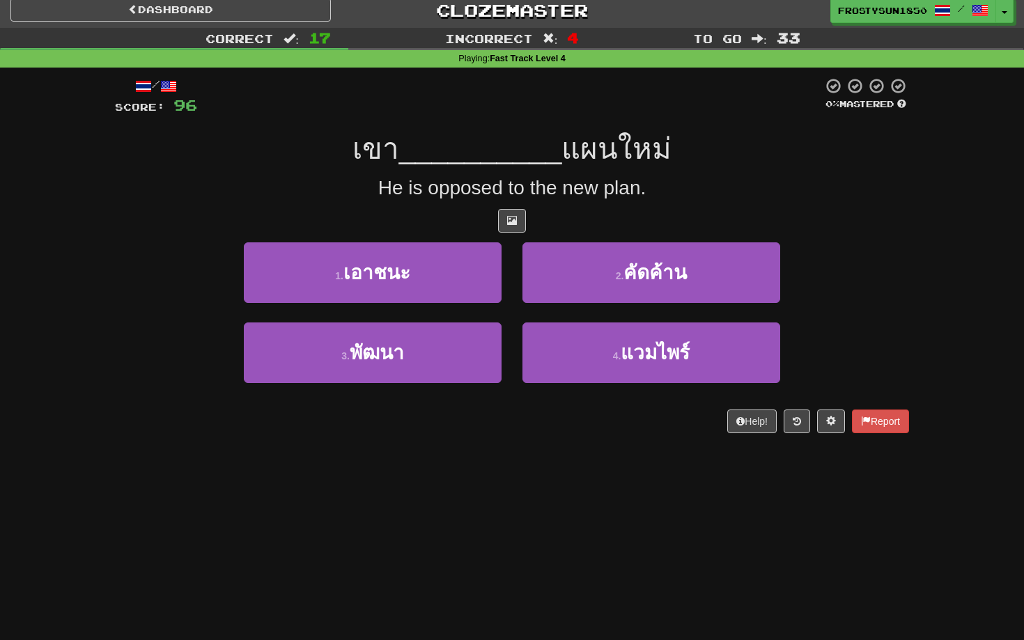
click at [555, 271] on button "2 . คัดค้าน" at bounding box center [652, 272] width 258 height 61
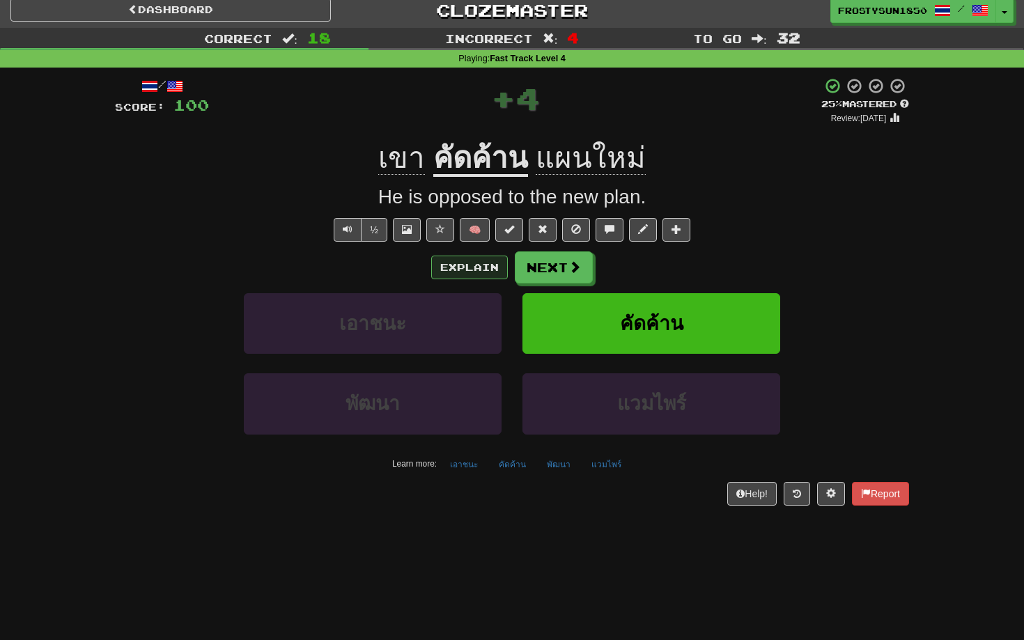
click at [472, 265] on button "Explain" at bounding box center [469, 268] width 77 height 24
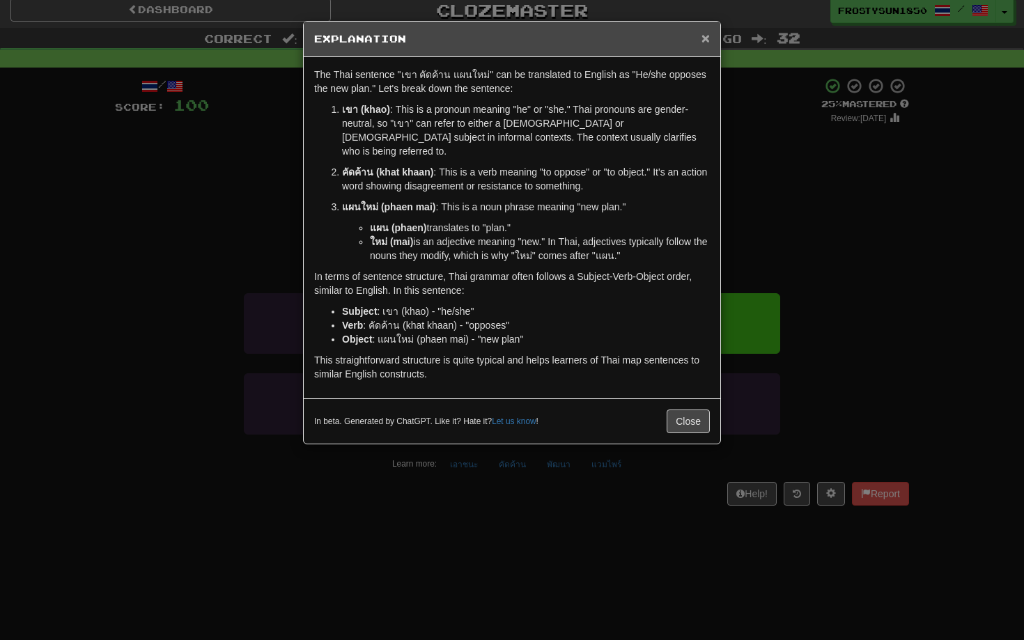
click at [706, 45] on span "×" at bounding box center [706, 38] width 8 height 16
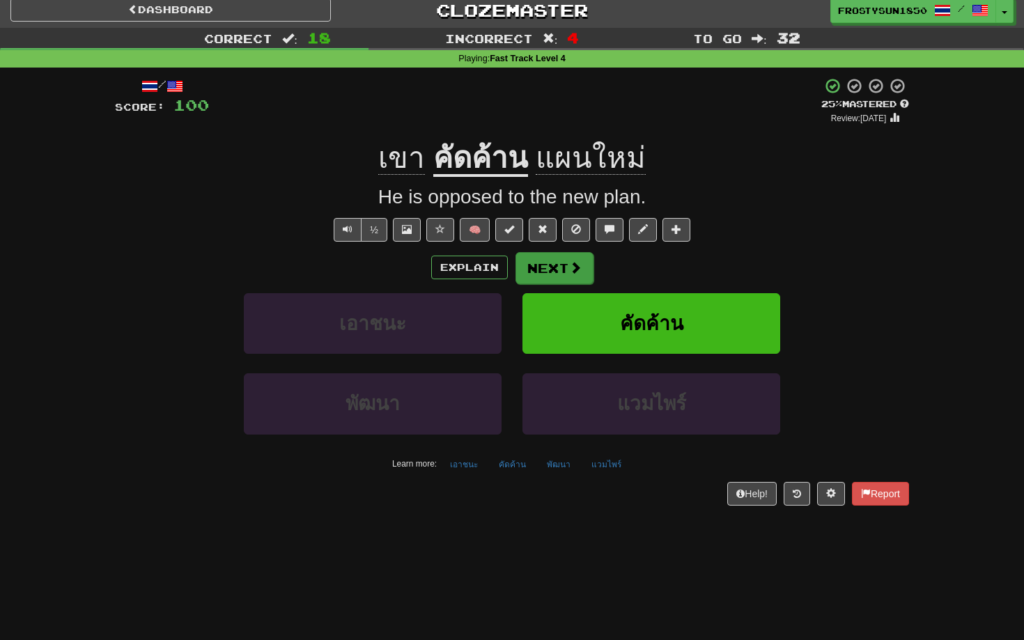
click at [578, 263] on span at bounding box center [575, 267] width 13 height 13
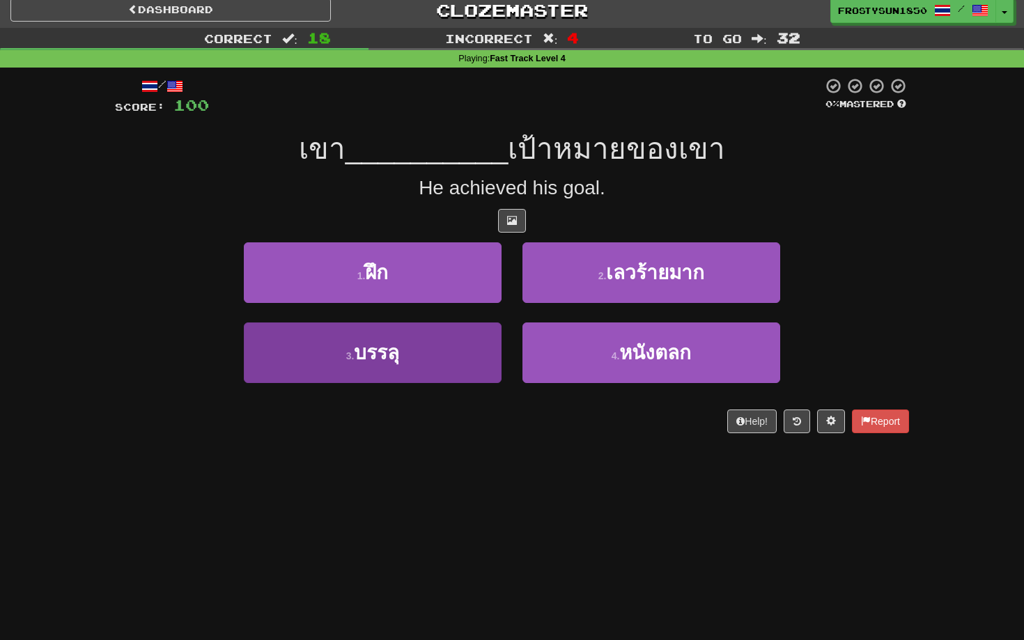
click at [449, 352] on button "3 . [GEOGRAPHIC_DATA]" at bounding box center [373, 353] width 258 height 61
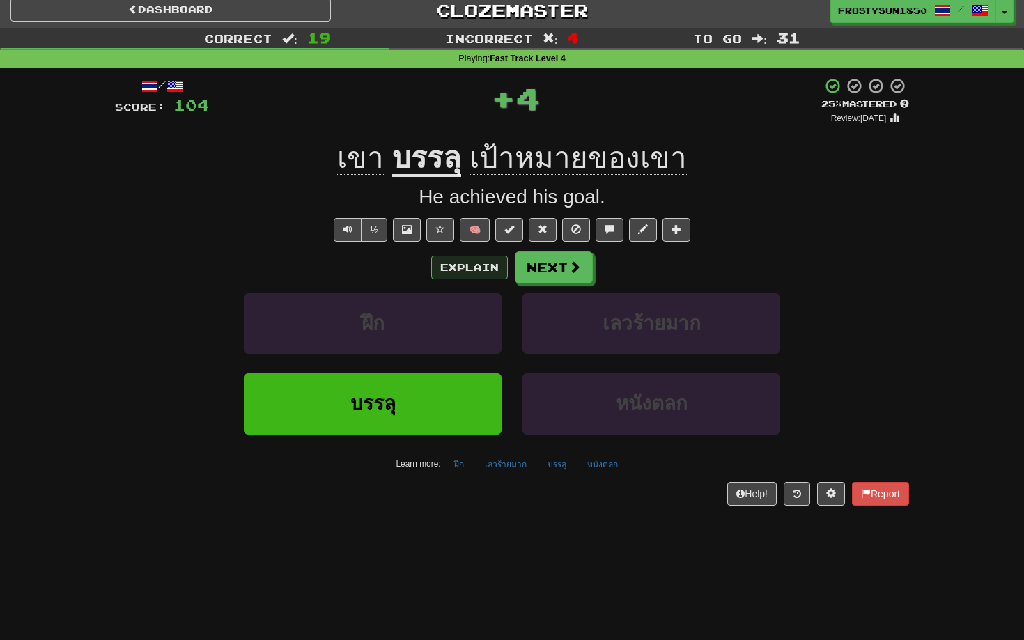
click at [471, 270] on button "Explain" at bounding box center [469, 268] width 77 height 24
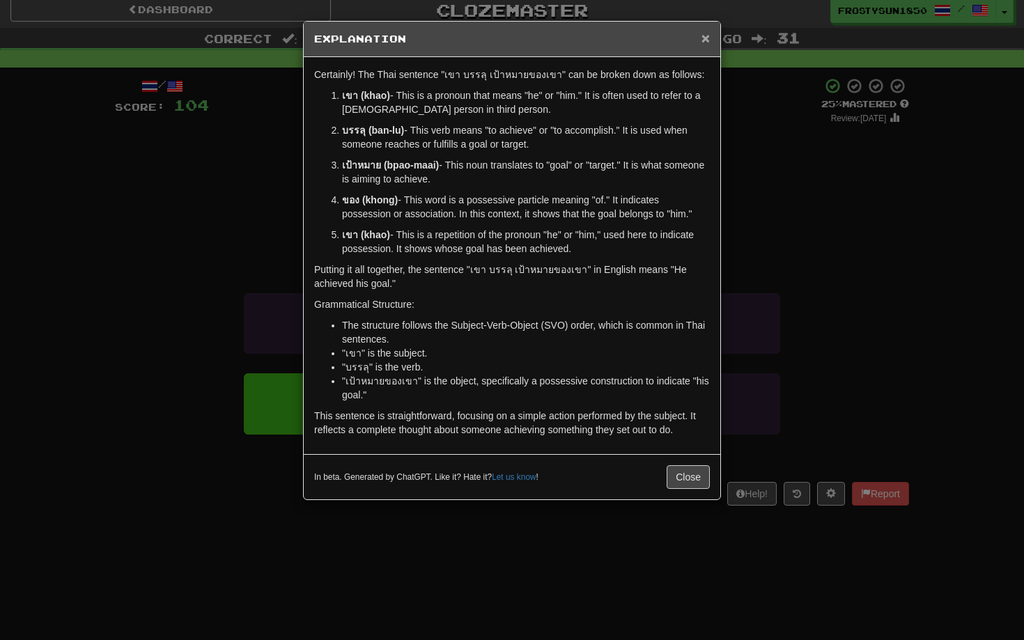
click at [702, 43] on span "×" at bounding box center [706, 38] width 8 height 16
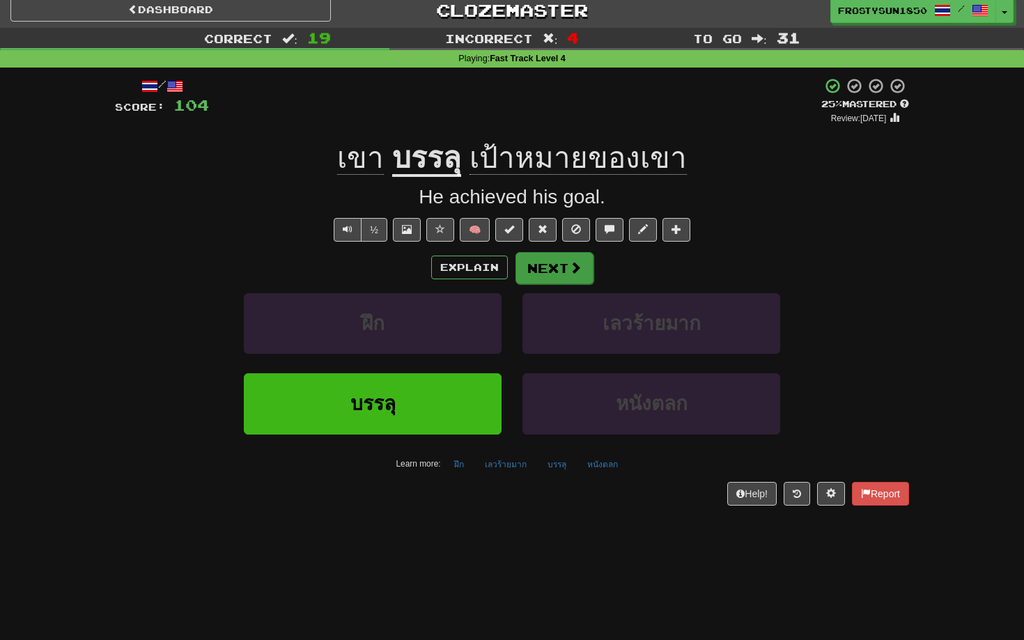
click at [555, 265] on button "Next" at bounding box center [555, 268] width 78 height 32
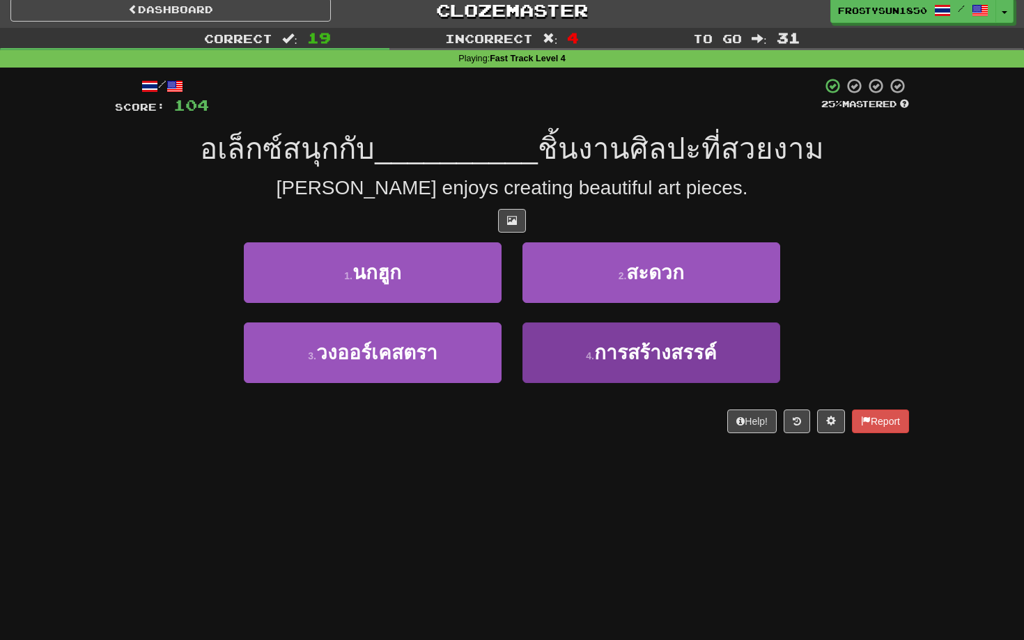
click at [608, 356] on span "การสร้างสรรค์" at bounding box center [655, 353] width 123 height 22
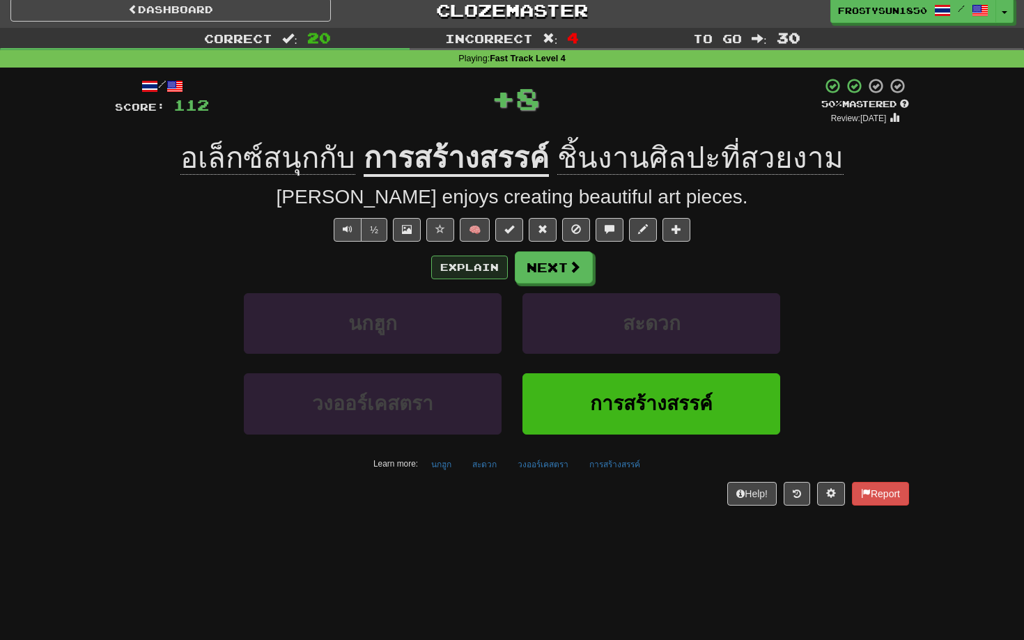
click at [470, 266] on button "Explain" at bounding box center [469, 268] width 77 height 24
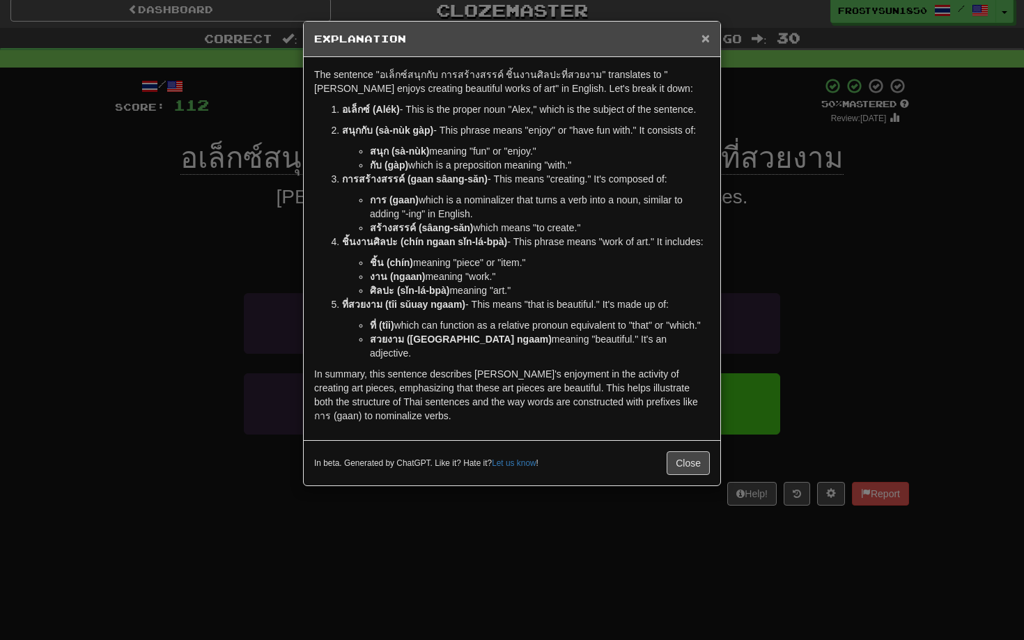
click at [703, 42] on span "×" at bounding box center [706, 38] width 8 height 16
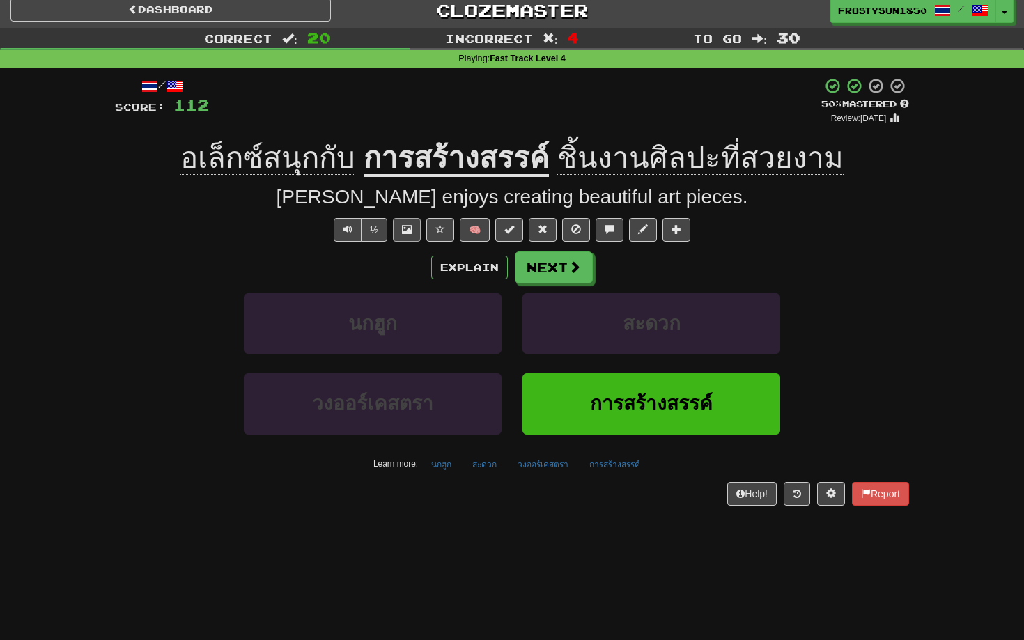
click at [405, 227] on span at bounding box center [407, 229] width 10 height 10
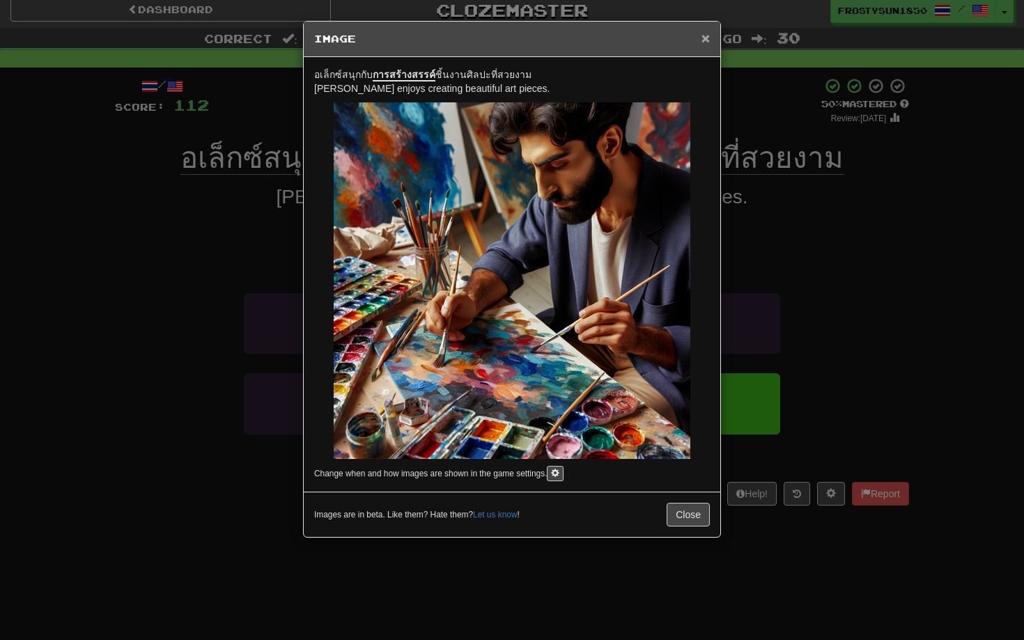
click at [703, 43] on span "×" at bounding box center [706, 38] width 8 height 16
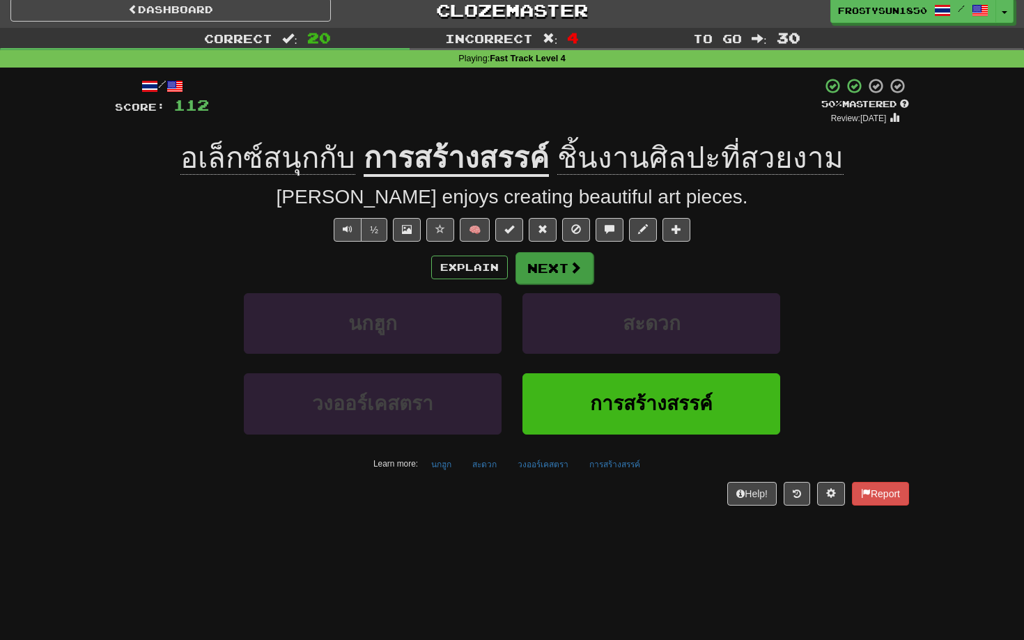
click at [571, 270] on span at bounding box center [575, 267] width 13 height 13
